Goal: Information Seeking & Learning: Learn about a topic

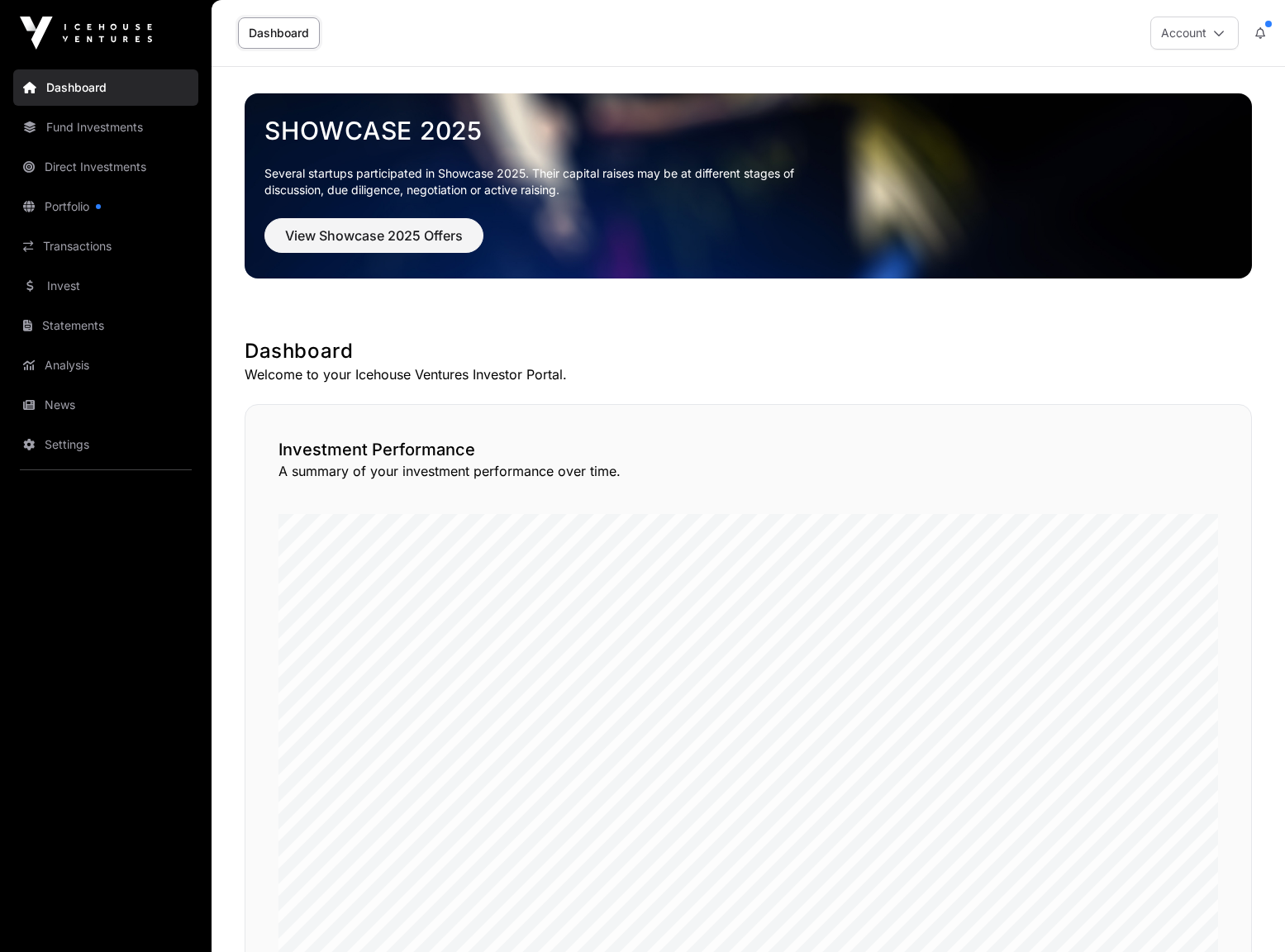
click at [79, 164] on link "Direct Investments" at bounding box center [105, 166] width 185 height 37
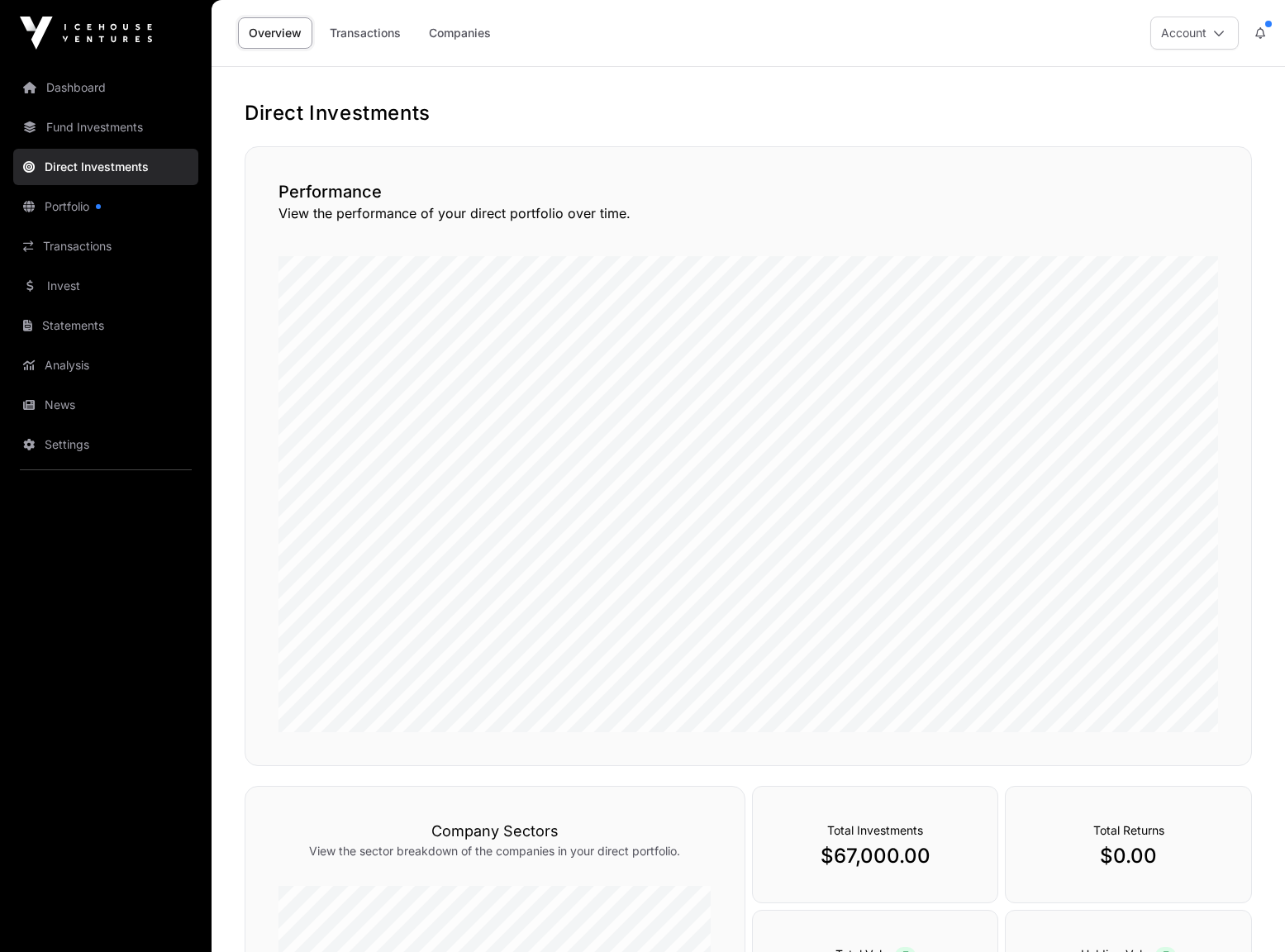
click at [84, 126] on link "Fund Investments" at bounding box center [105, 127] width 185 height 37
click at [78, 124] on link "Fund Investments" at bounding box center [105, 127] width 185 height 37
click at [93, 127] on link "Fund Investments" at bounding box center [105, 127] width 185 height 37
click at [78, 85] on link "Dashboard" at bounding box center [105, 87] width 185 height 37
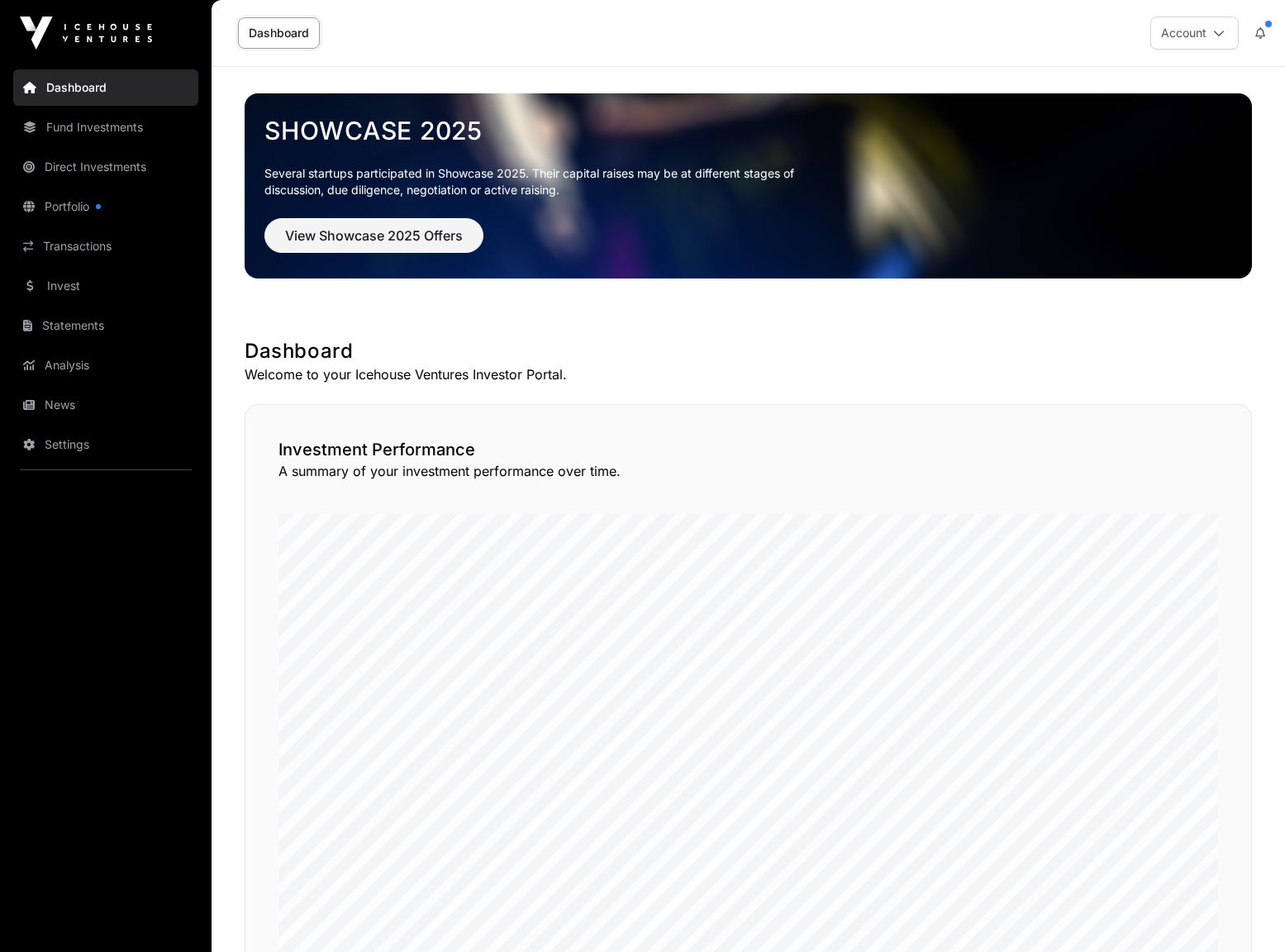
click at [100, 125] on link "Fund Investments" at bounding box center [105, 127] width 185 height 37
click at [28, 126] on icon at bounding box center [30, 127] width 13 height 11
click at [86, 124] on link "Fund Investments" at bounding box center [105, 127] width 185 height 37
click at [63, 166] on link "Direct Investments" at bounding box center [105, 166] width 185 height 37
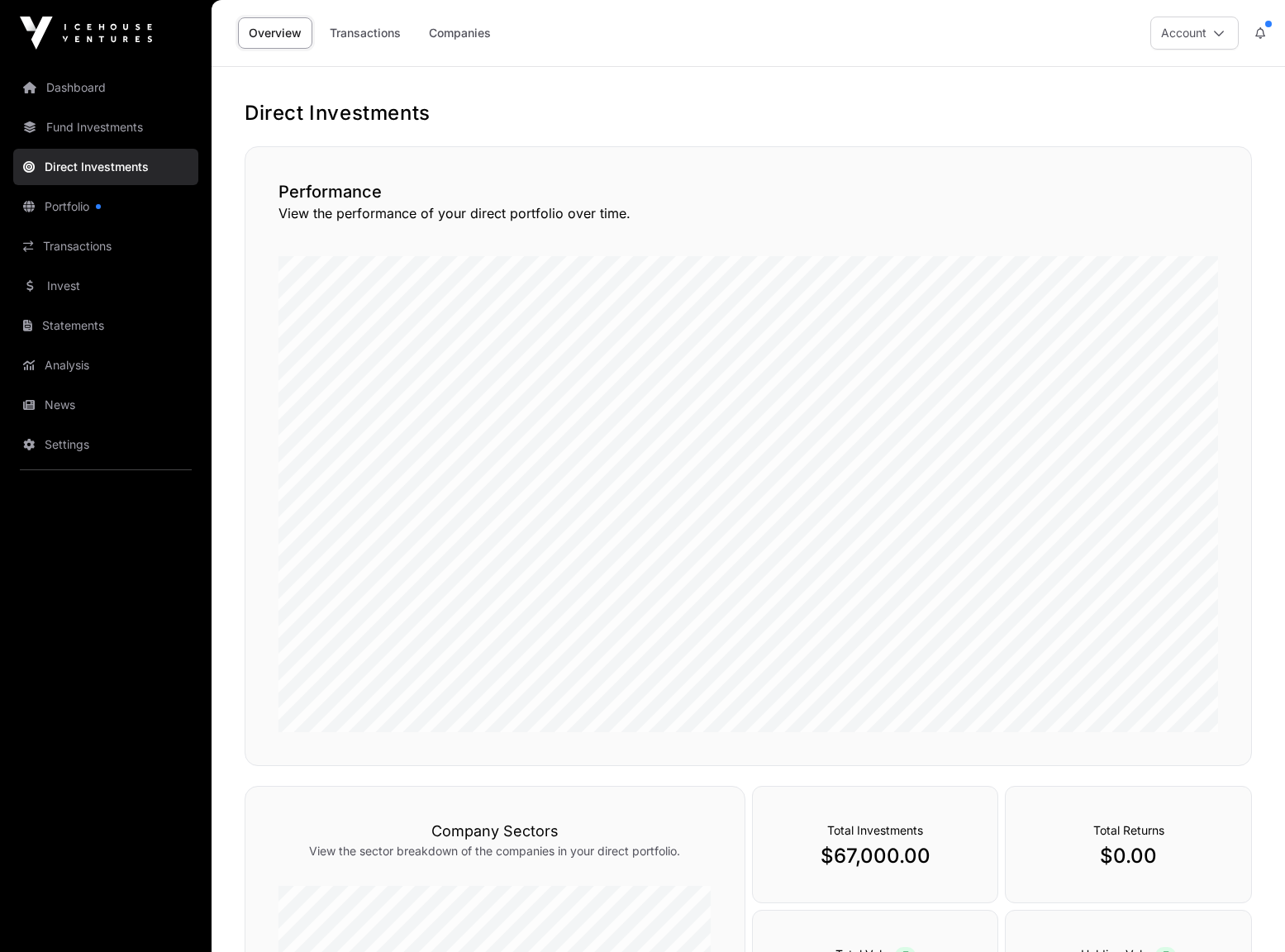
click at [57, 207] on link "Portfolio" at bounding box center [105, 207] width 185 height 37
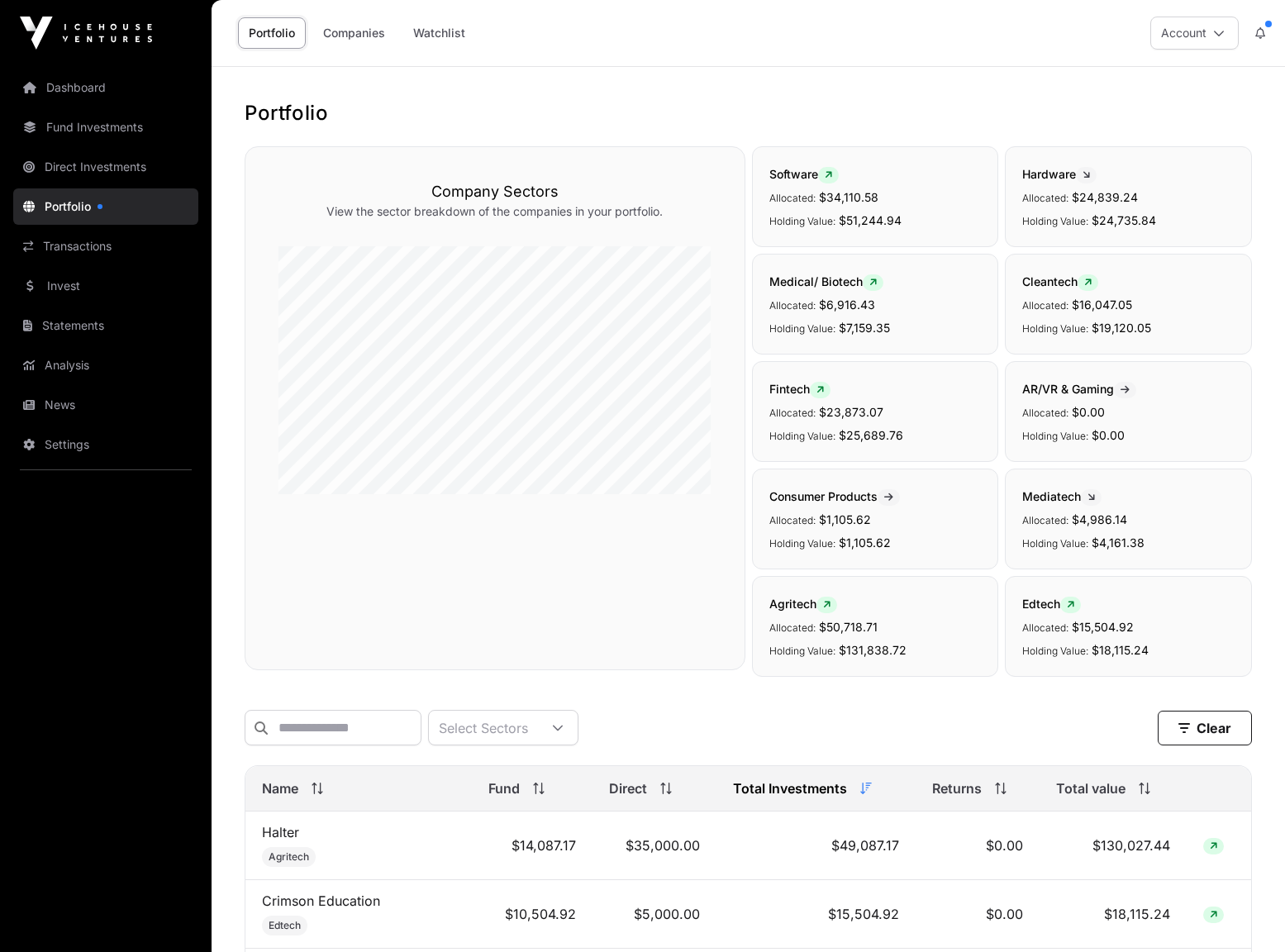
click at [70, 126] on link "Fund Investments" at bounding box center [105, 127] width 185 height 37
click at [30, 126] on icon at bounding box center [30, 127] width 13 height 11
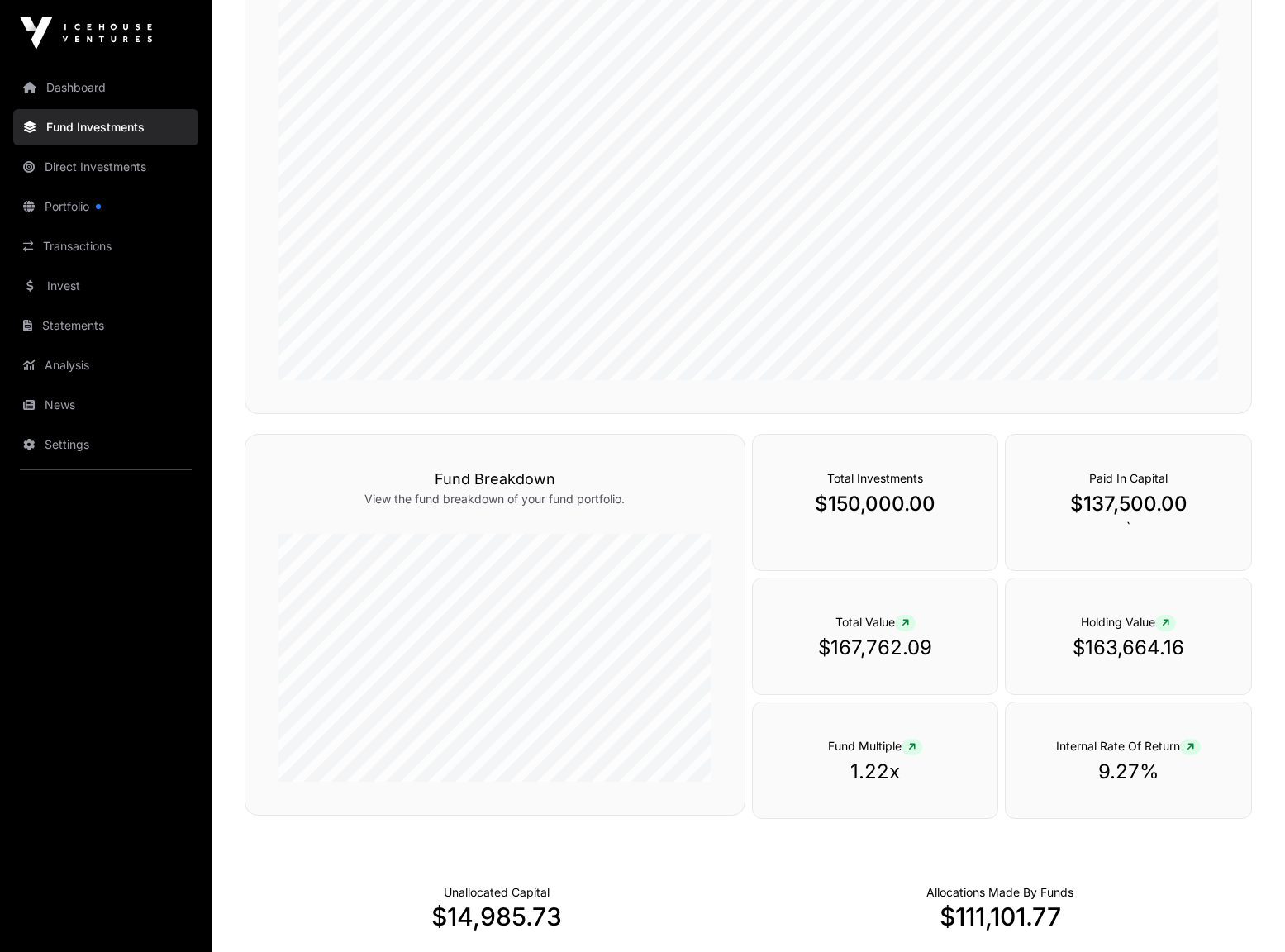
scroll to position [248, 0]
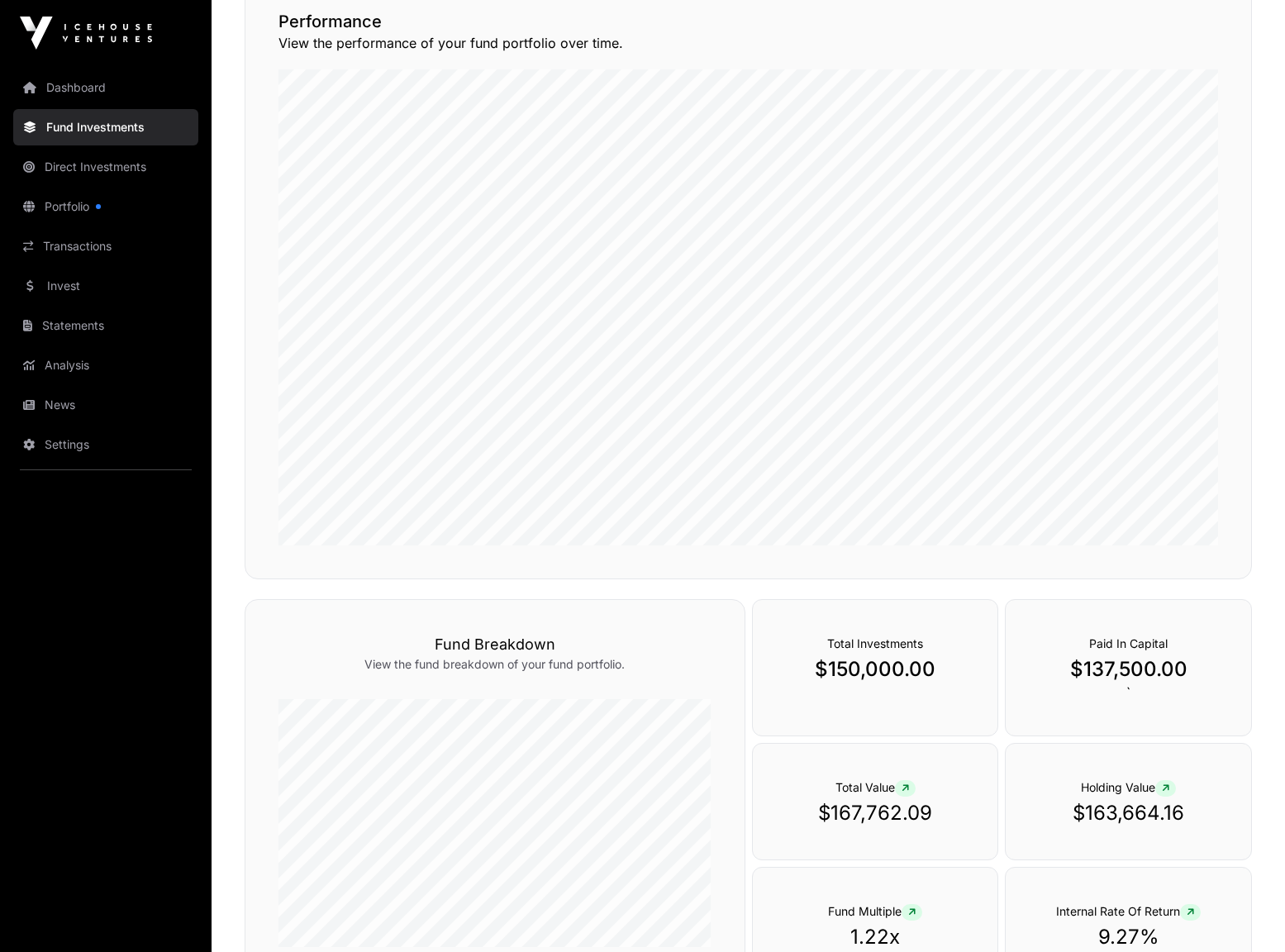
click at [89, 239] on link "Transactions" at bounding box center [105, 246] width 185 height 37
click at [70, 243] on link "Transactions" at bounding box center [105, 246] width 185 height 37
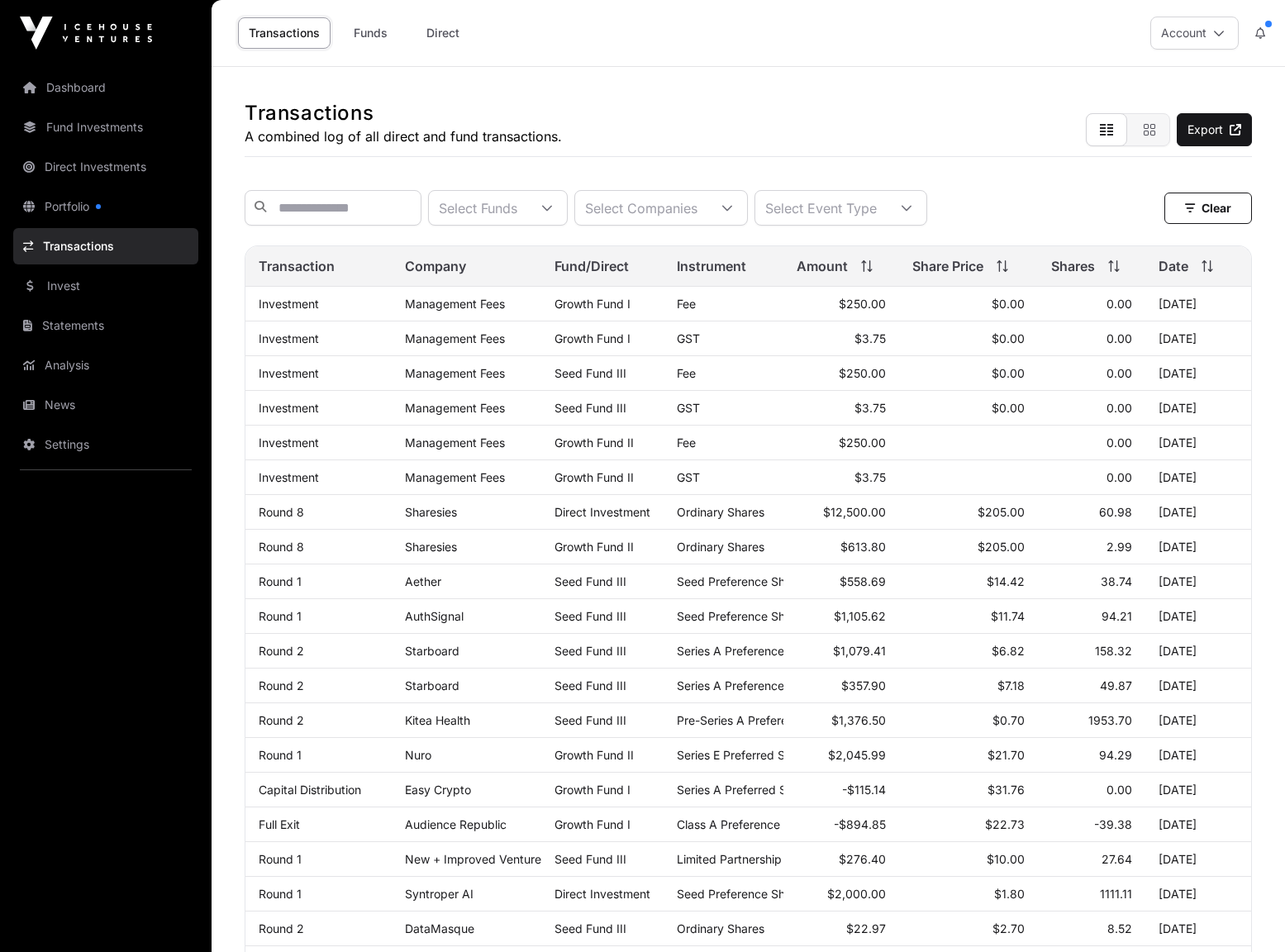
click at [96, 125] on link "Fund Investments" at bounding box center [105, 127] width 185 height 37
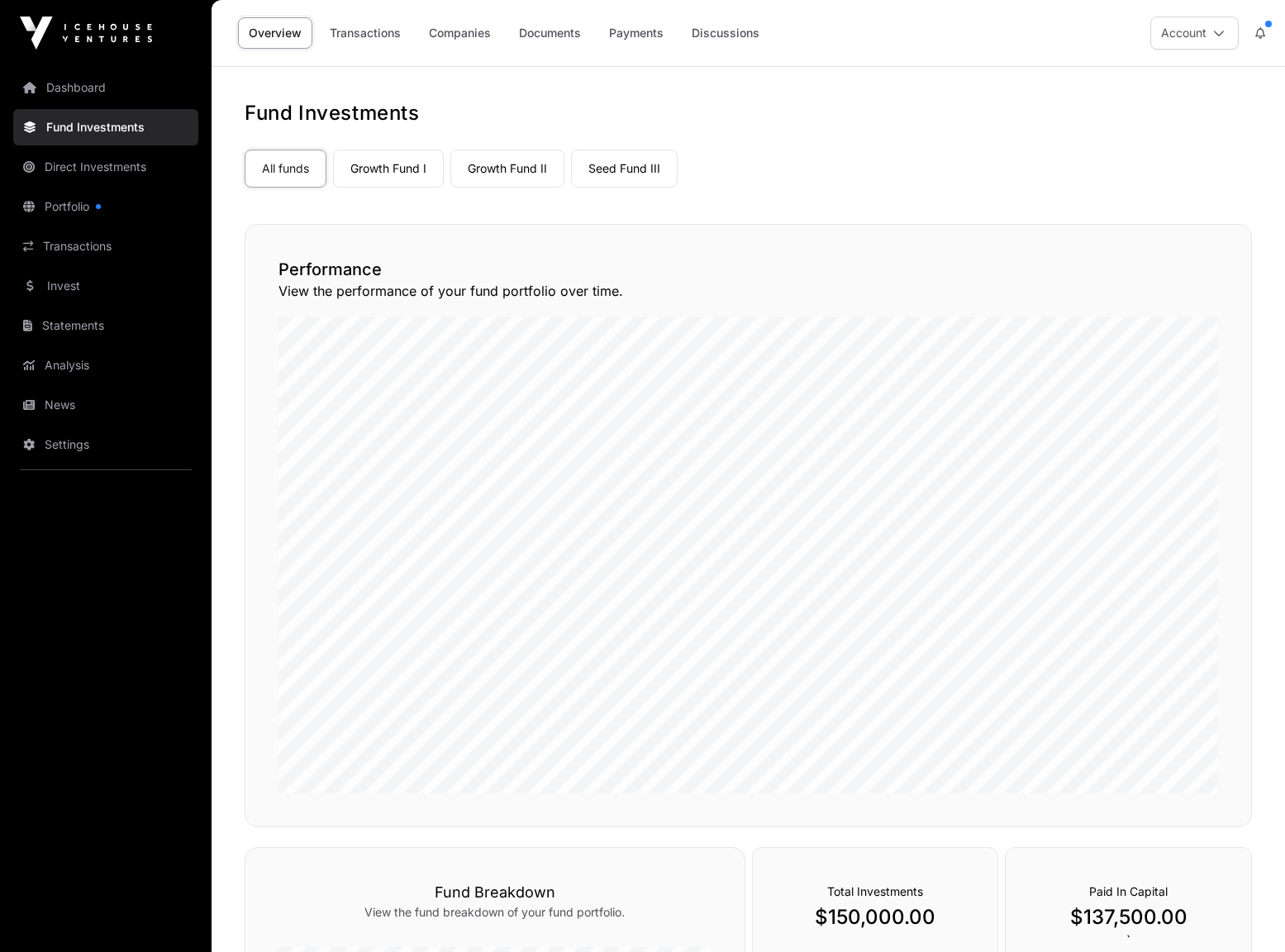
click at [612, 171] on link "Seed Fund III" at bounding box center [625, 168] width 107 height 38
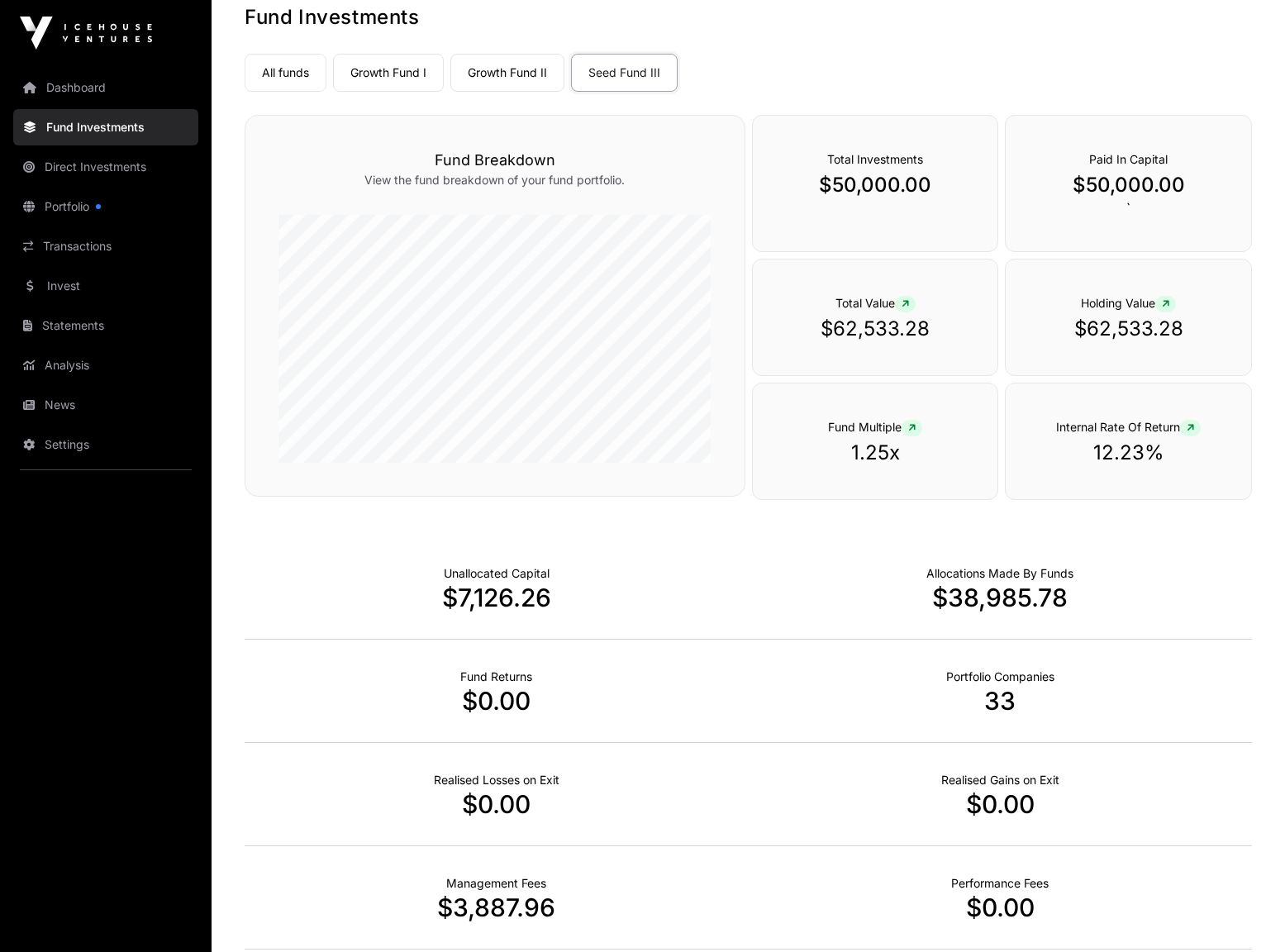
scroll to position [67, 0]
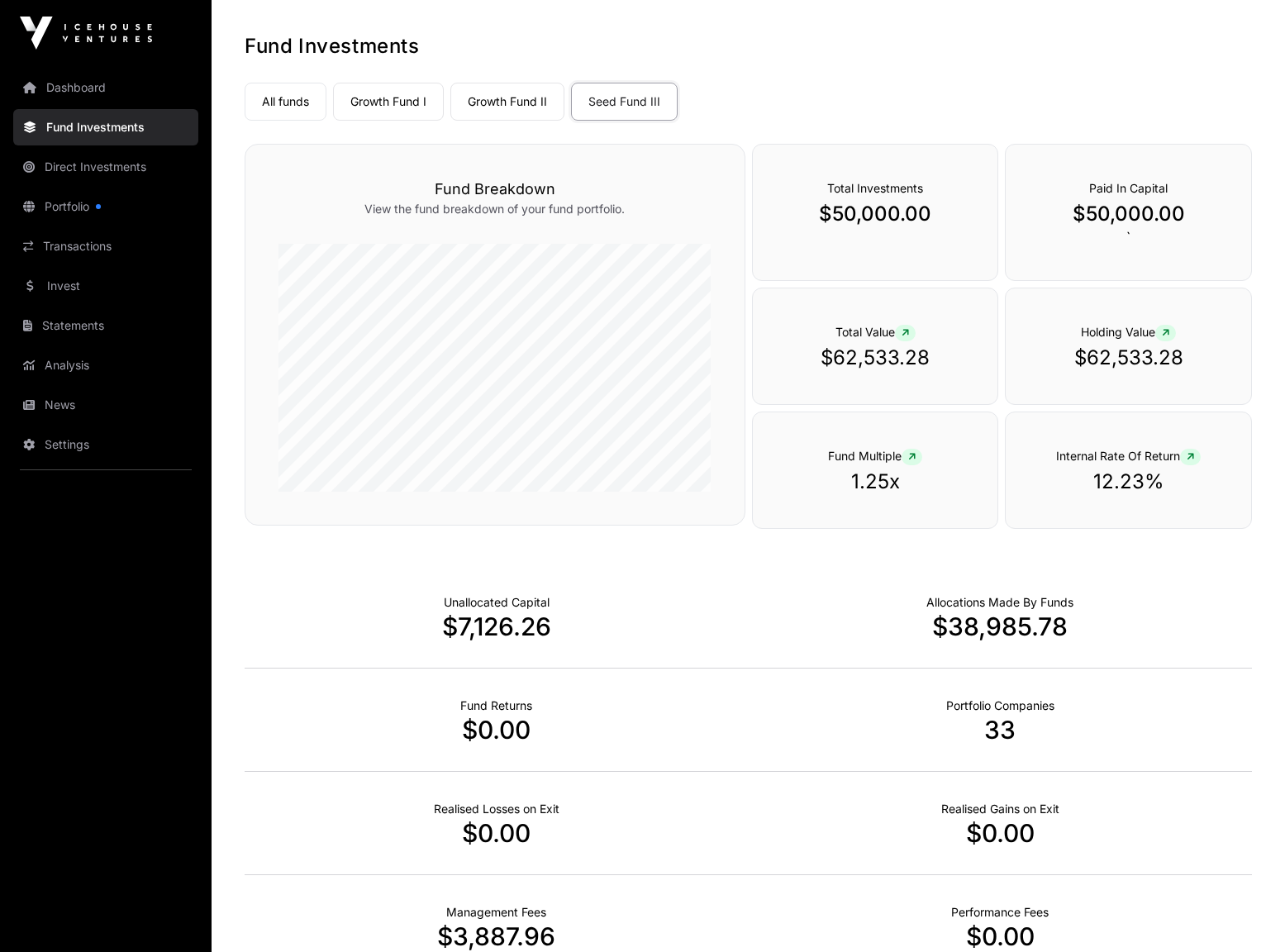
click at [505, 98] on link "Growth Fund II" at bounding box center [507, 101] width 114 height 38
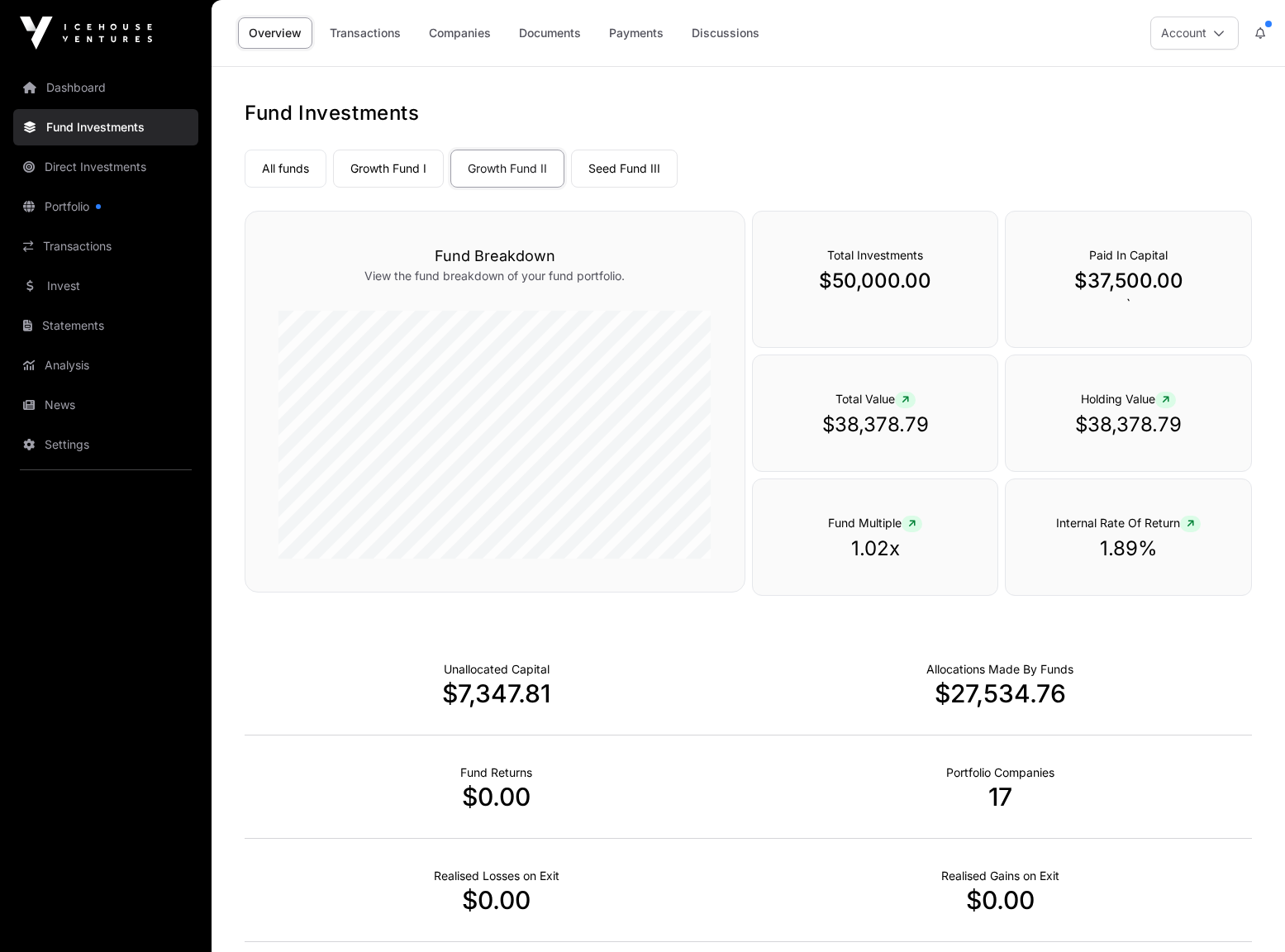
click at [409, 169] on link "Growth Fund I" at bounding box center [389, 168] width 111 height 38
click at [1188, 526] on span at bounding box center [1191, 524] width 21 height 17
click at [1193, 524] on icon at bounding box center [1191, 524] width 8 height 10
click at [74, 245] on link "Transactions" at bounding box center [105, 246] width 185 height 37
click at [61, 283] on link "Invest" at bounding box center [105, 285] width 185 height 37
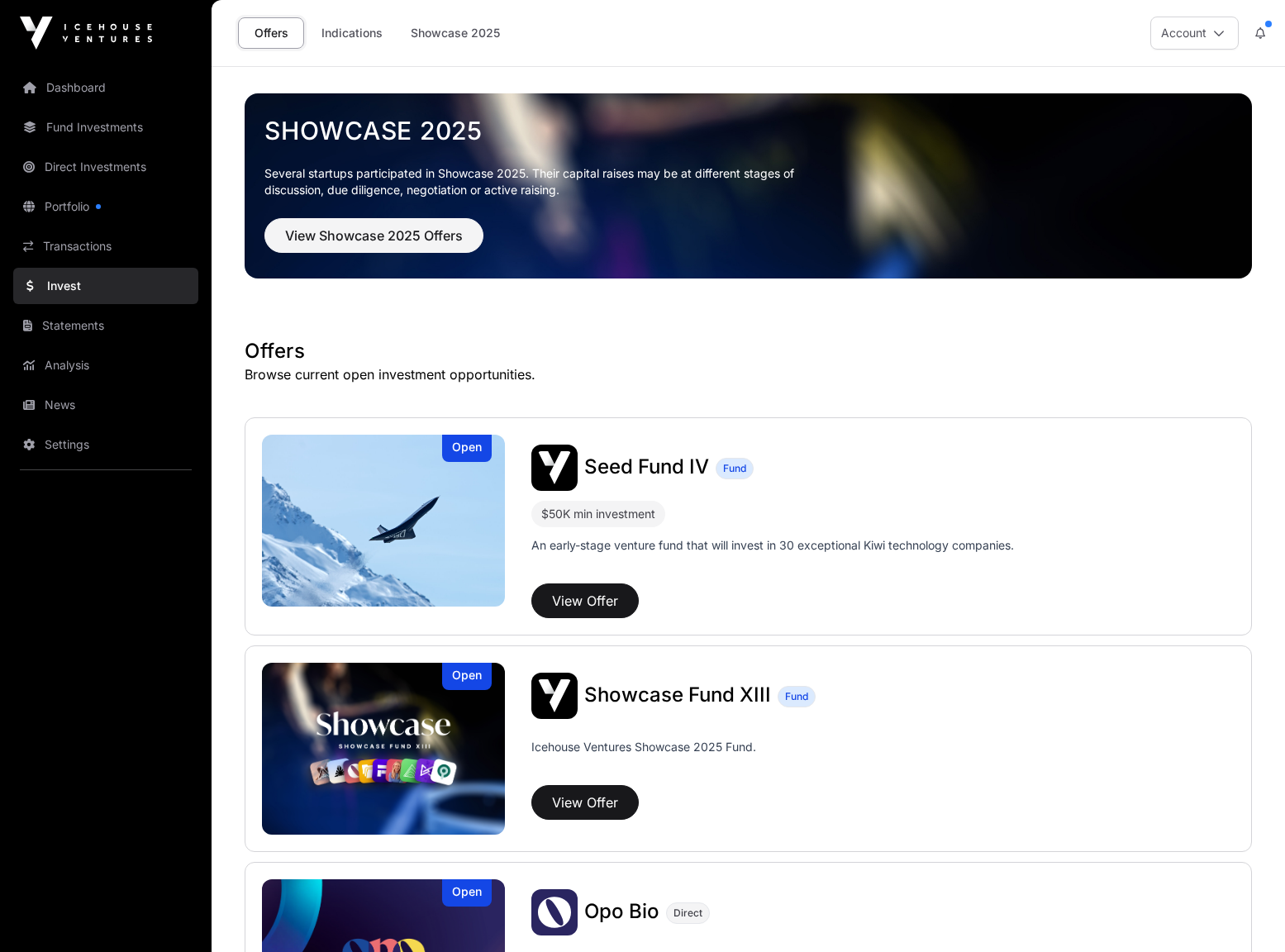
scroll to position [83, 0]
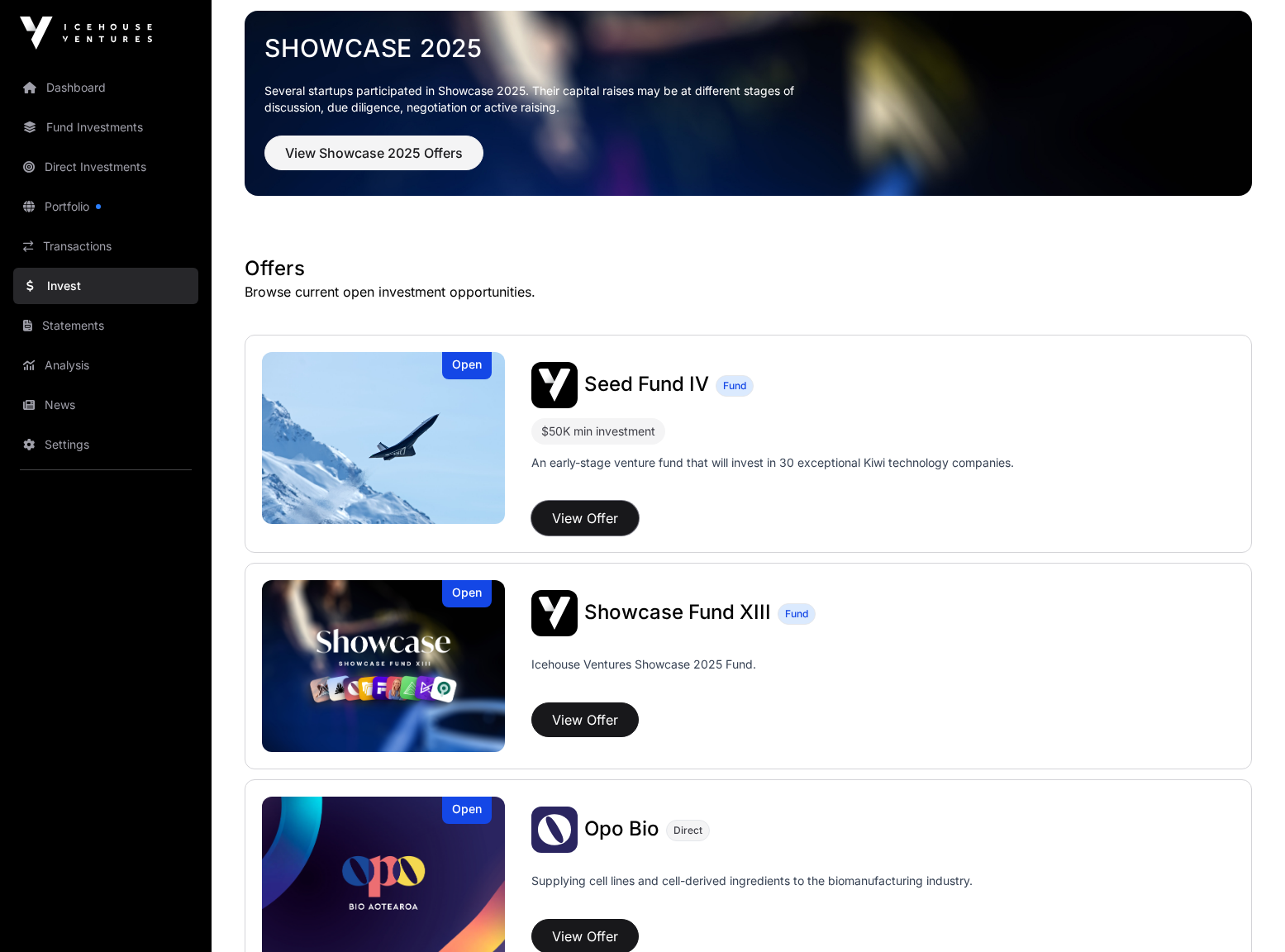
click at [591, 518] on button "View Offer" at bounding box center [585, 517] width 107 height 35
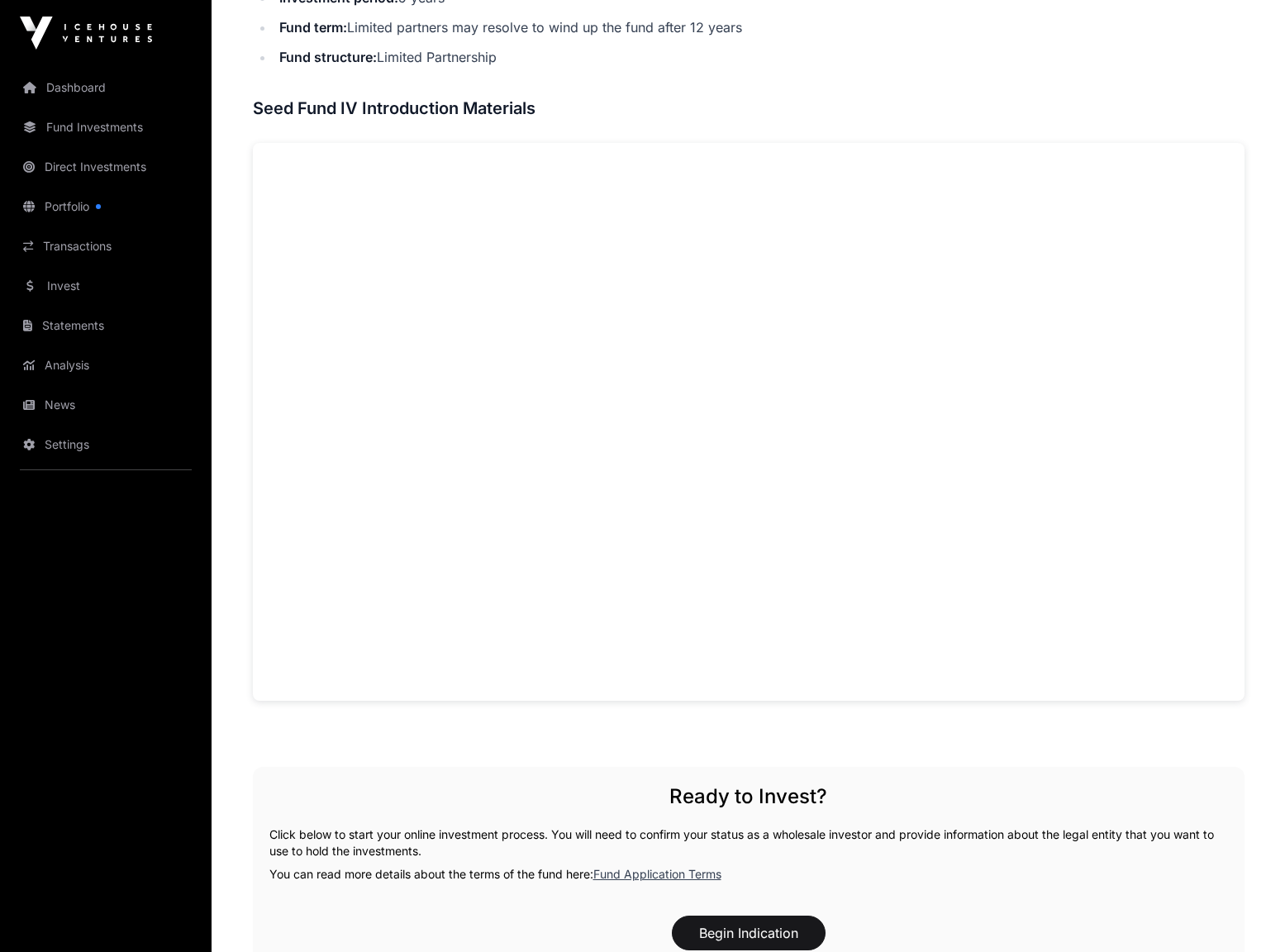
scroll to position [1074, 0]
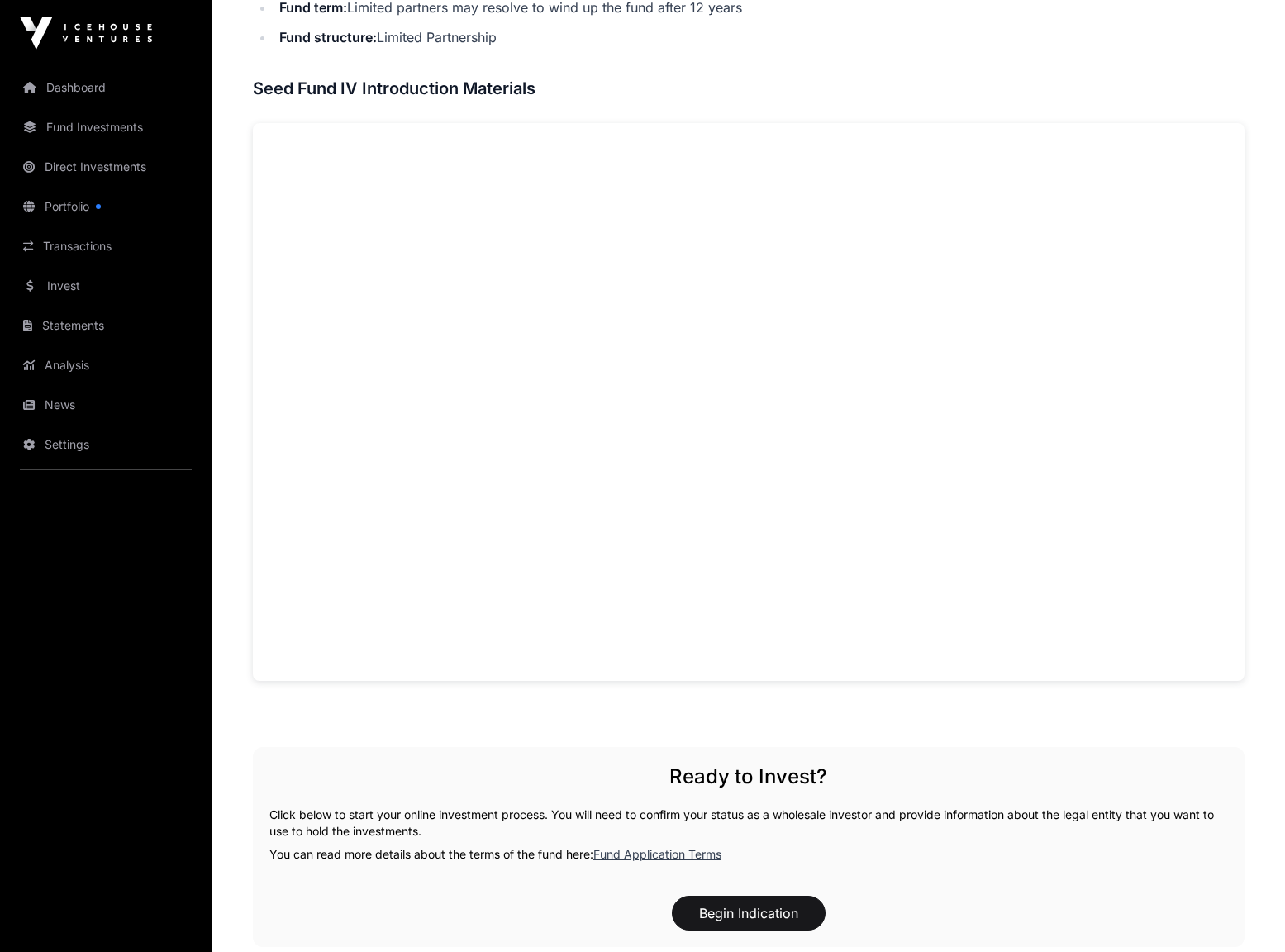
click at [70, 286] on link "Invest" at bounding box center [105, 285] width 185 height 37
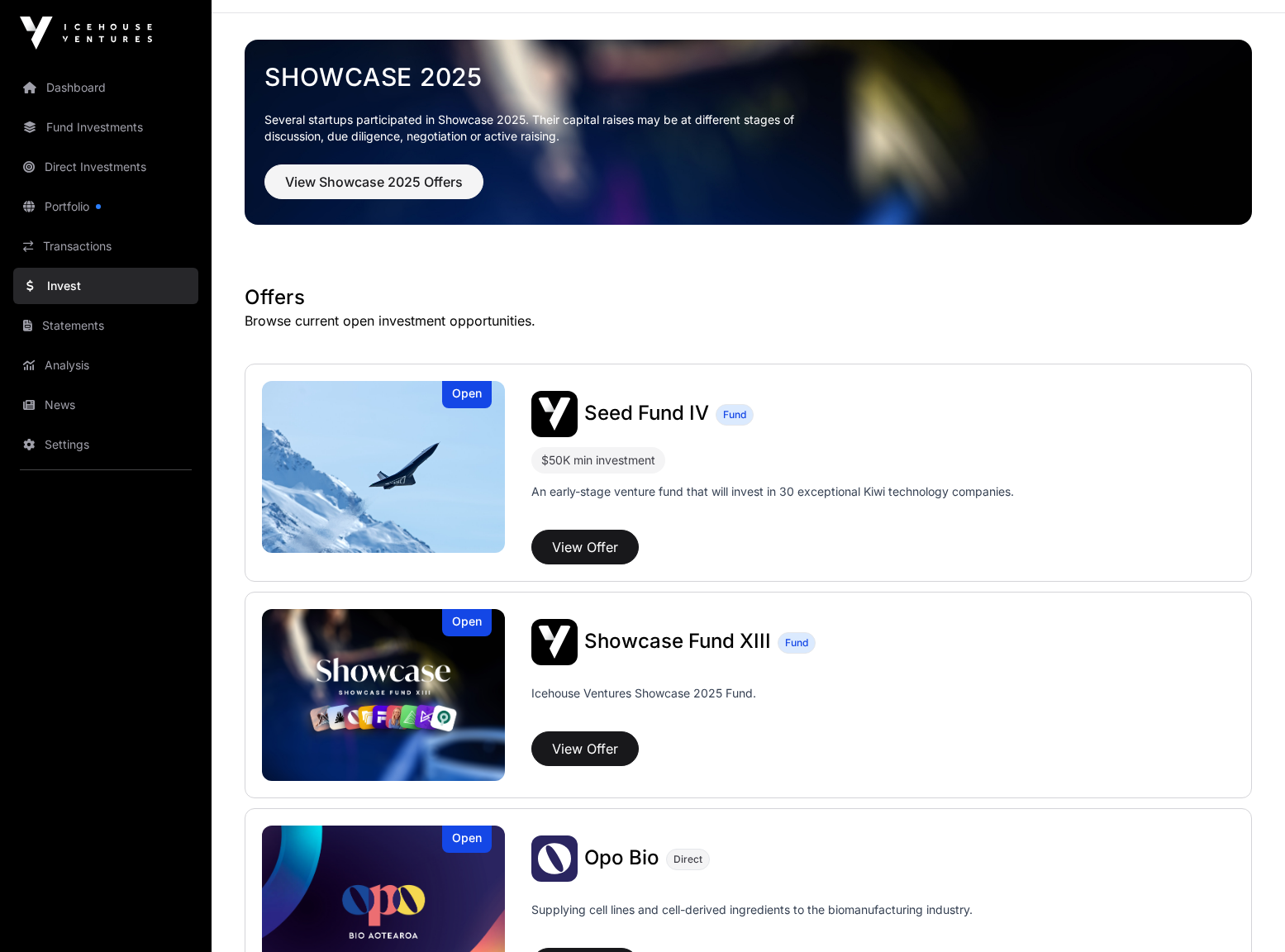
scroll to position [83, 0]
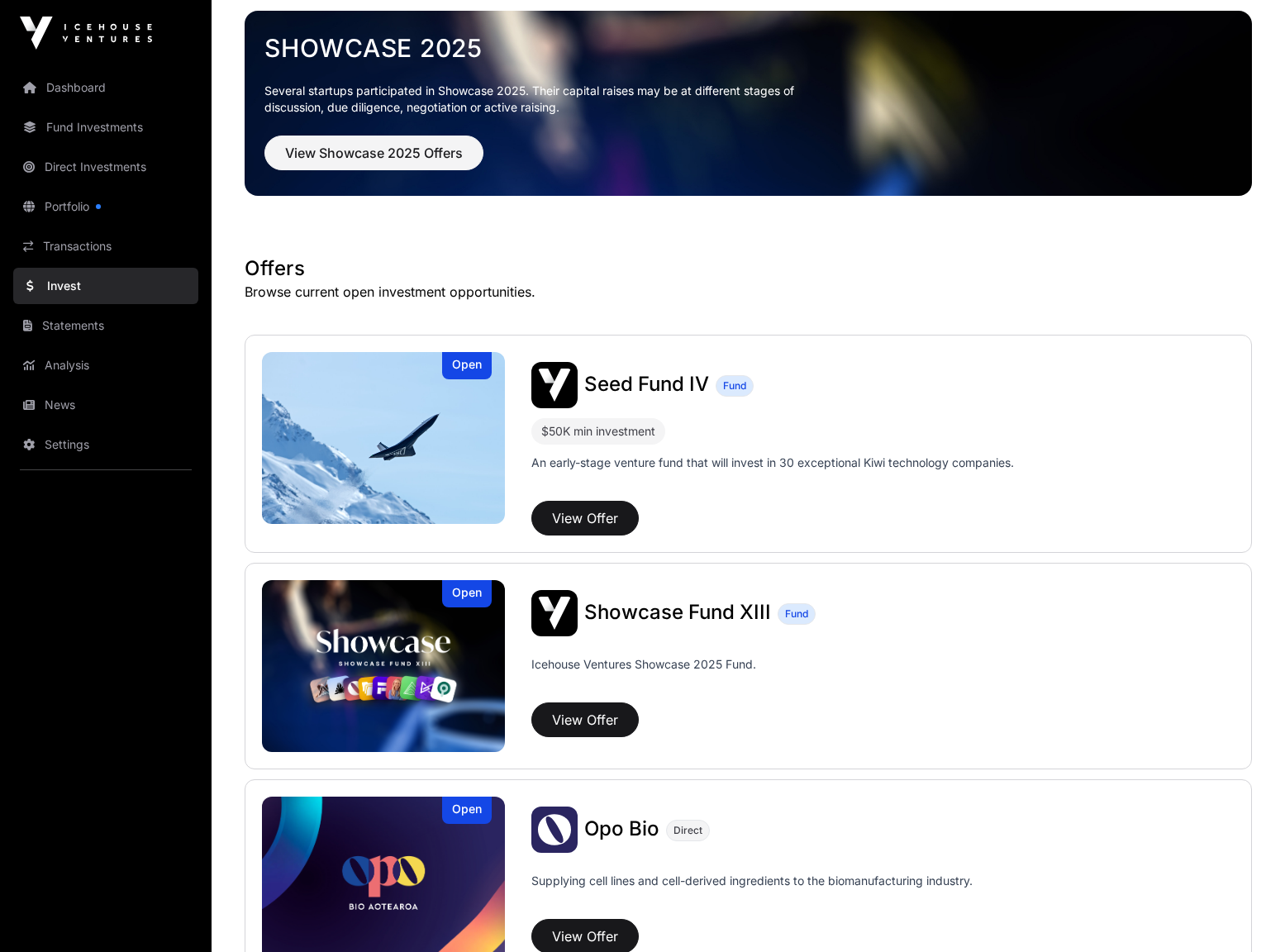
click at [89, 126] on link "Fund Investments" at bounding box center [105, 127] width 185 height 37
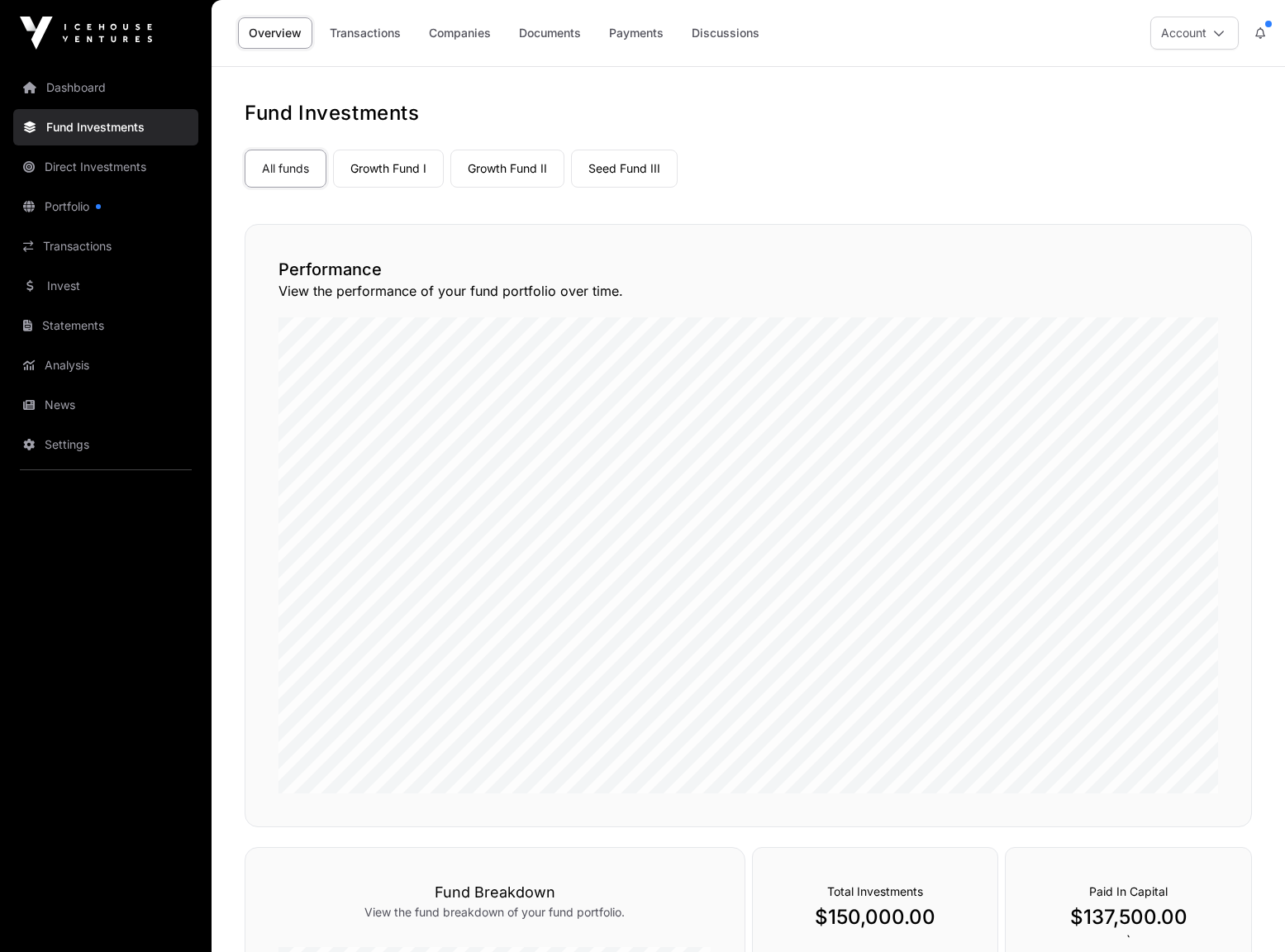
click at [624, 168] on link "Seed Fund III" at bounding box center [625, 168] width 107 height 38
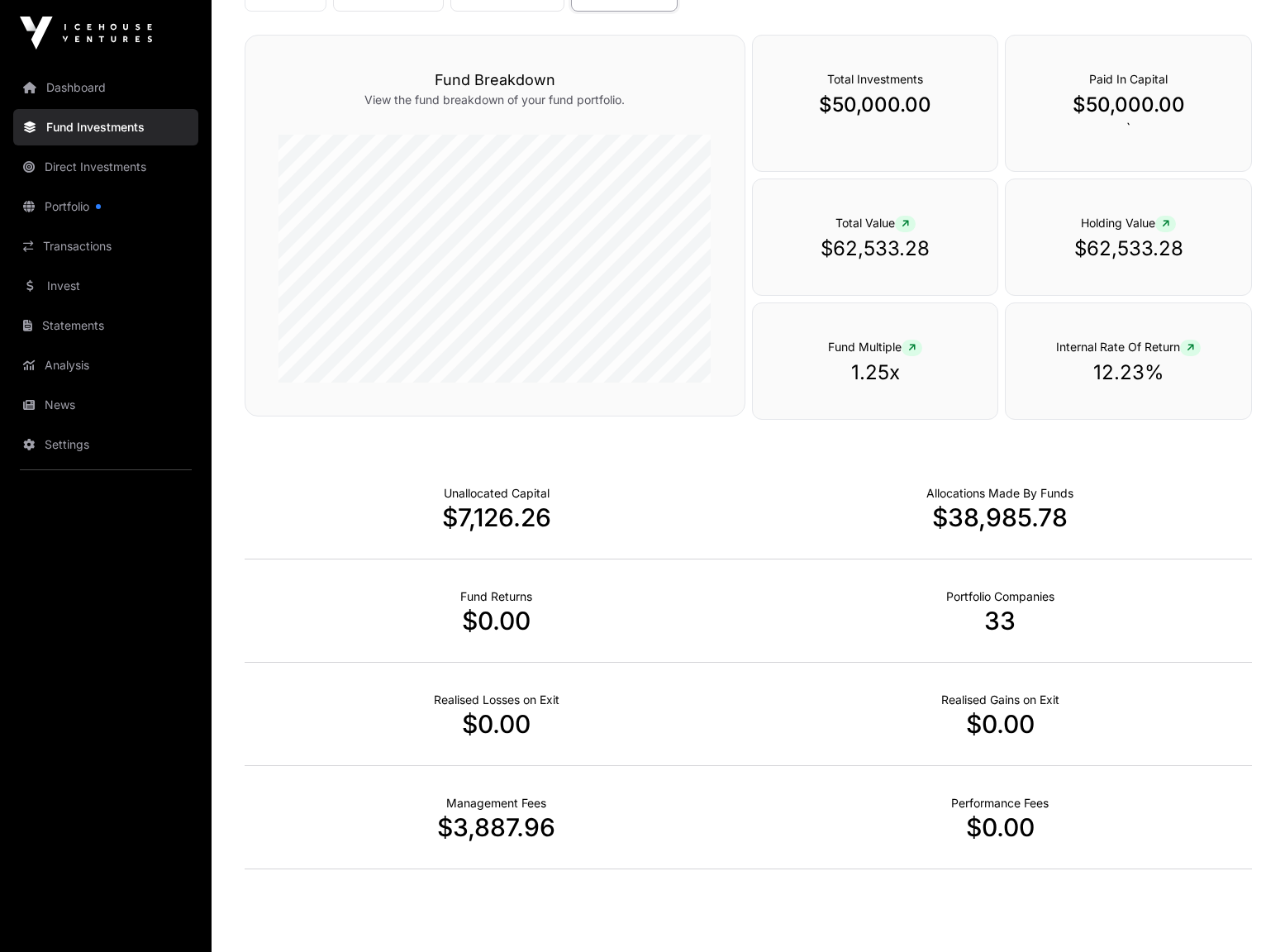
scroll to position [67, 0]
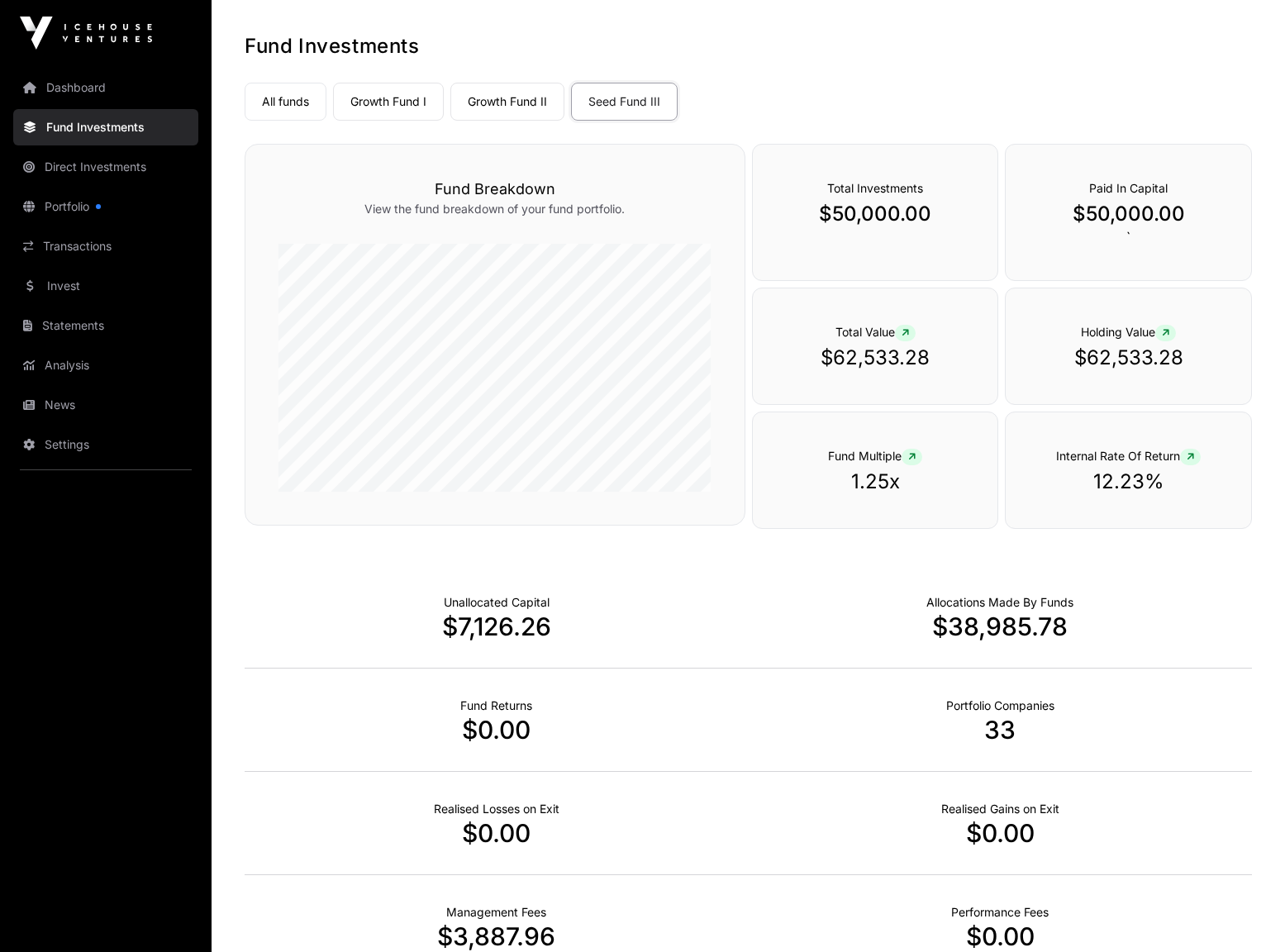
click at [520, 97] on link "Growth Fund II" at bounding box center [507, 101] width 114 height 38
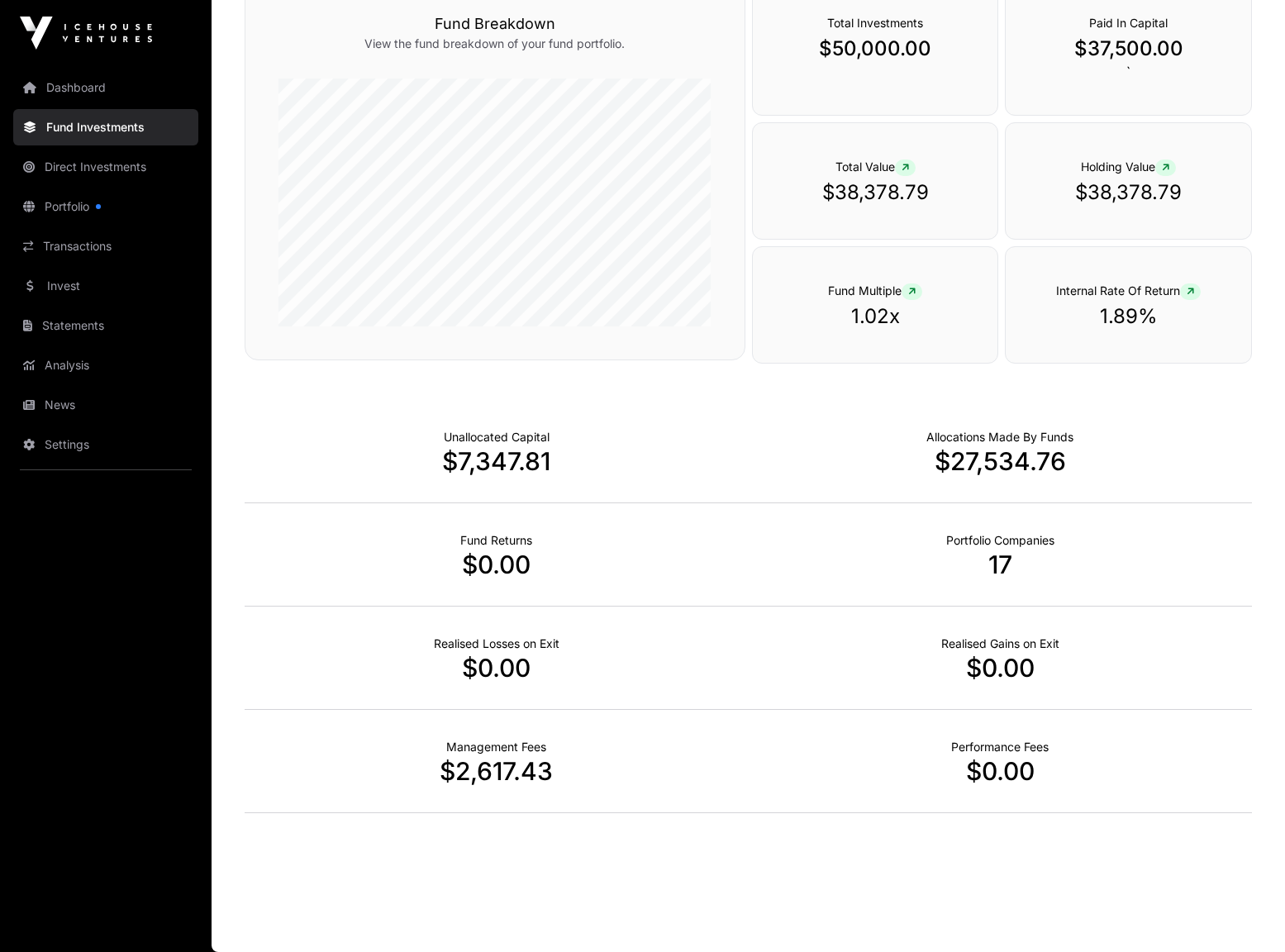
scroll to position [149, 0]
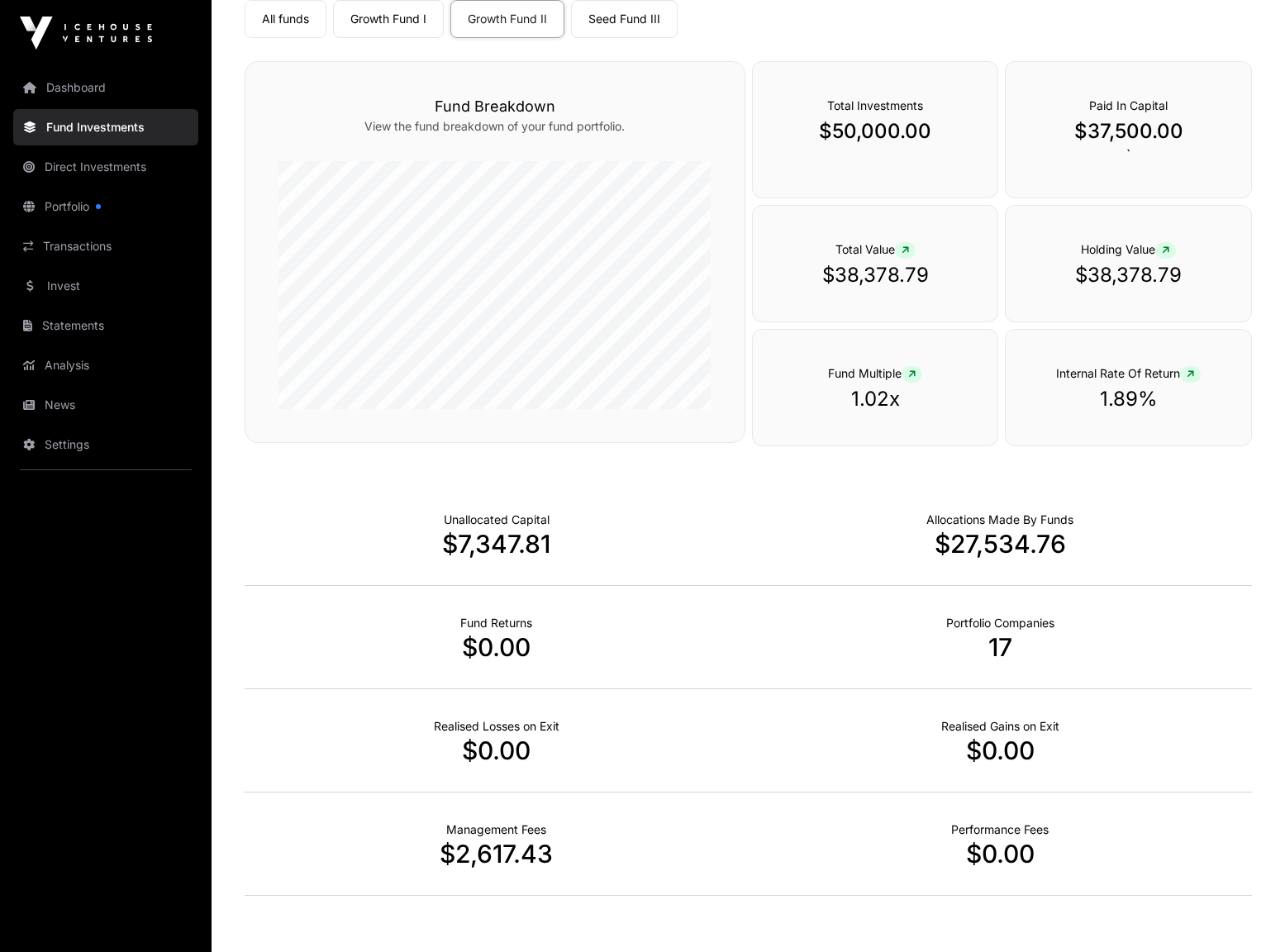
click at [415, 14] on link "Growth Fund I" at bounding box center [389, 19] width 111 height 38
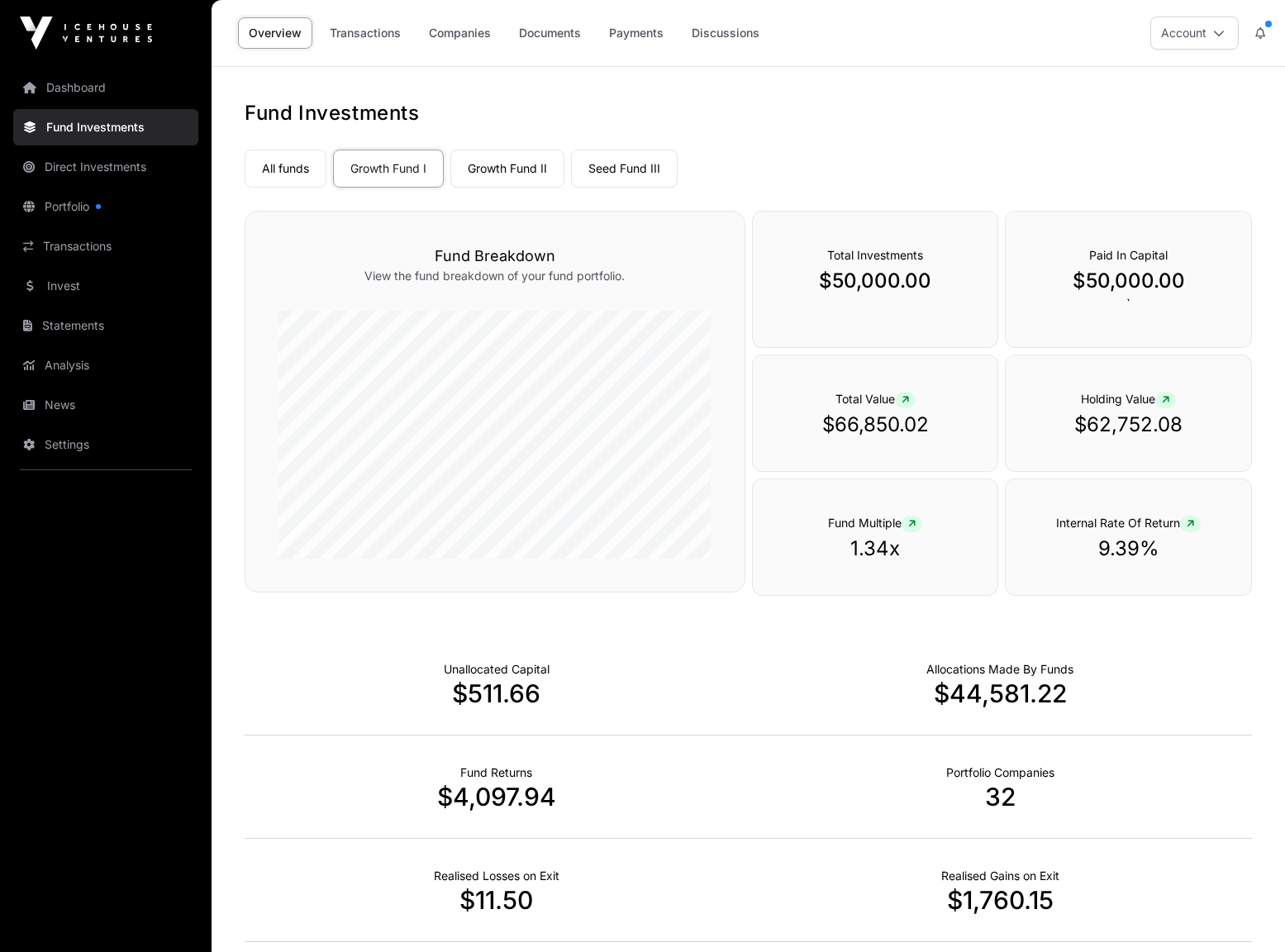
click at [544, 31] on link "Documents" at bounding box center [550, 32] width 84 height 31
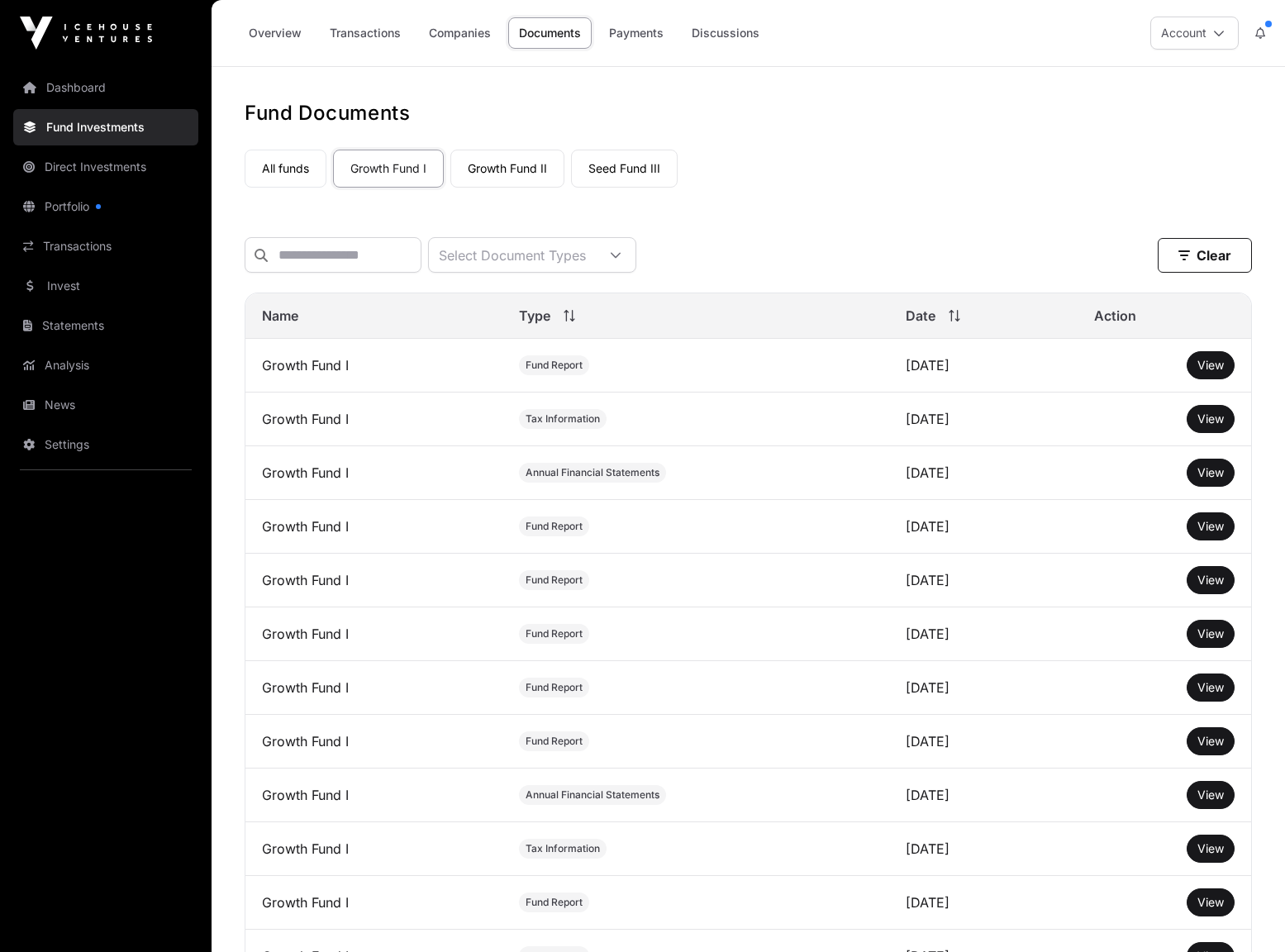
click at [288, 169] on link "All funds" at bounding box center [285, 168] width 82 height 38
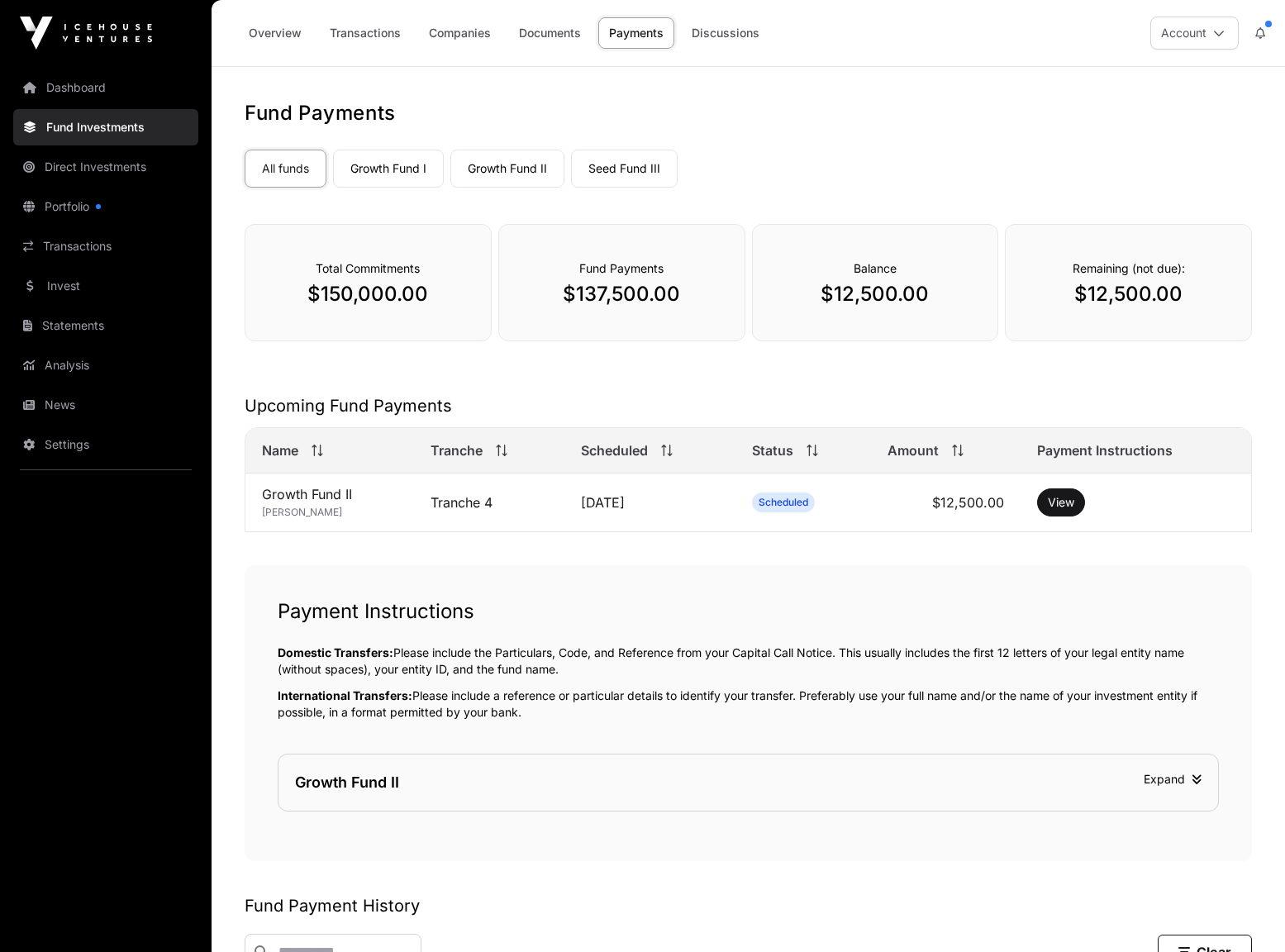
click at [534, 24] on link "Documents" at bounding box center [550, 32] width 84 height 31
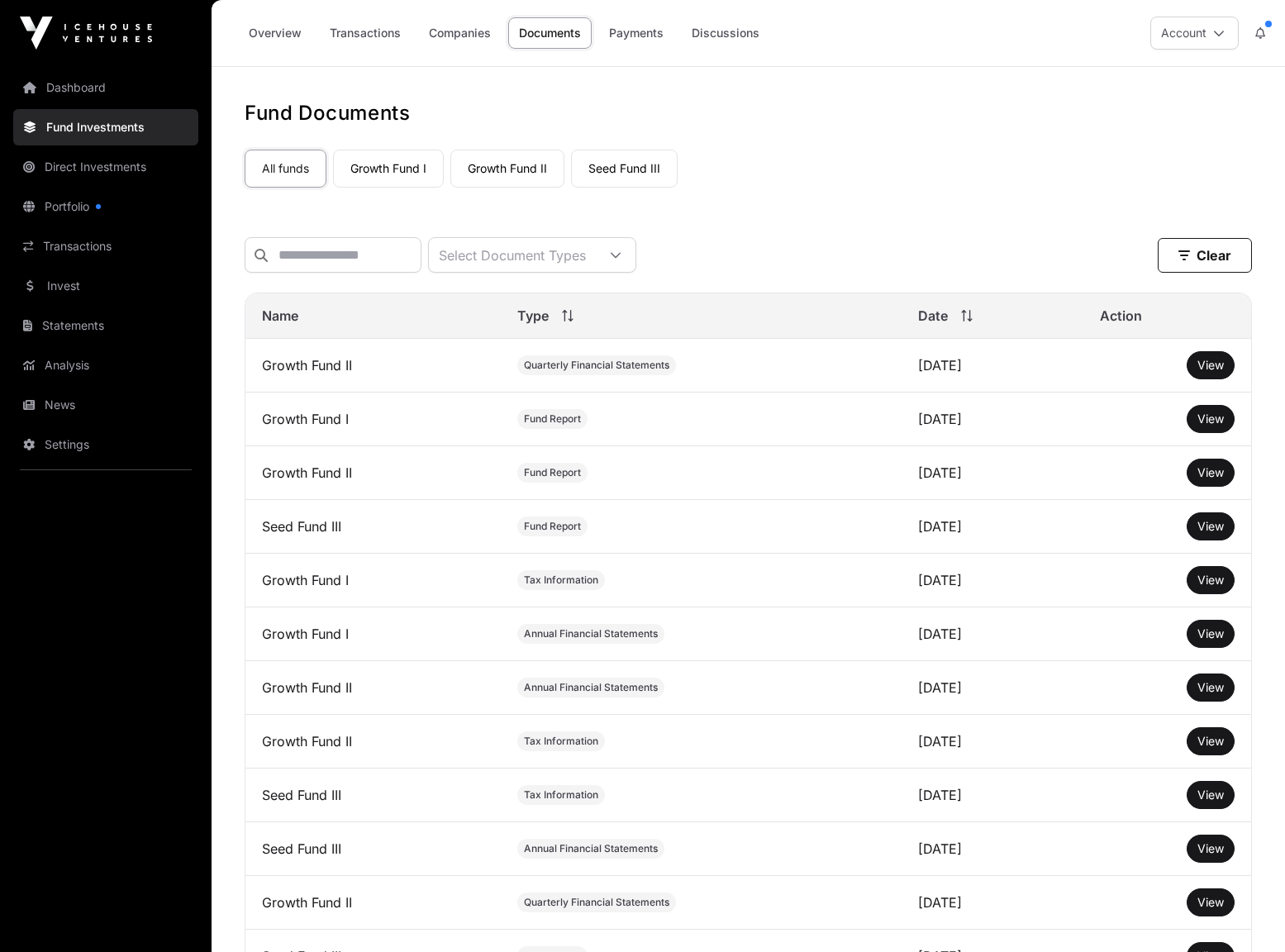
click at [461, 32] on link "Companies" at bounding box center [459, 32] width 84 height 31
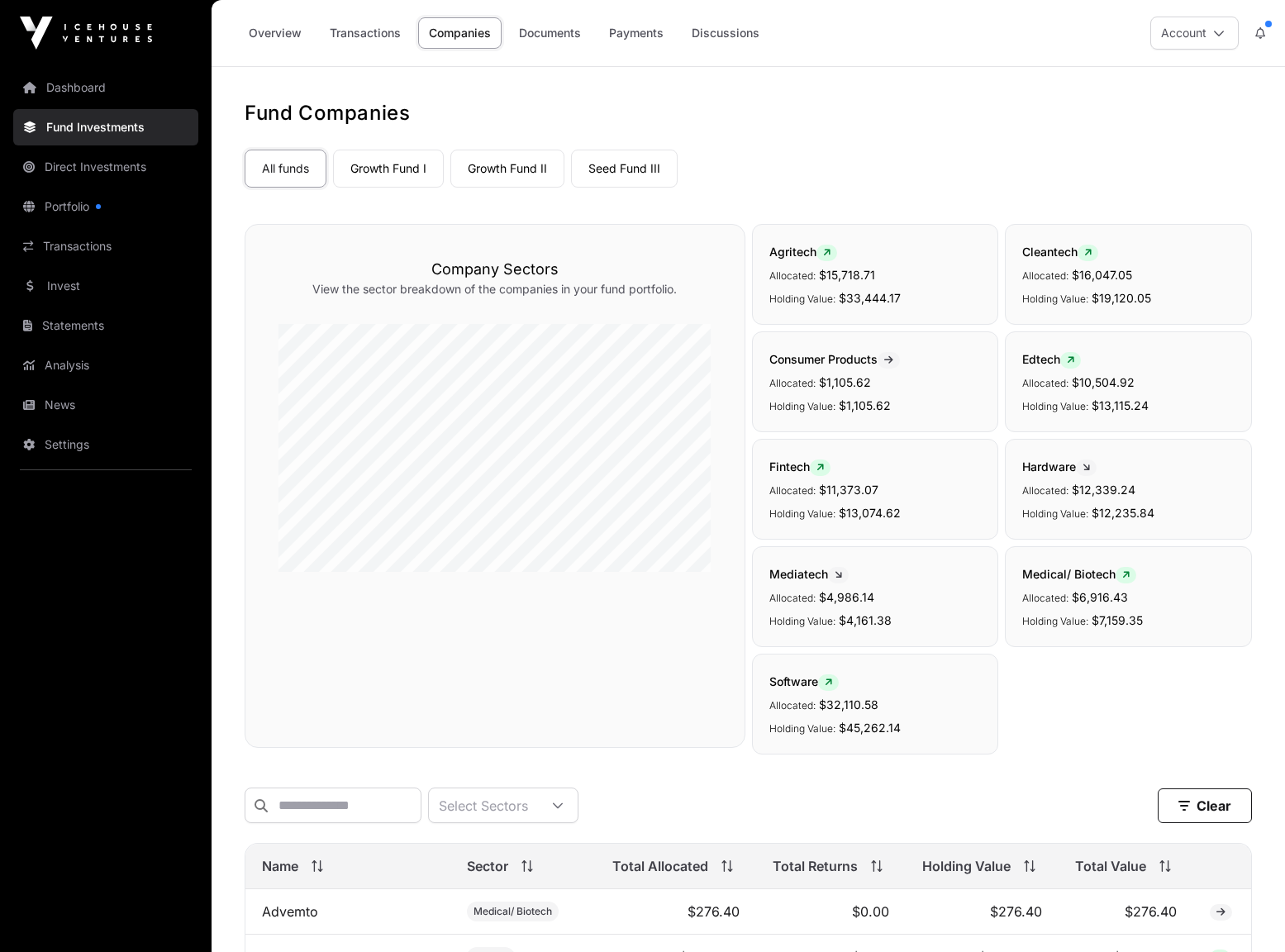
click at [376, 35] on link "Transactions" at bounding box center [365, 32] width 93 height 31
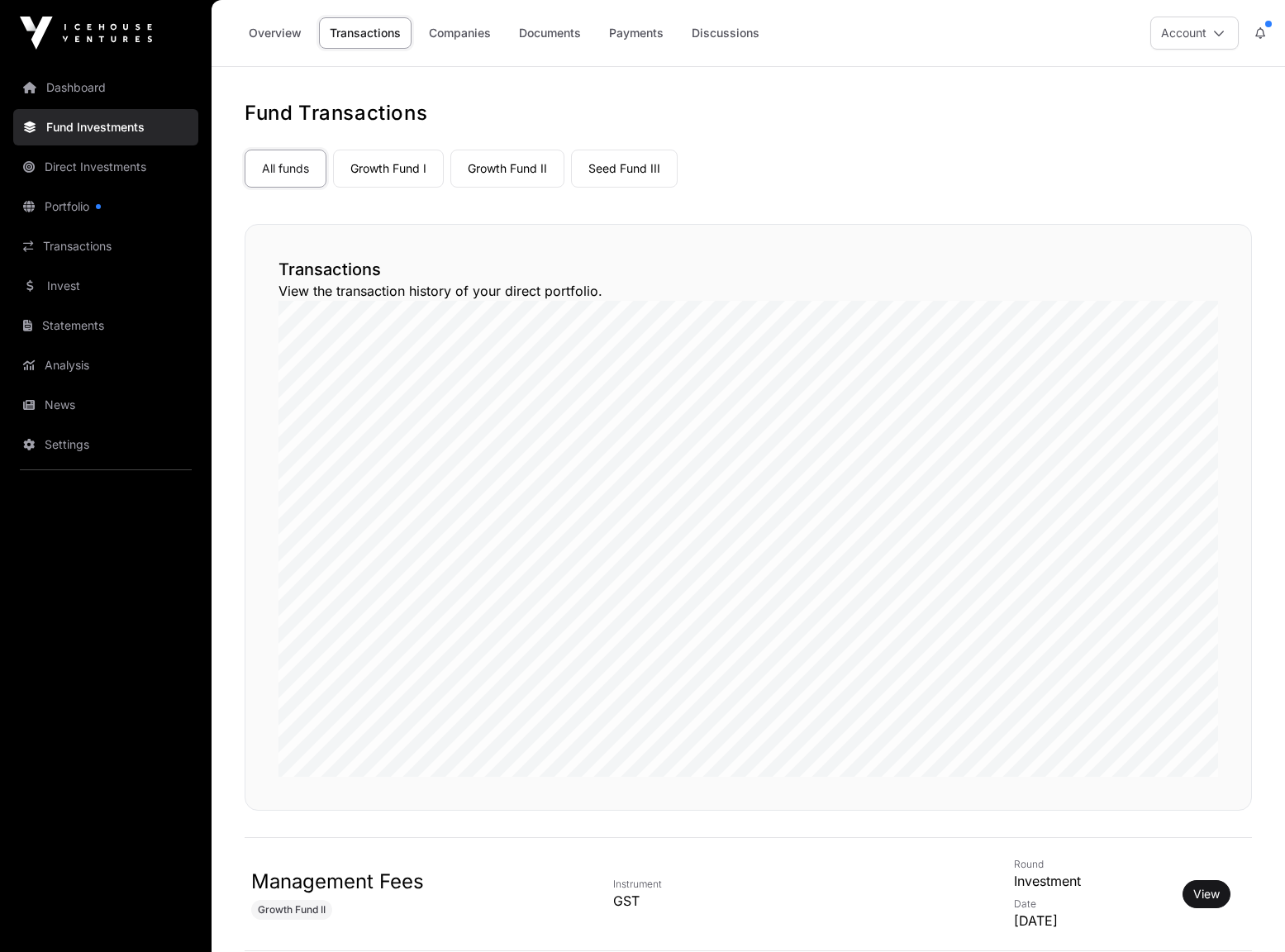
click at [265, 30] on link "Overview" at bounding box center [274, 32] width 74 height 31
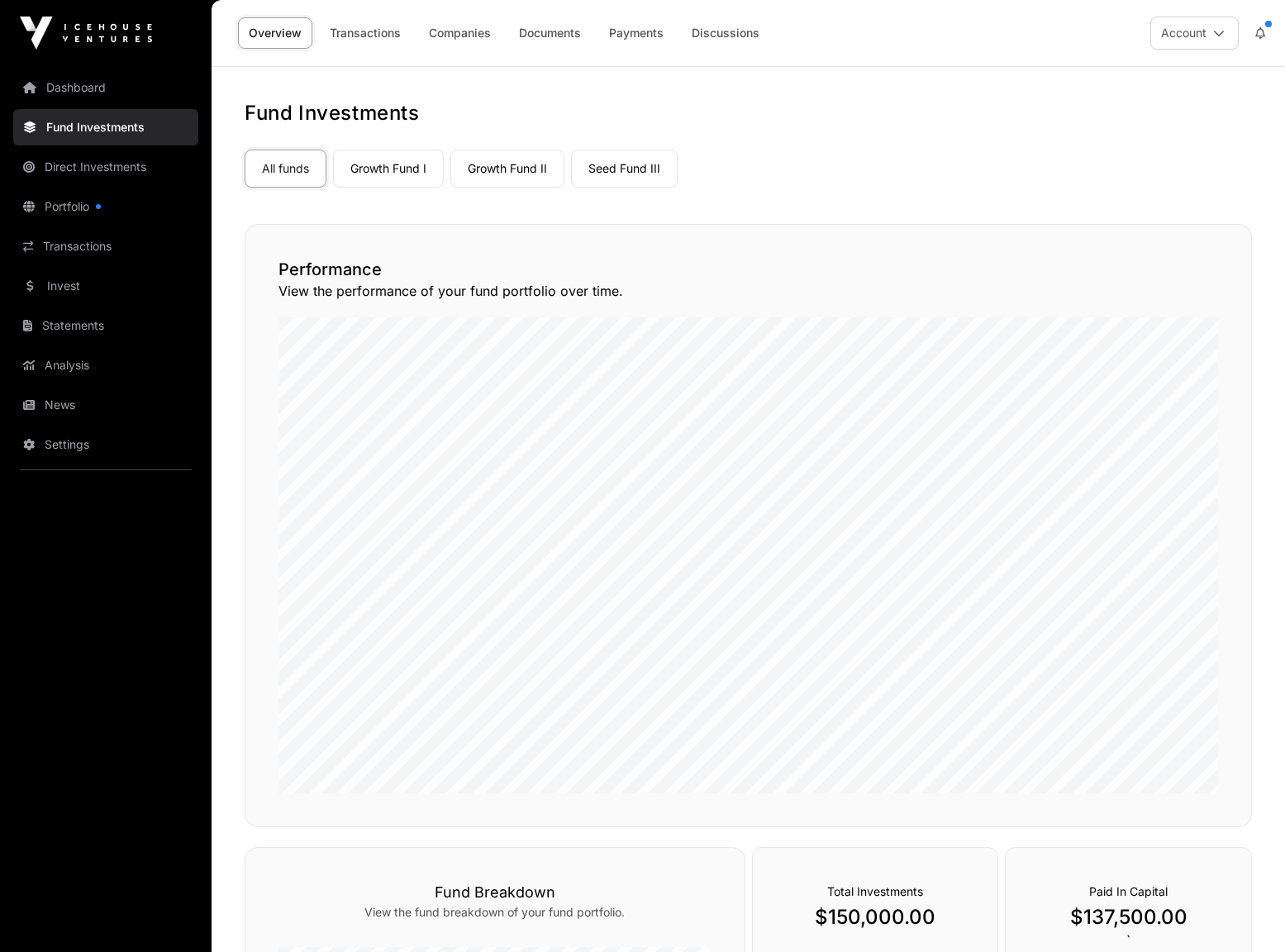
click at [66, 283] on link "Invest" at bounding box center [105, 285] width 185 height 37
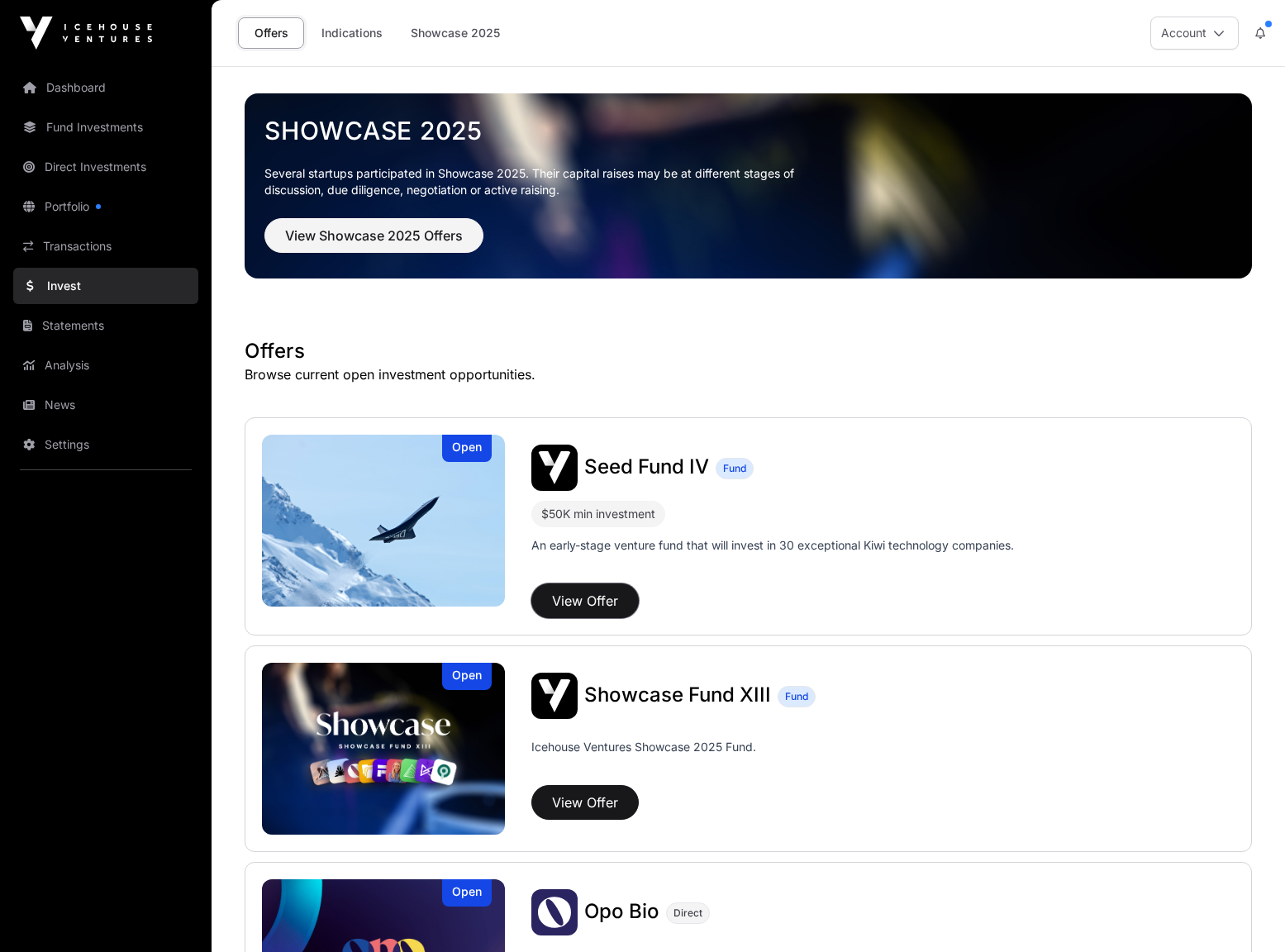
click at [612, 602] on button "View Offer" at bounding box center [585, 600] width 107 height 35
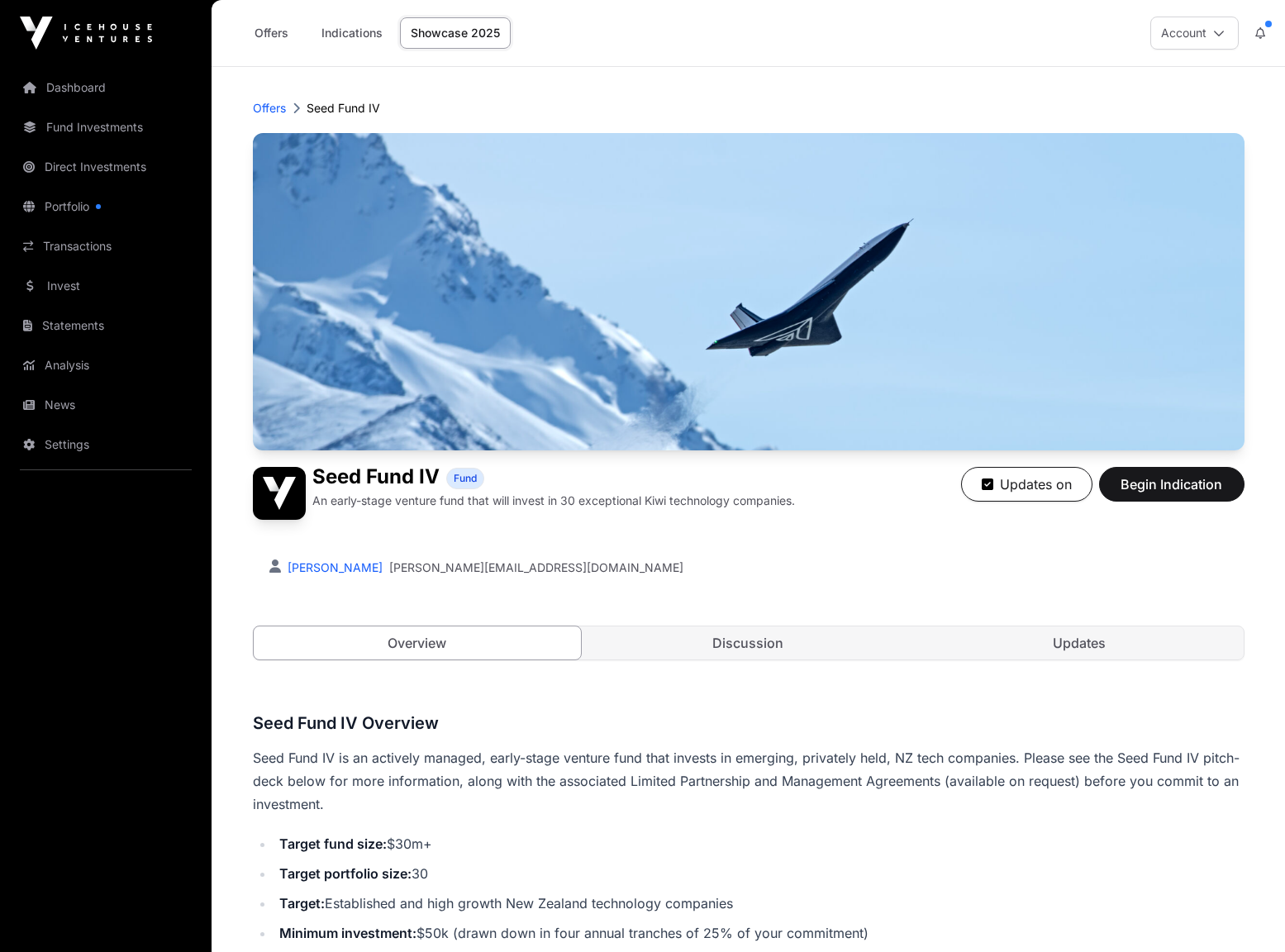
click at [370, 35] on link "Indications" at bounding box center [352, 32] width 83 height 31
click at [358, 25] on link "Indications" at bounding box center [352, 32] width 83 height 31
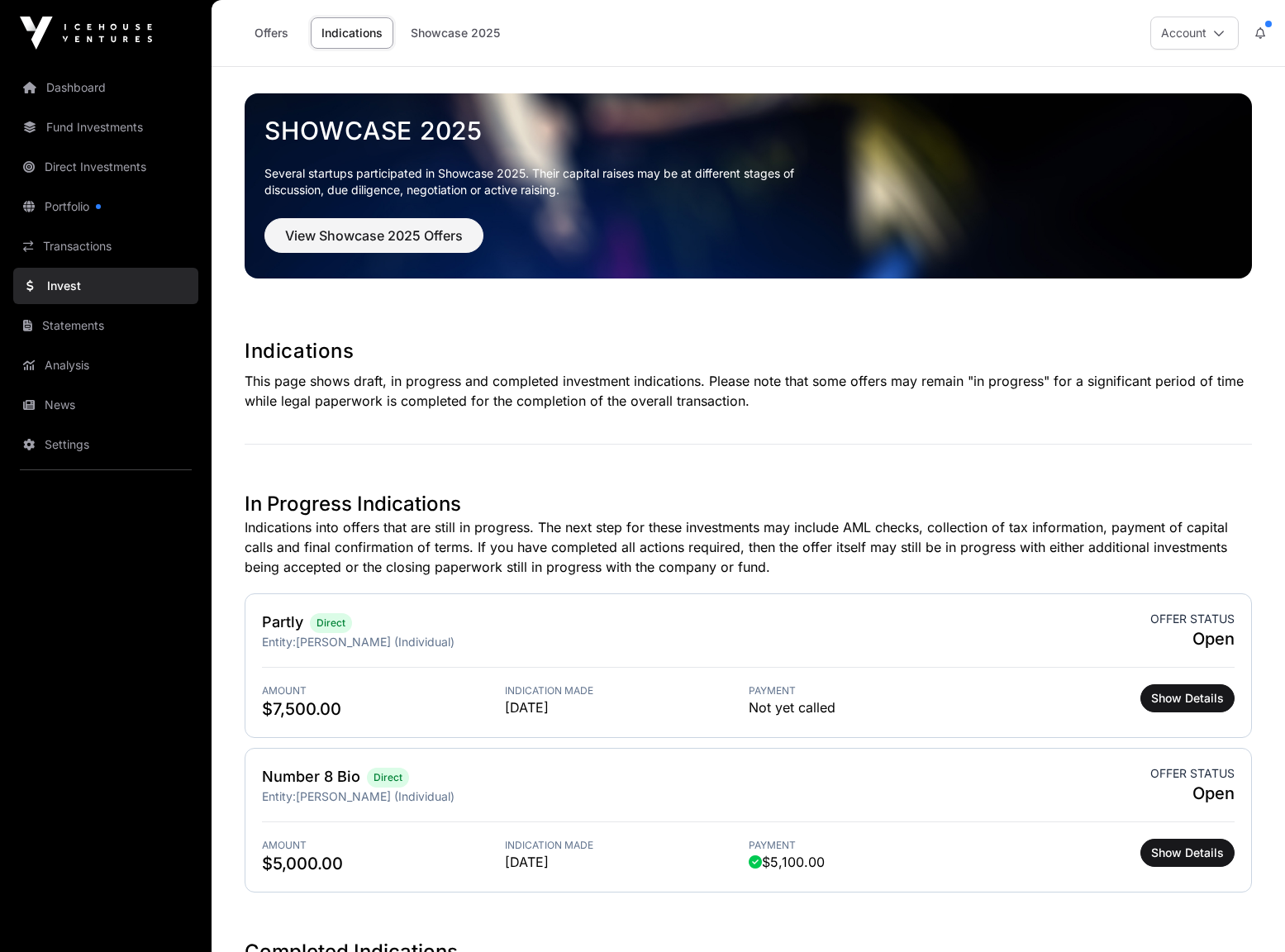
click at [273, 26] on link "Offers" at bounding box center [271, 32] width 66 height 31
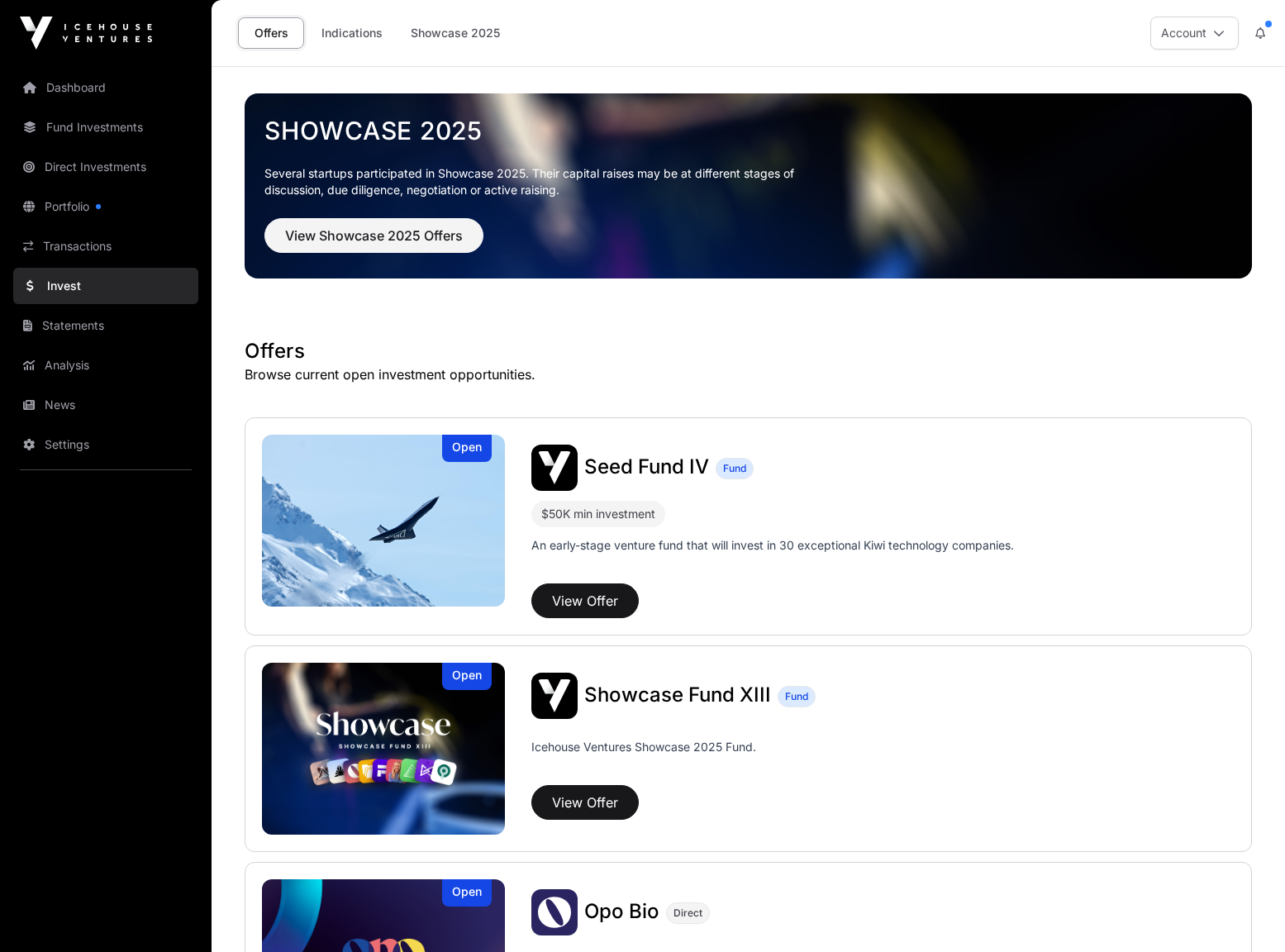
click at [74, 238] on link "Transactions" at bounding box center [105, 246] width 185 height 37
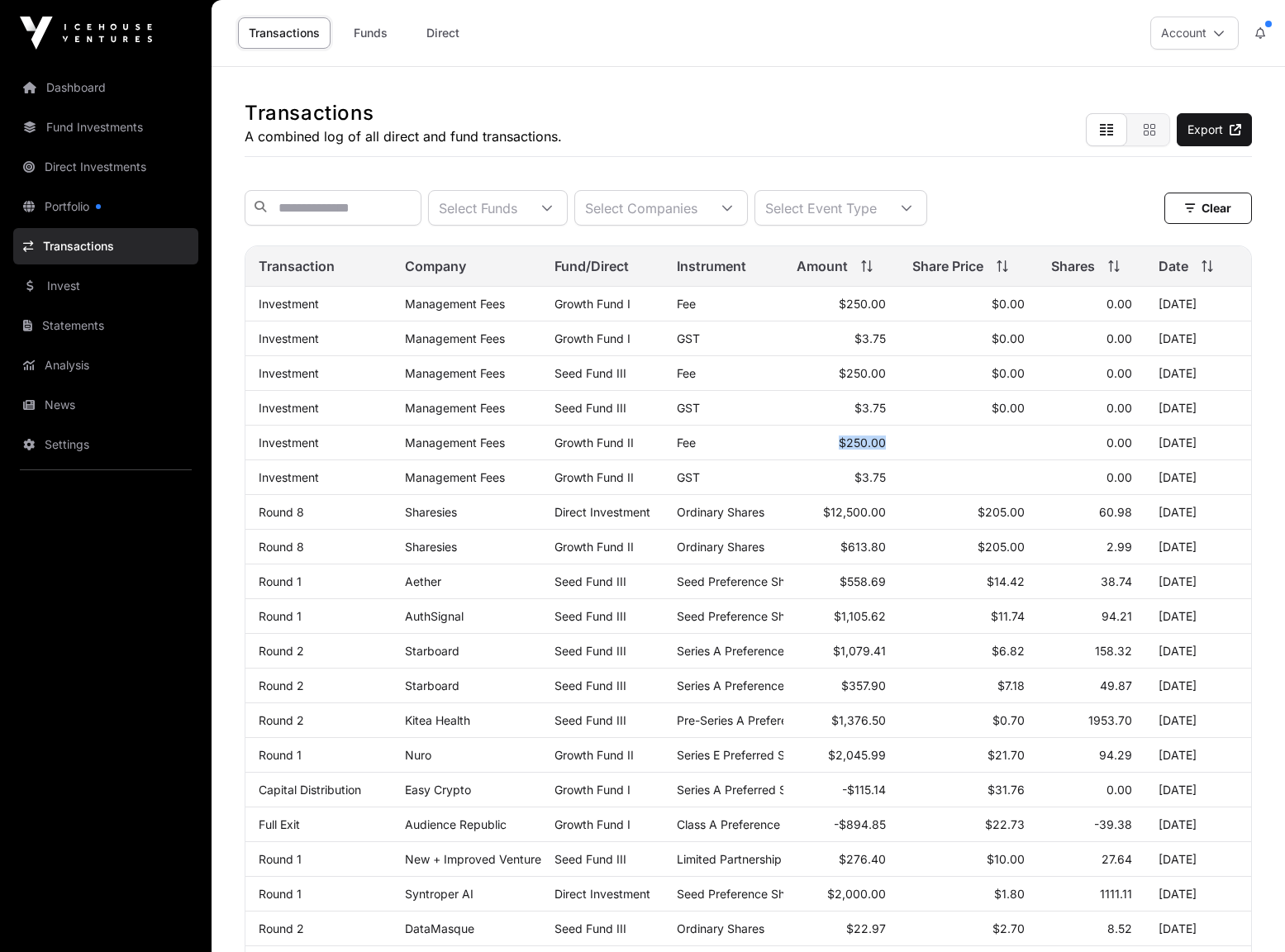
drag, startPoint x: 887, startPoint y: 452, endPoint x: 838, endPoint y: 455, distance: 49.1
click at [838, 455] on td "$250.00" at bounding box center [841, 442] width 116 height 35
click at [376, 32] on link "Funds" at bounding box center [370, 32] width 66 height 31
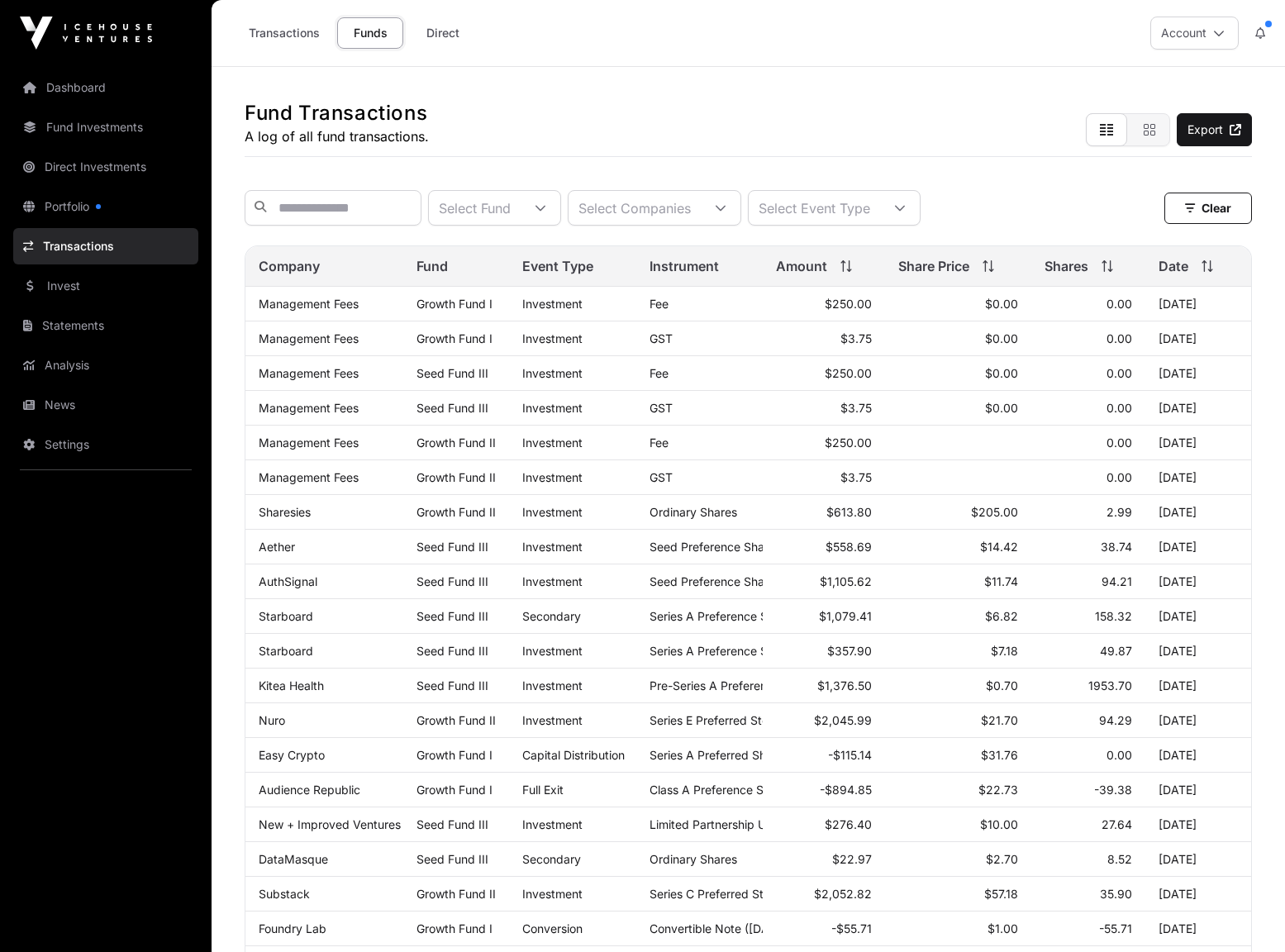
click at [441, 28] on link "Direct" at bounding box center [442, 32] width 66 height 31
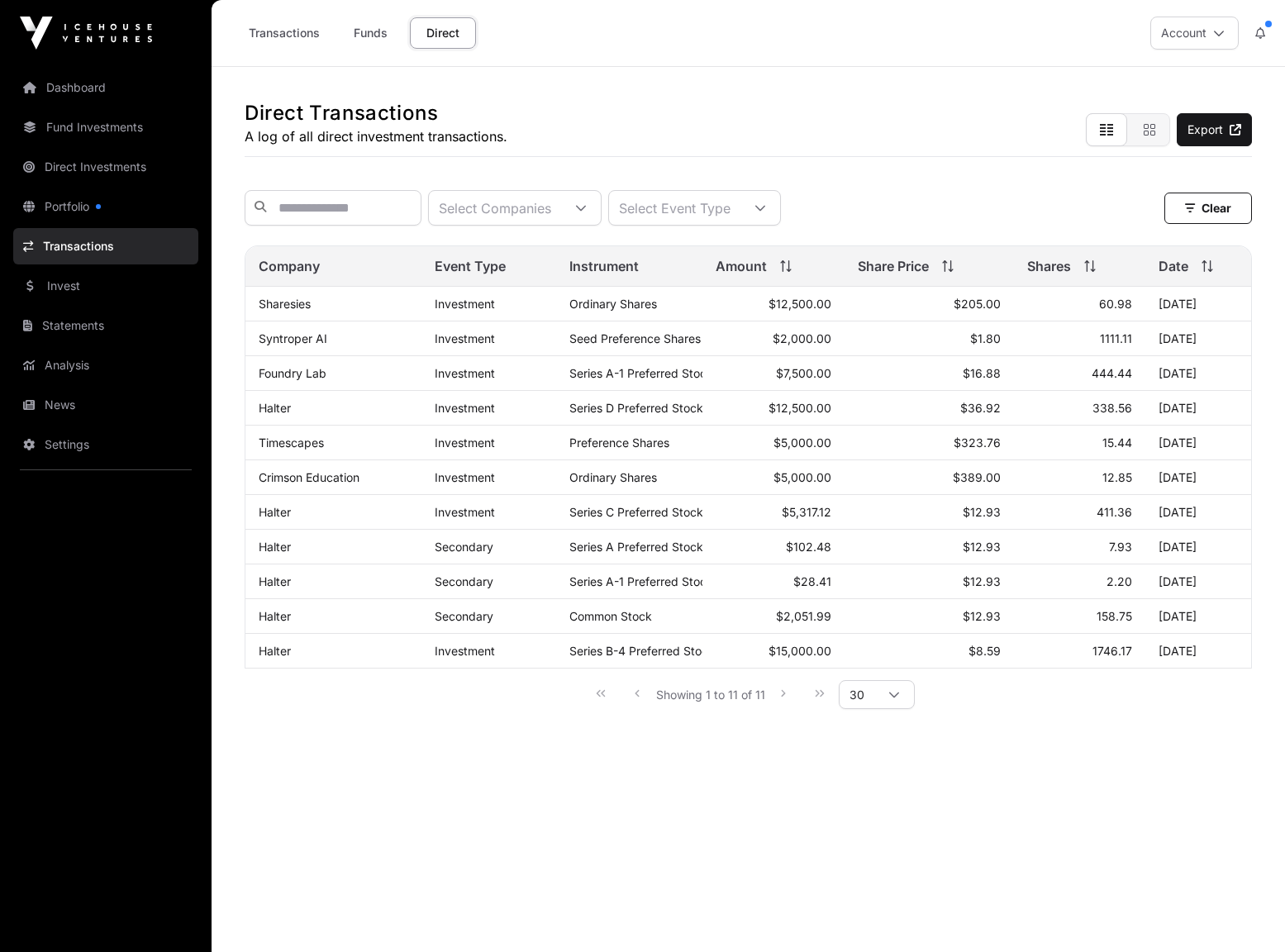
click at [364, 31] on link "Funds" at bounding box center [370, 32] width 66 height 31
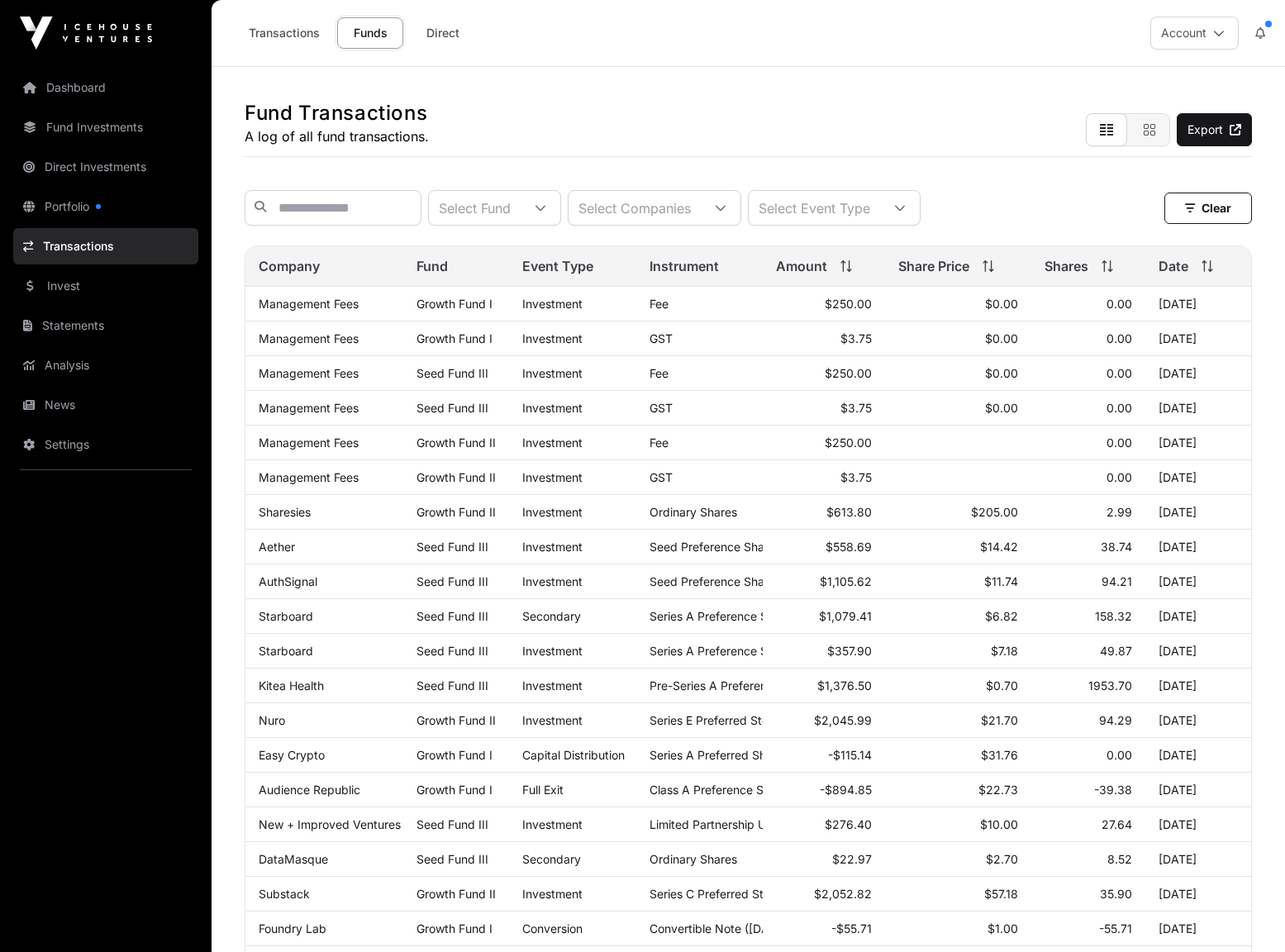
click at [304, 31] on link "Transactions" at bounding box center [284, 32] width 93 height 31
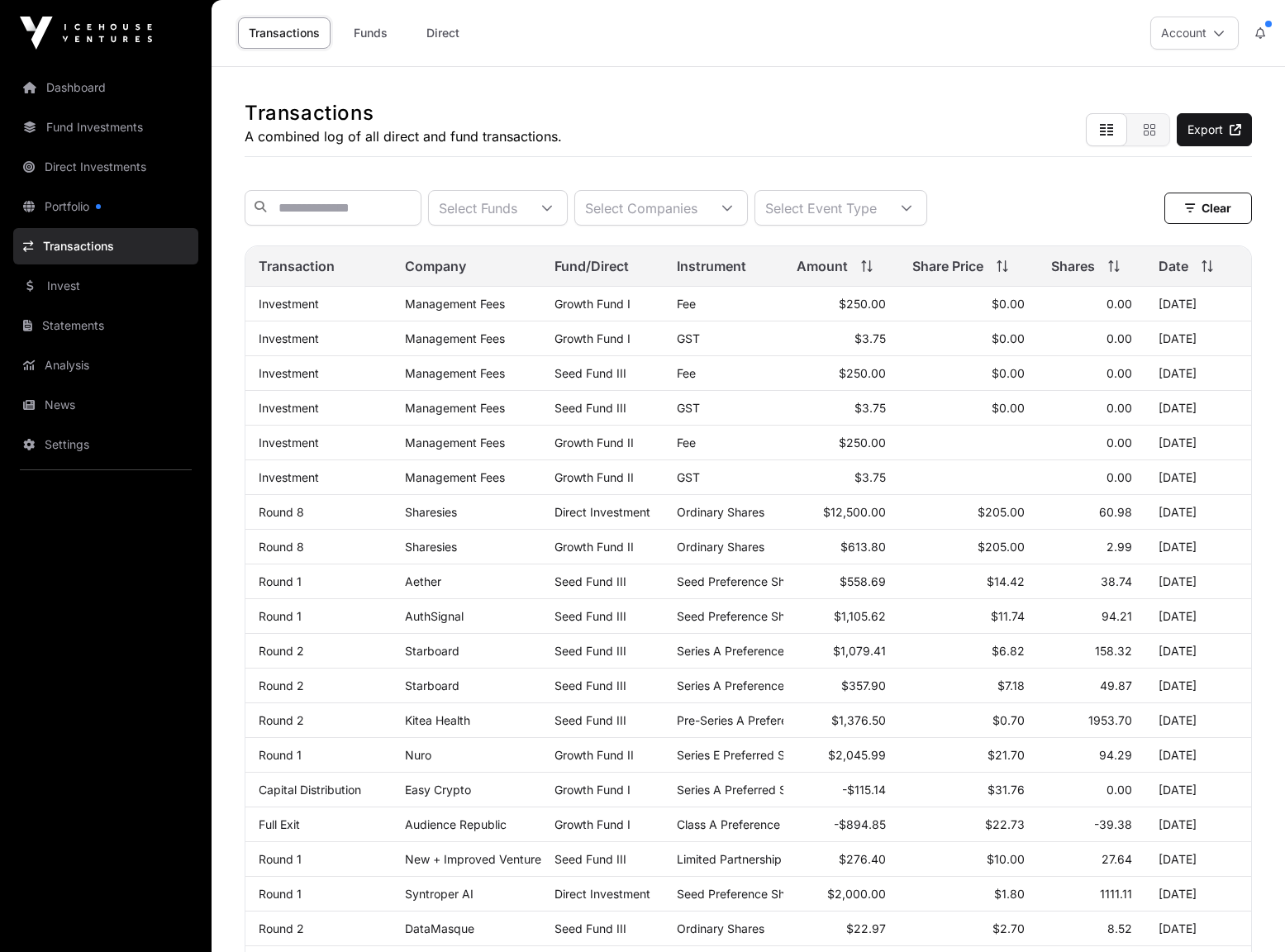
click at [905, 321] on td "$0.00" at bounding box center [968, 303] width 139 height 35
click at [691, 214] on div "Select Companies" at bounding box center [641, 207] width 132 height 34
click at [887, 217] on div "Select Event Type" at bounding box center [821, 207] width 132 height 34
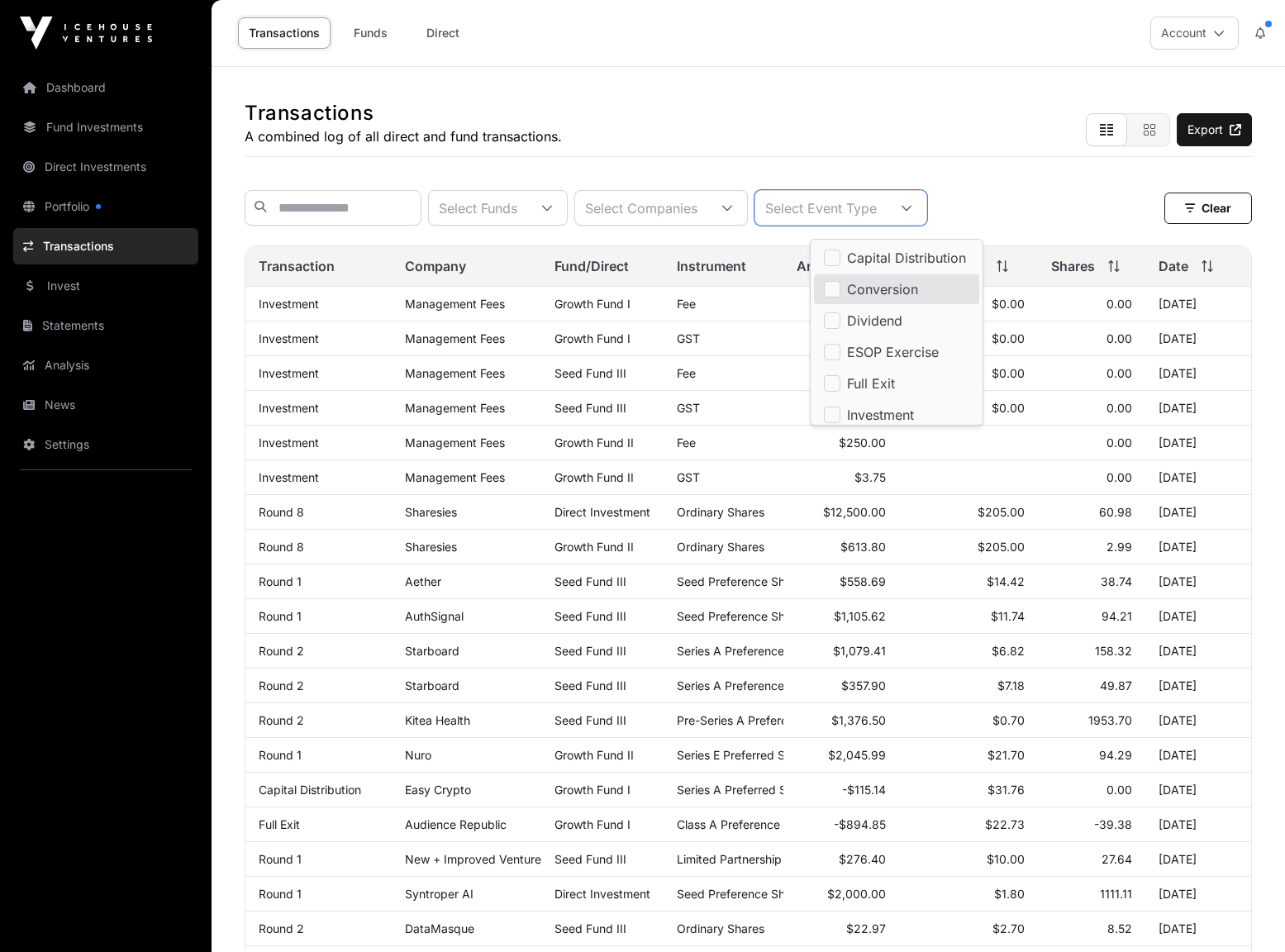
click at [1011, 184] on div "Select Funds Select Companies Select Event Type Clear Filters" at bounding box center [748, 207] width 1008 height 62
click at [527, 199] on div "Select Funds" at bounding box center [478, 207] width 99 height 34
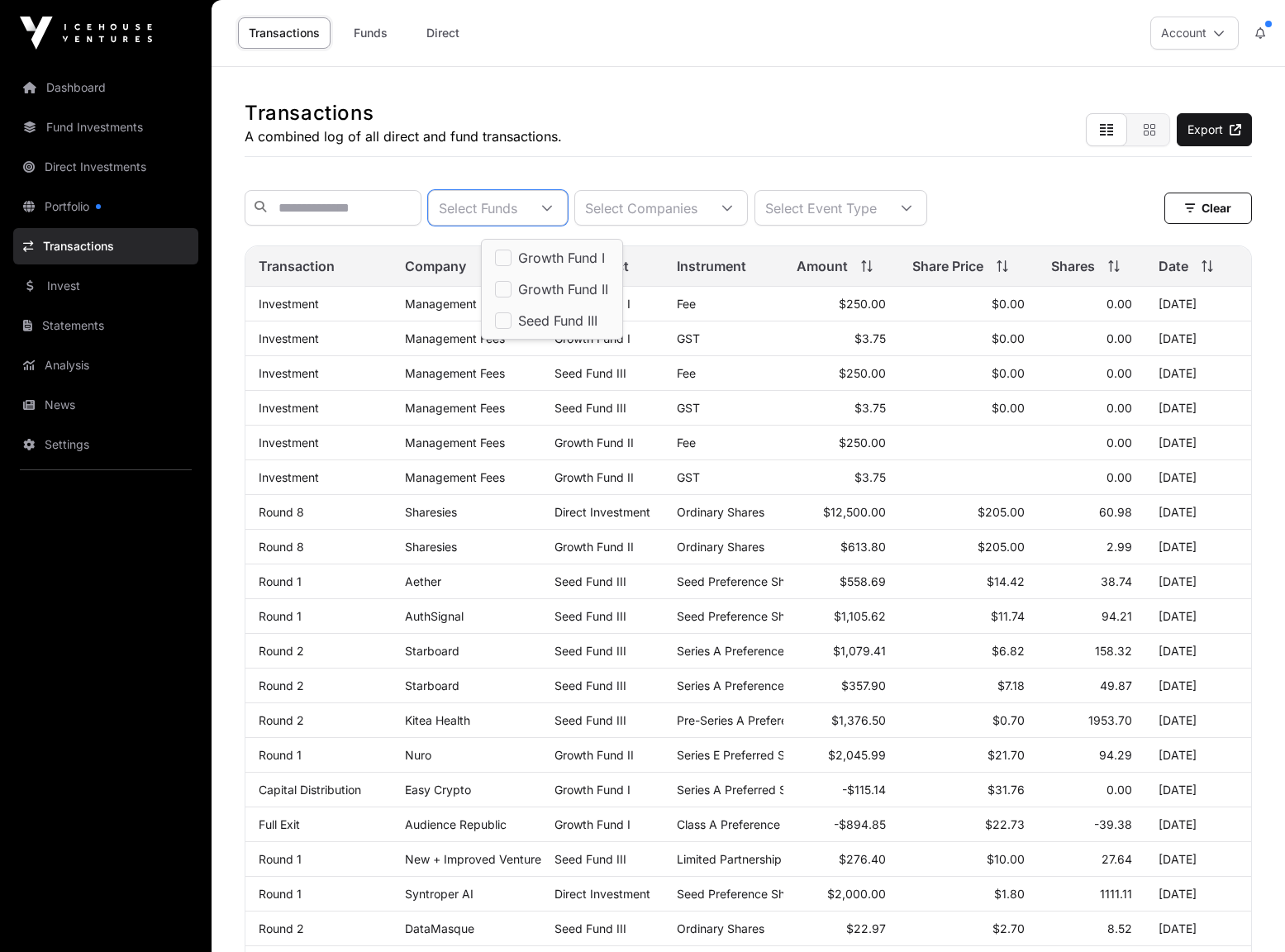
scroll to position [17, 10]
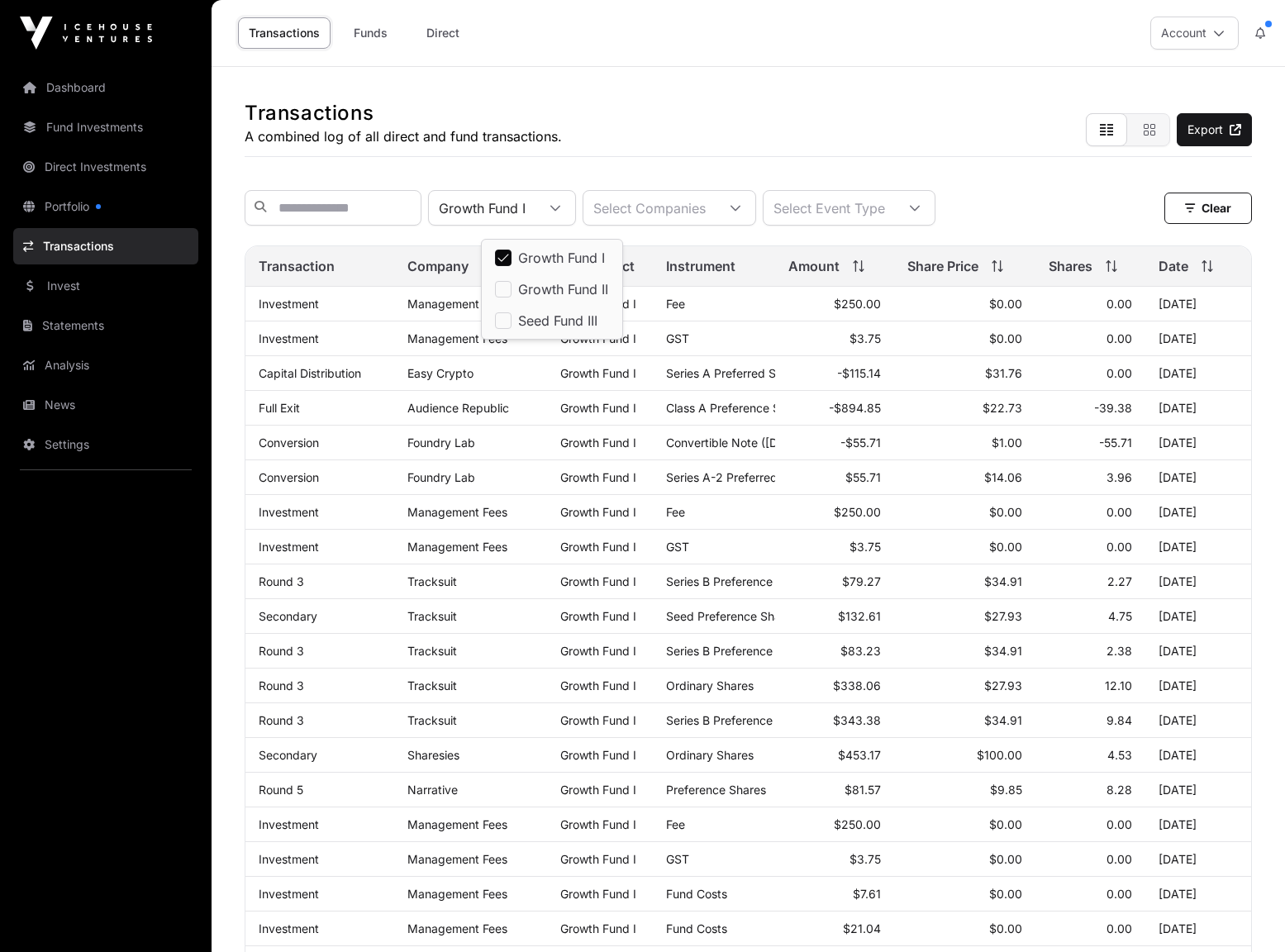
click at [707, 356] on td "GST" at bounding box center [714, 338] width 122 height 35
click at [554, 318] on td "Growth Fund I" at bounding box center [600, 303] width 106 height 35
click at [361, 36] on link "Funds" at bounding box center [370, 32] width 66 height 31
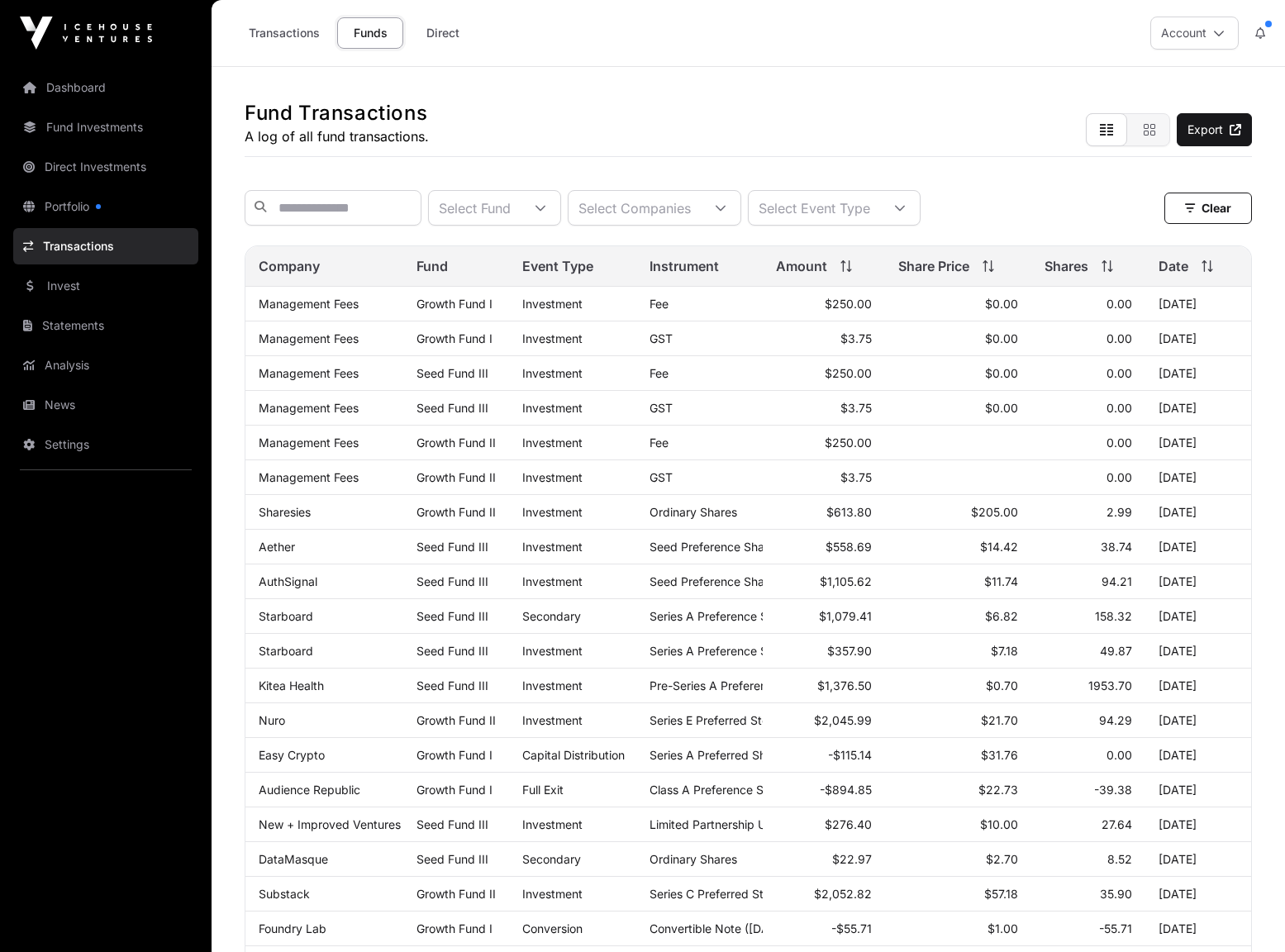
click at [1149, 133] on icon "button" at bounding box center [1150, 130] width 13 height 13
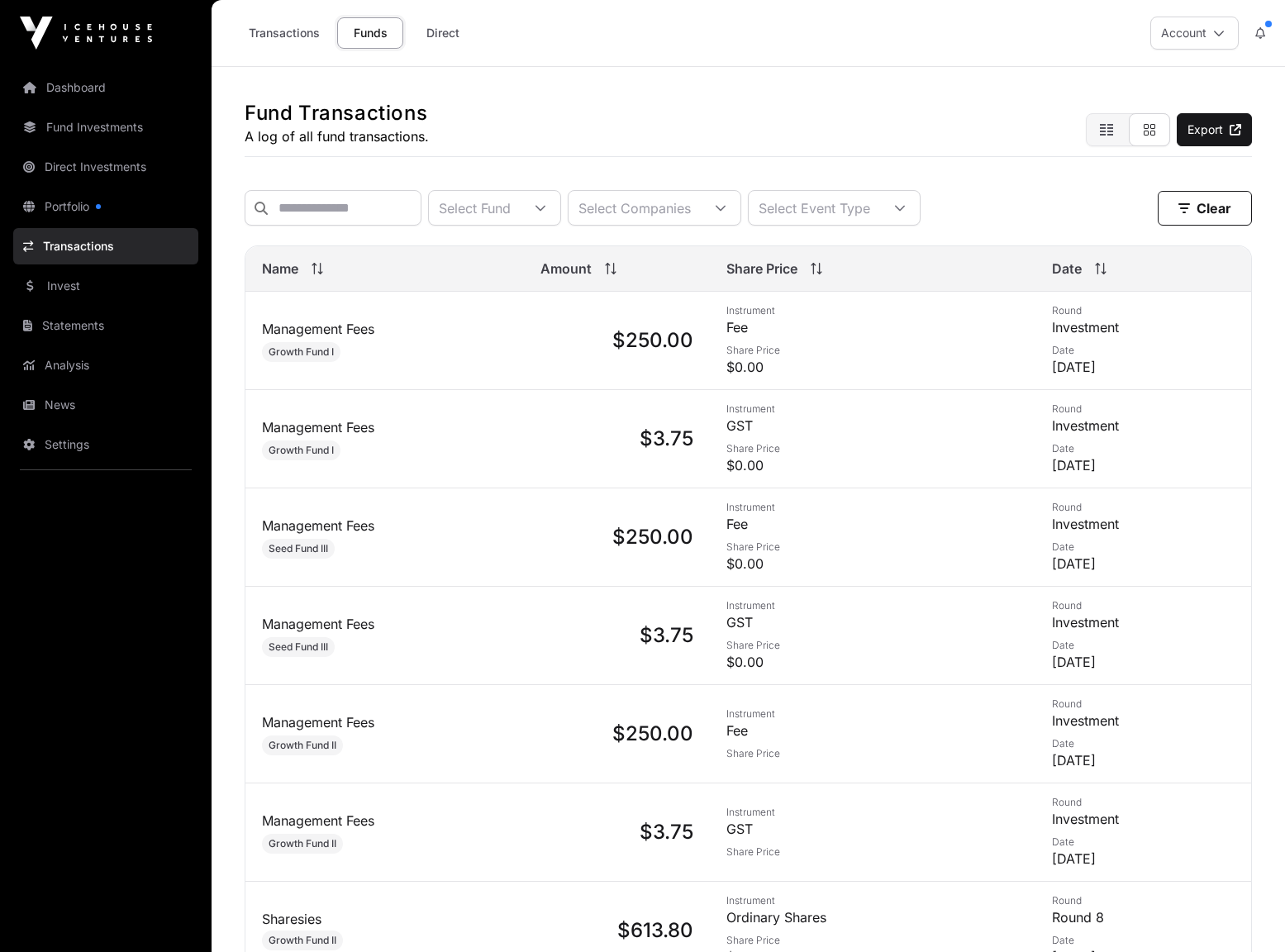
click at [1149, 133] on icon "button" at bounding box center [1150, 130] width 13 height 13
click at [58, 361] on link "Analysis" at bounding box center [105, 365] width 185 height 37
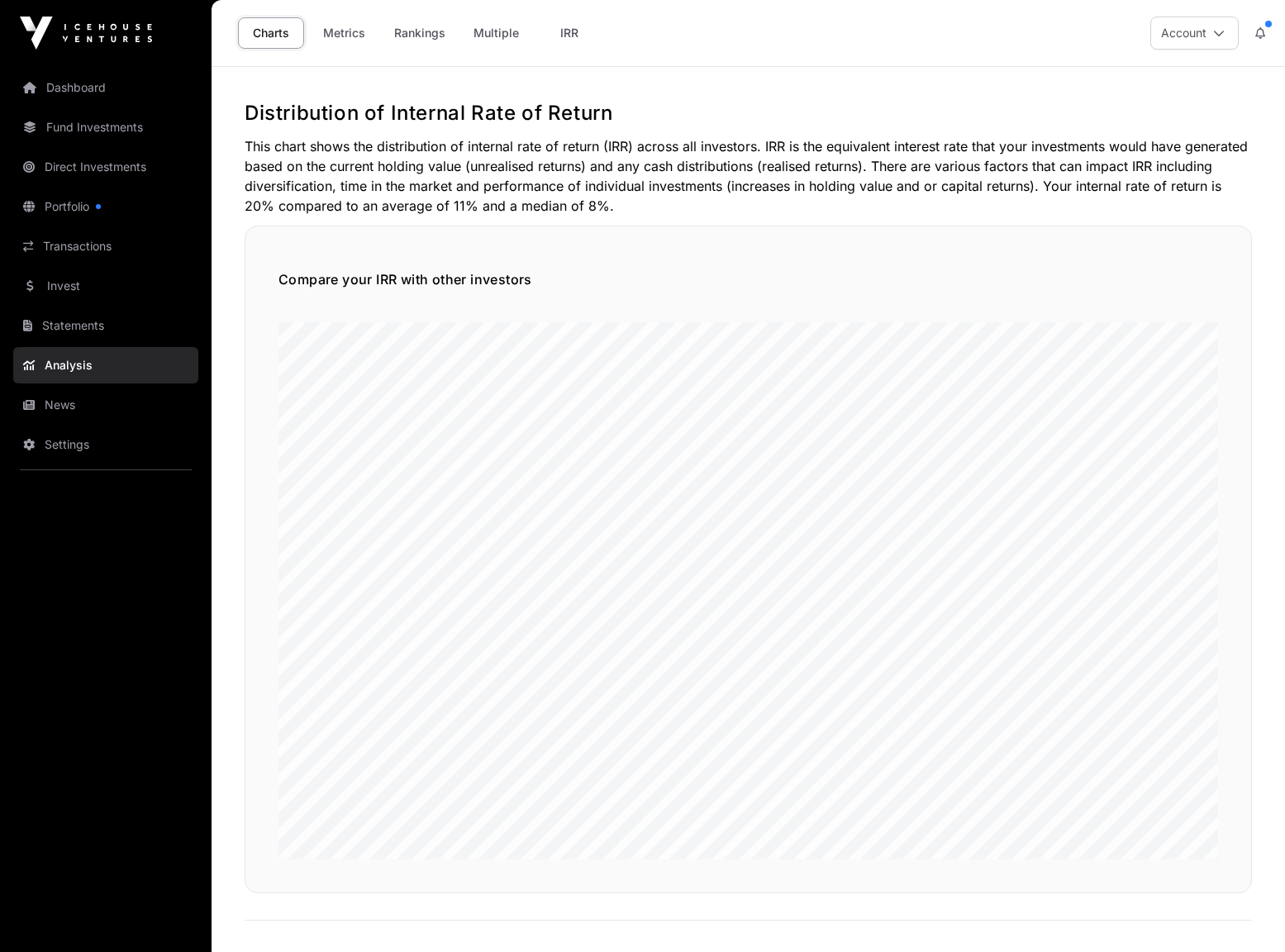
click at [342, 29] on link "Metrics" at bounding box center [344, 32] width 66 height 31
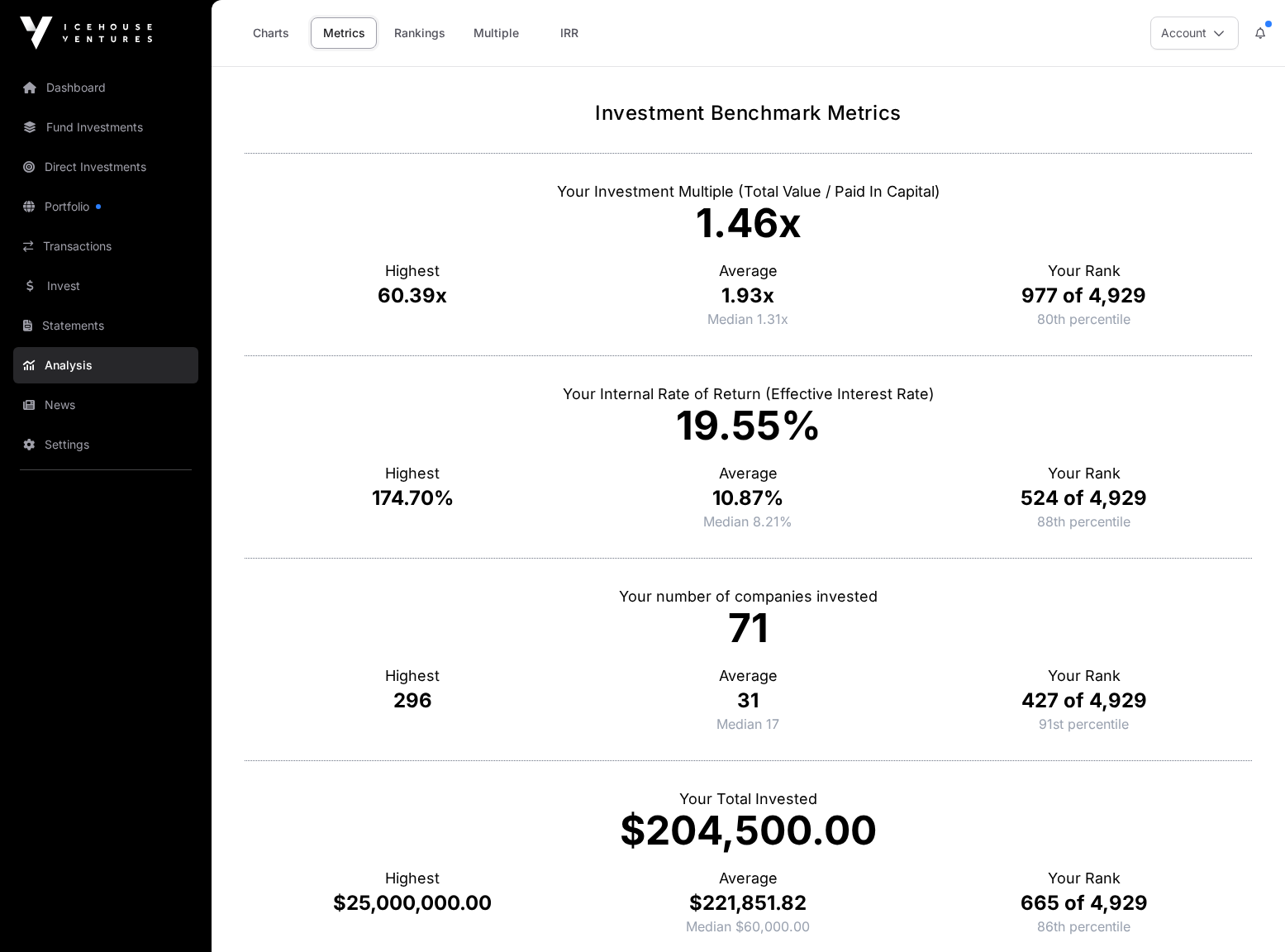
click at [422, 29] on link "Rankings" at bounding box center [419, 32] width 72 height 31
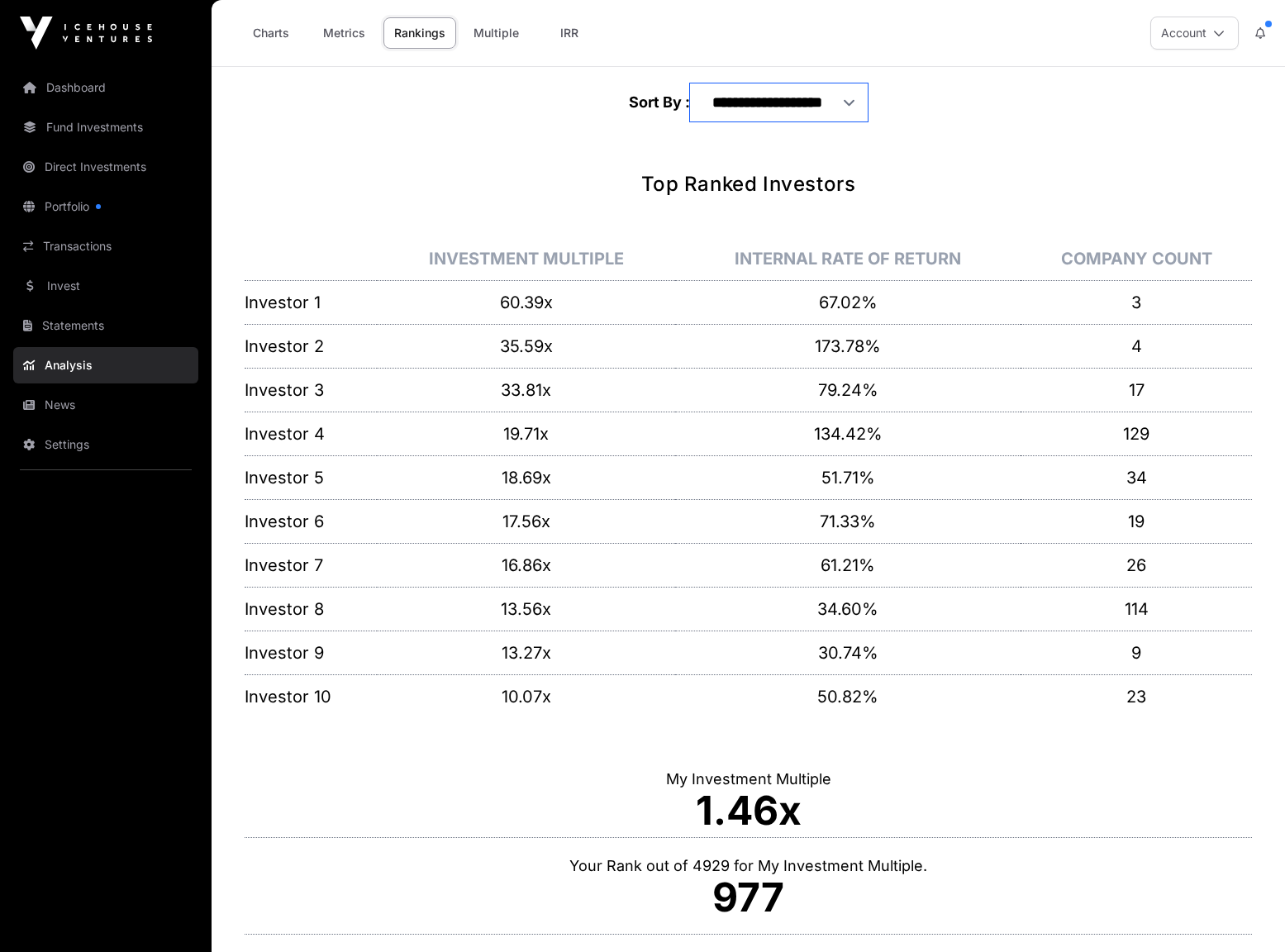
click at [860, 103] on select "**********" at bounding box center [779, 102] width 178 height 38
select select "**********"
click at [690, 84] on select "**********" at bounding box center [779, 102] width 178 height 38
select select "**********"
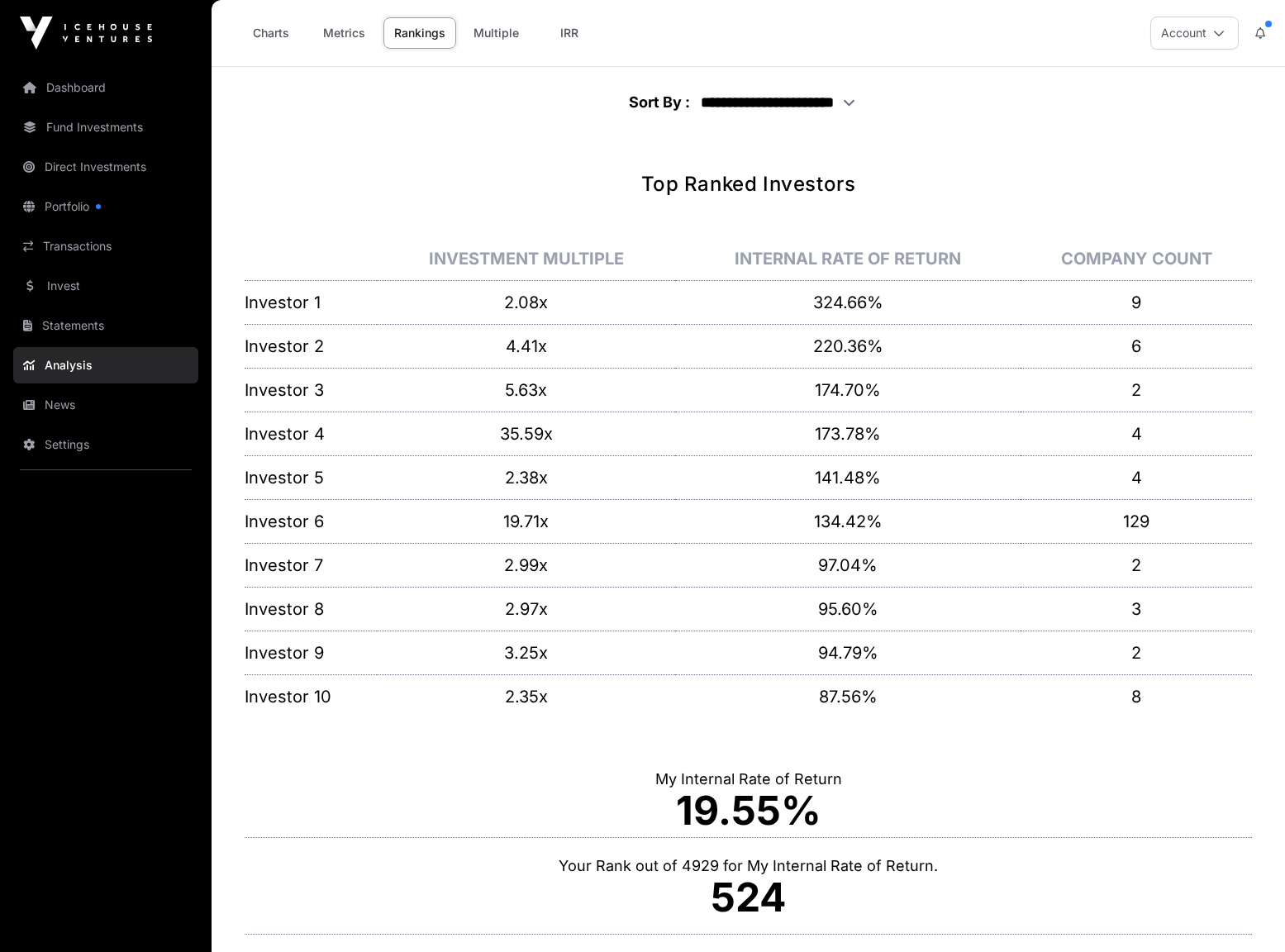
click at [334, 31] on link "Metrics" at bounding box center [344, 32] width 66 height 31
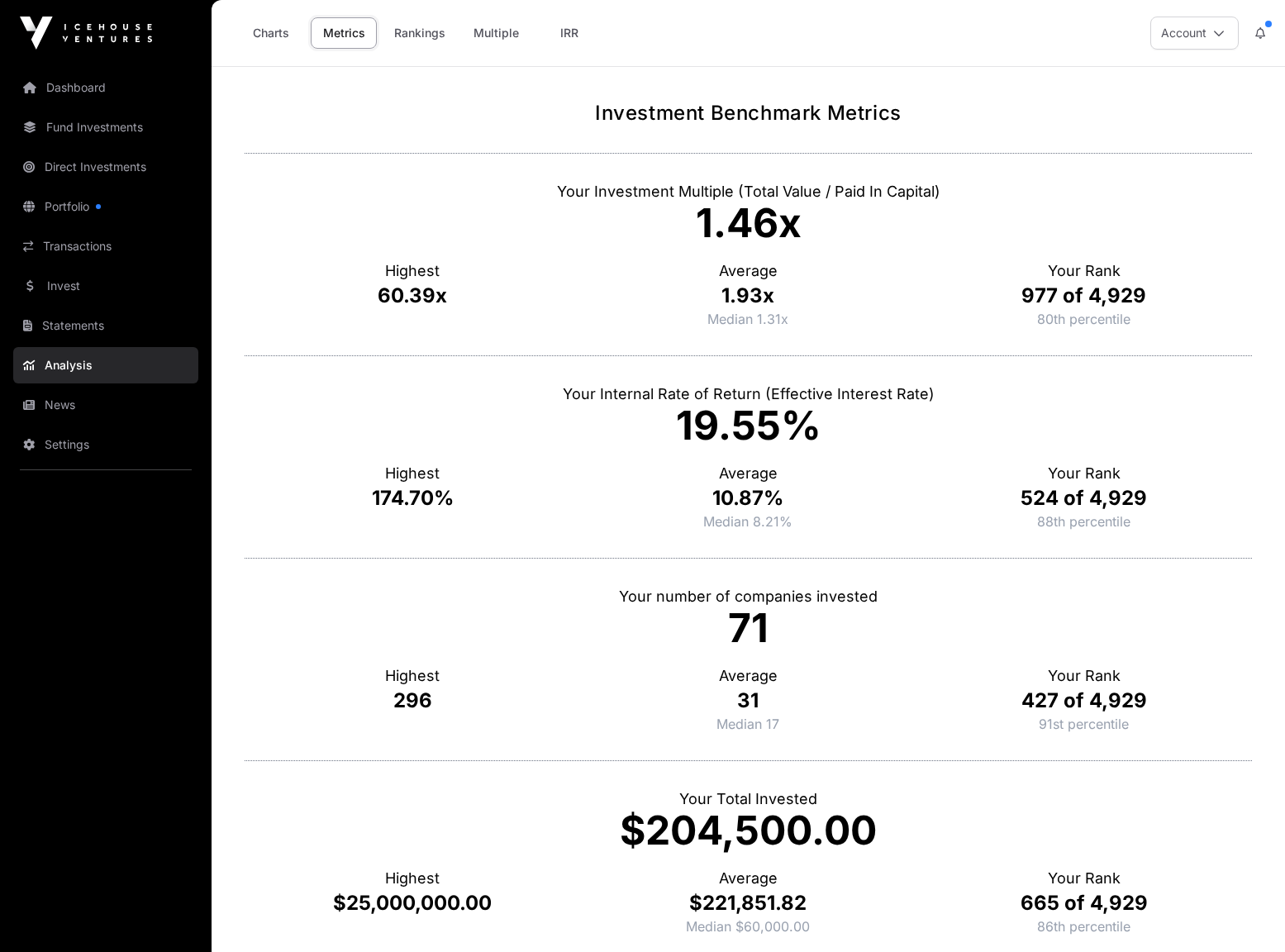
click at [267, 30] on link "Charts" at bounding box center [271, 32] width 66 height 31
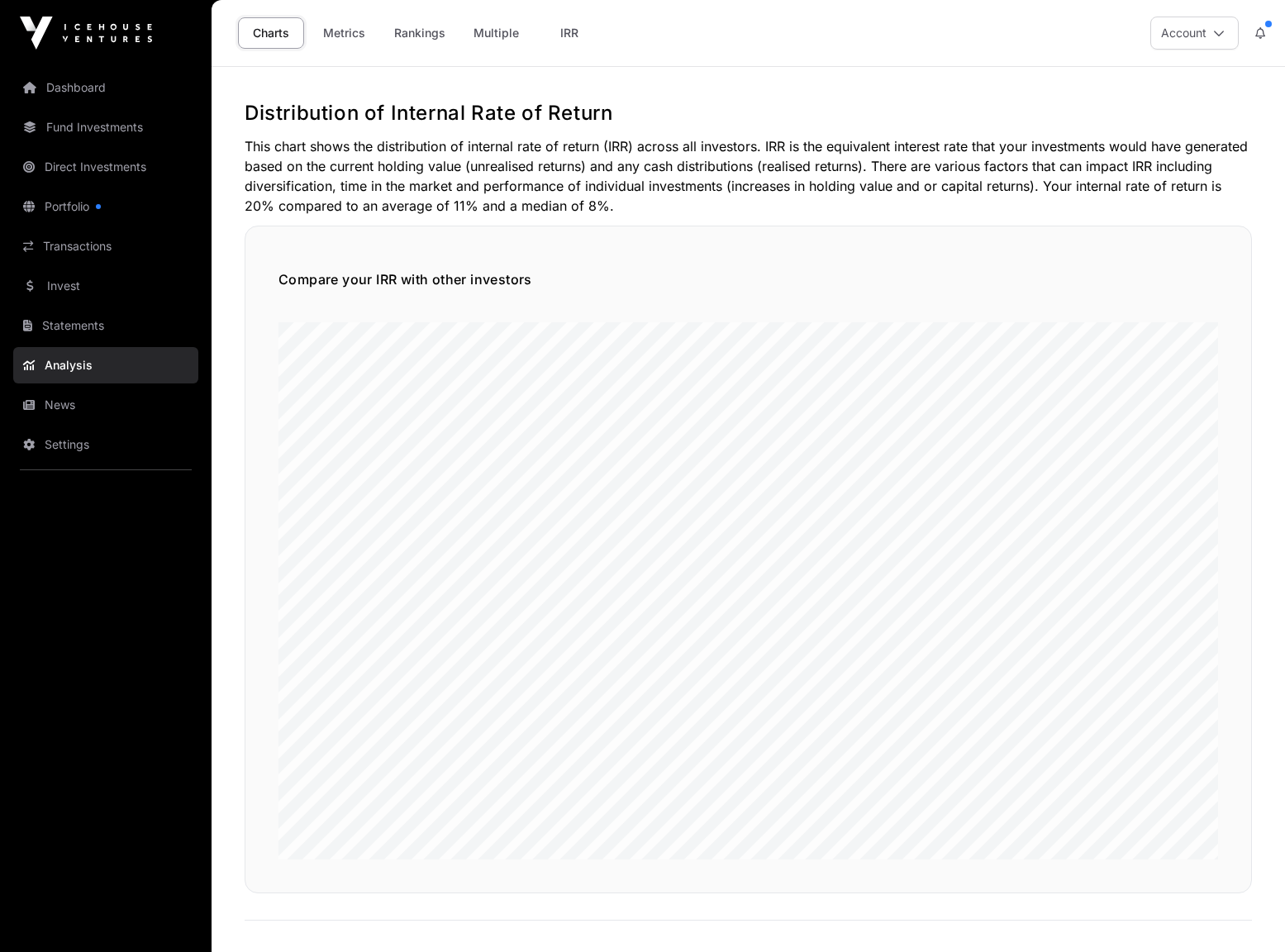
click at [341, 34] on link "Metrics" at bounding box center [344, 32] width 66 height 31
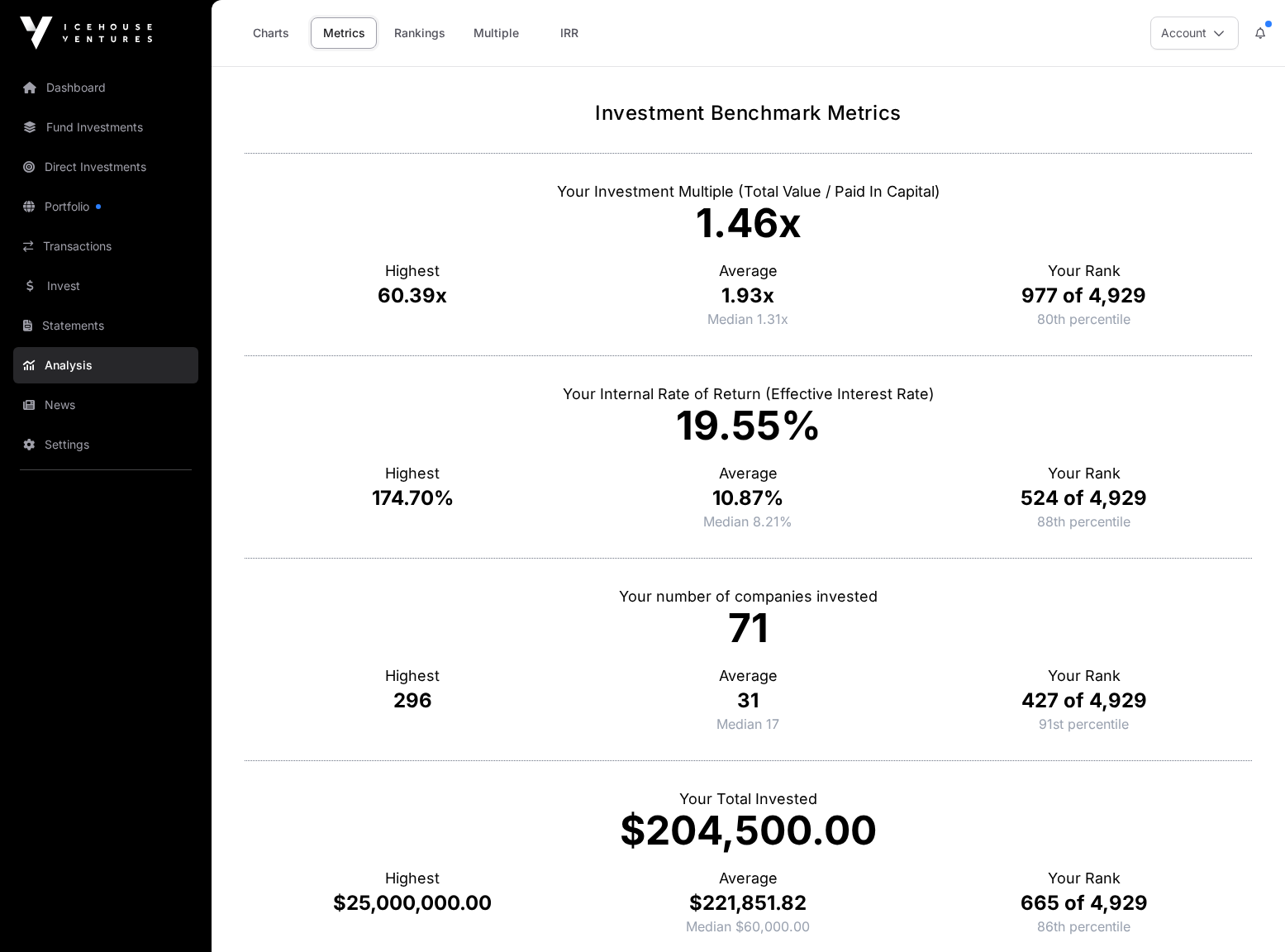
click at [458, 31] on div "Charts Metrics Rankings Multiple IRR" at bounding box center [420, 32] width 364 height 31
click at [412, 24] on link "Rankings" at bounding box center [419, 32] width 72 height 31
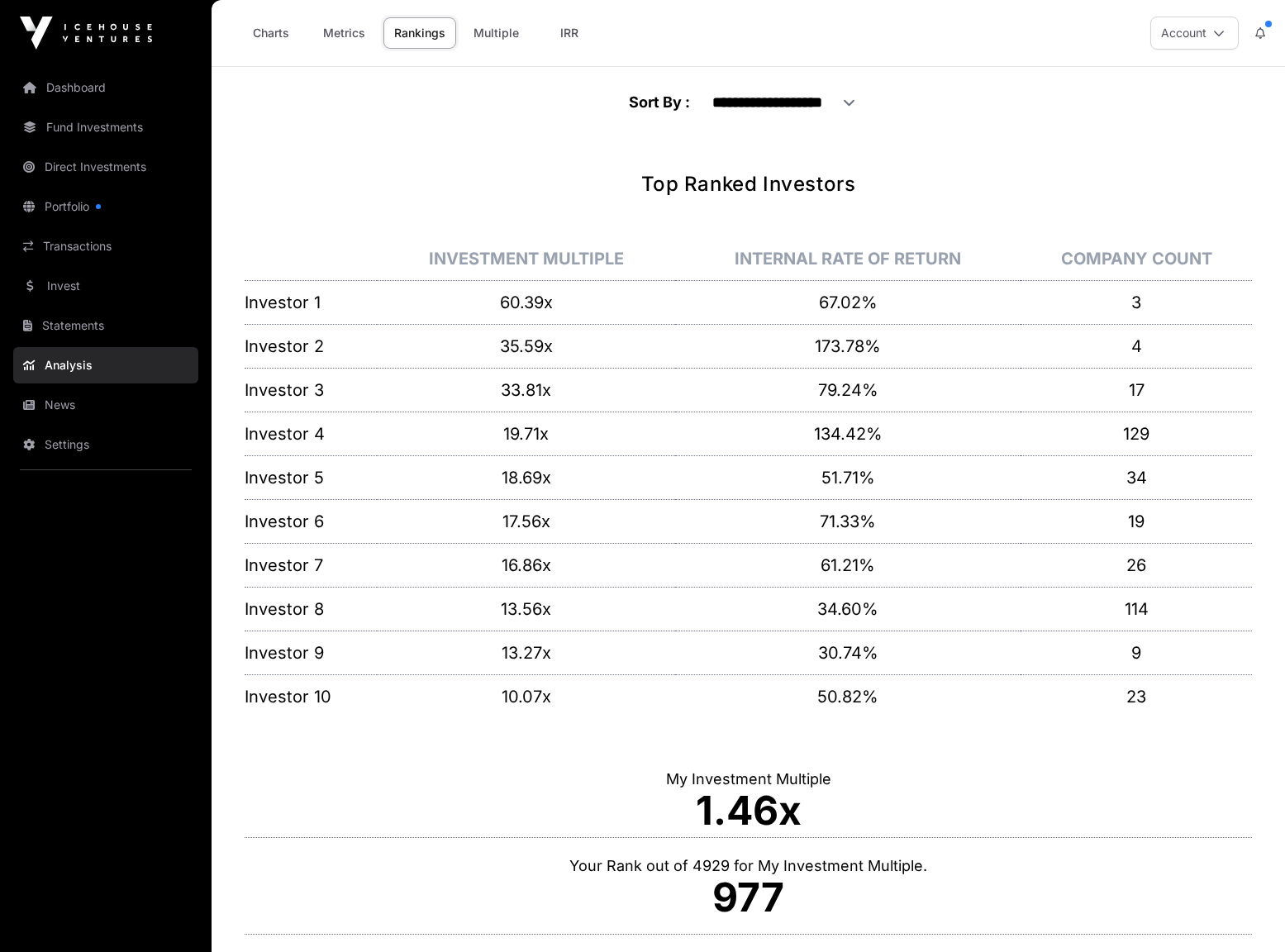
click at [503, 31] on link "Multiple" at bounding box center [496, 32] width 67 height 31
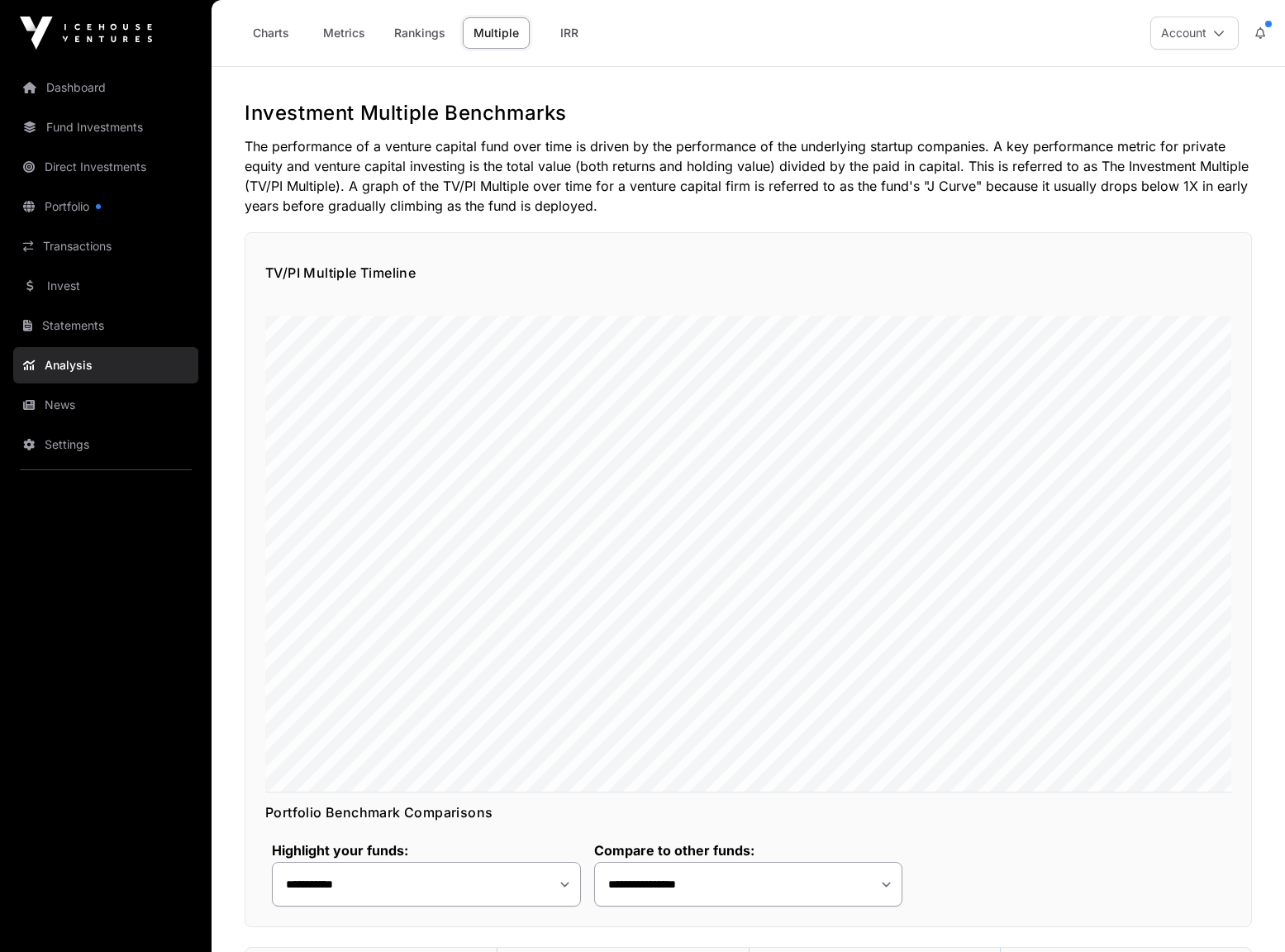
click at [575, 35] on link "IRR" at bounding box center [569, 32] width 66 height 31
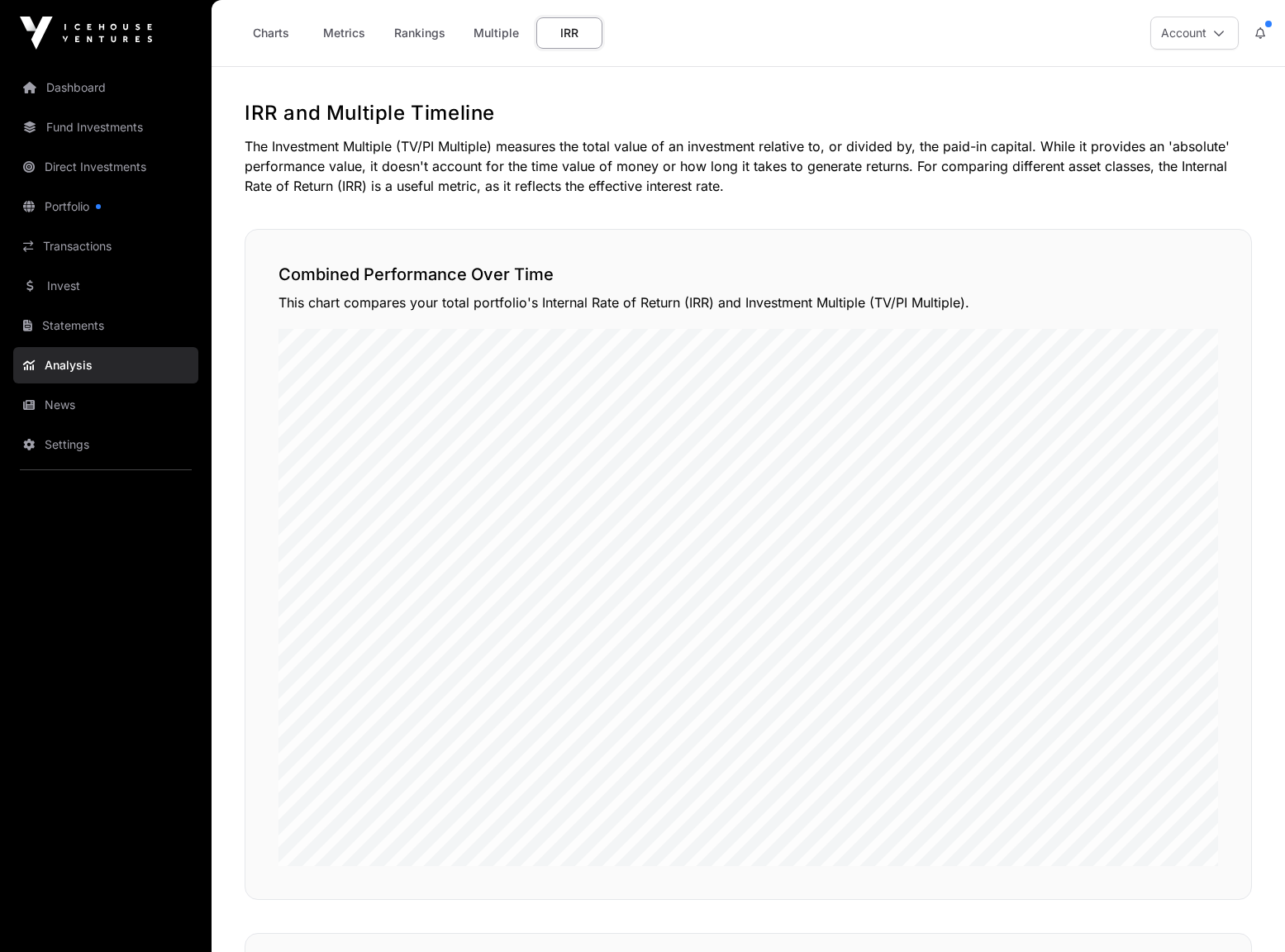
click at [80, 121] on link "Fund Investments" at bounding box center [105, 127] width 185 height 37
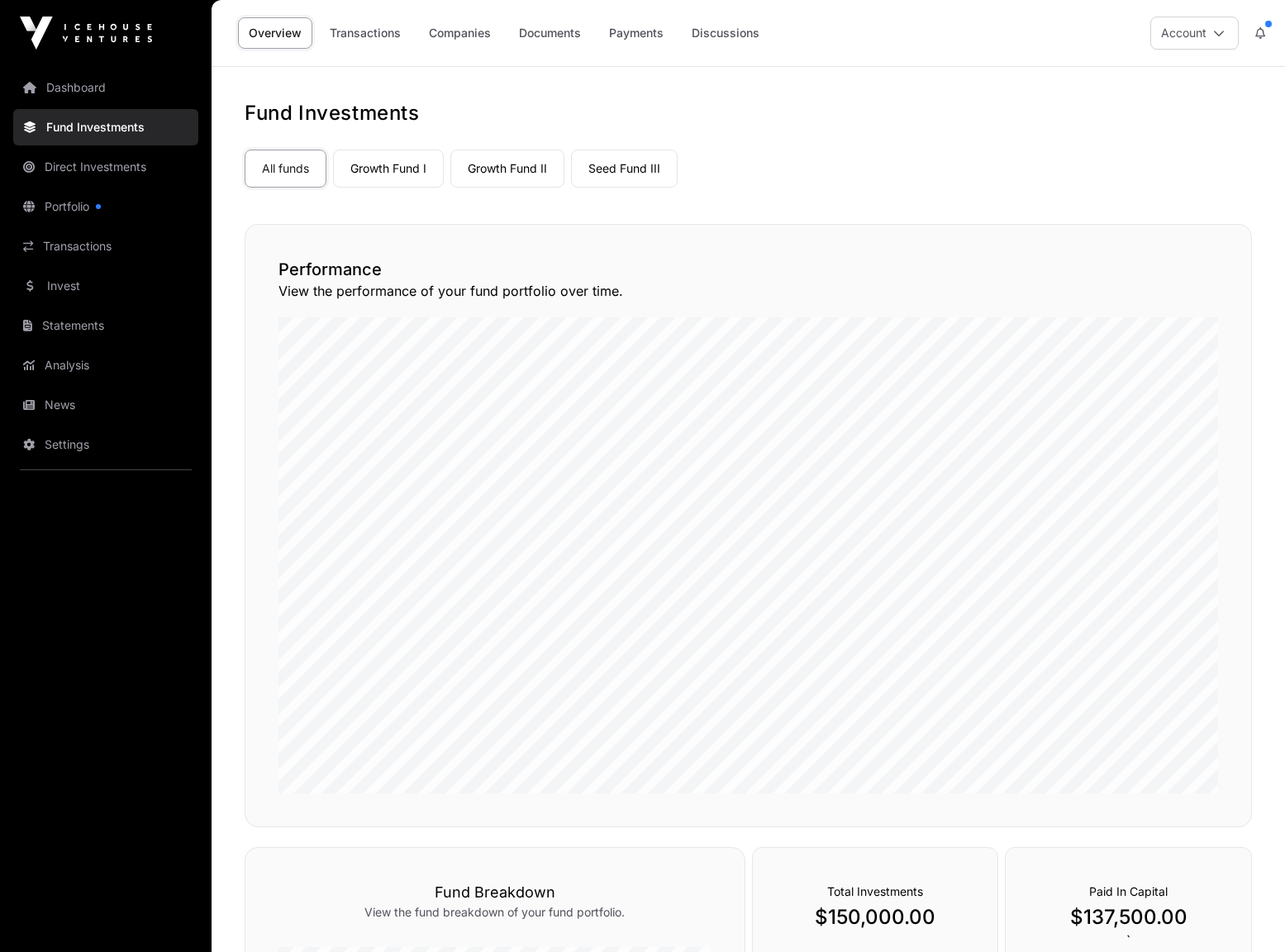
click at [567, 30] on link "Documents" at bounding box center [550, 32] width 84 height 31
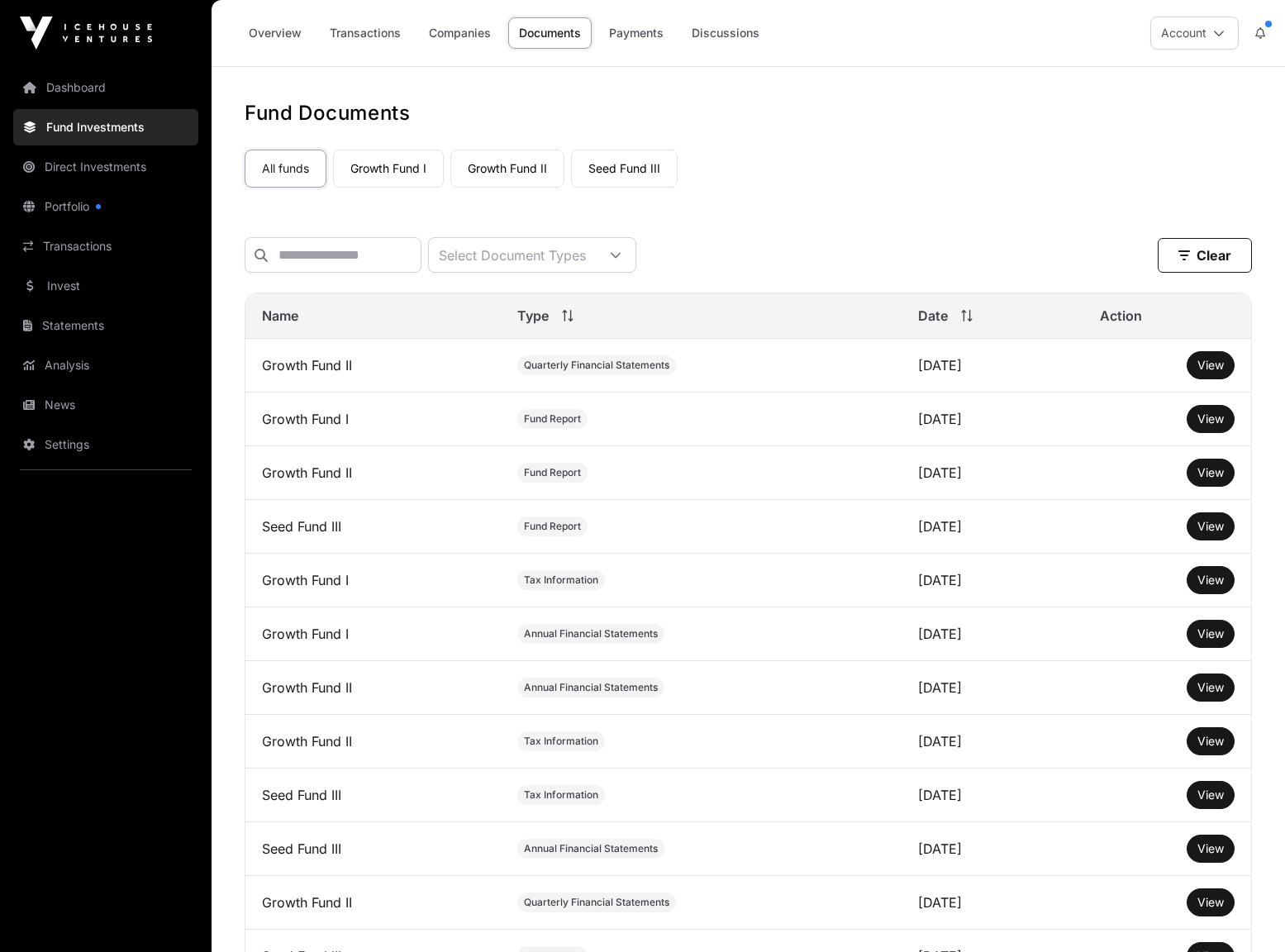
click at [1212, 425] on span "View" at bounding box center [1211, 418] width 26 height 14
click at [1215, 425] on span "View" at bounding box center [1211, 418] width 26 height 14
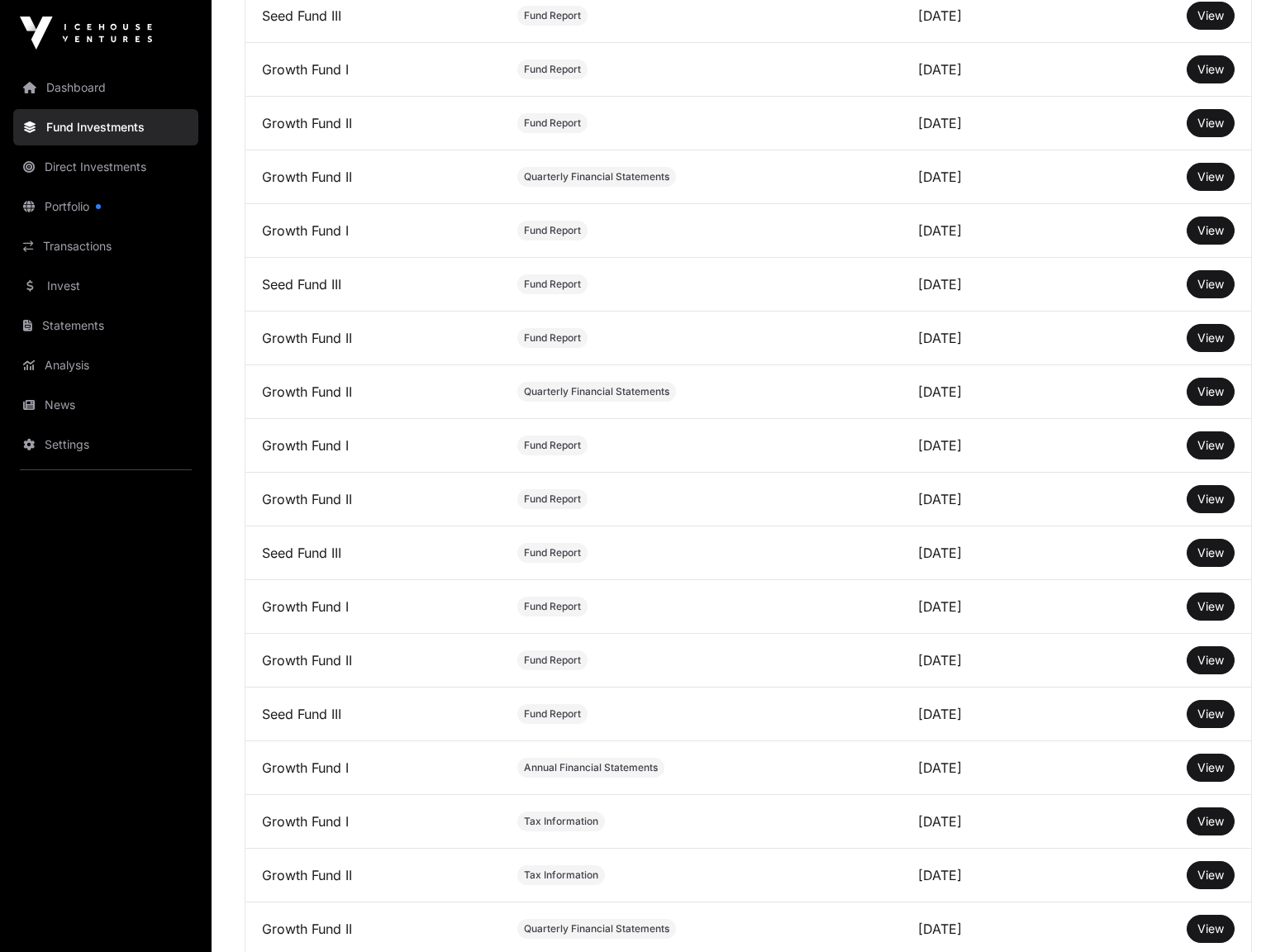
scroll to position [1157, 0]
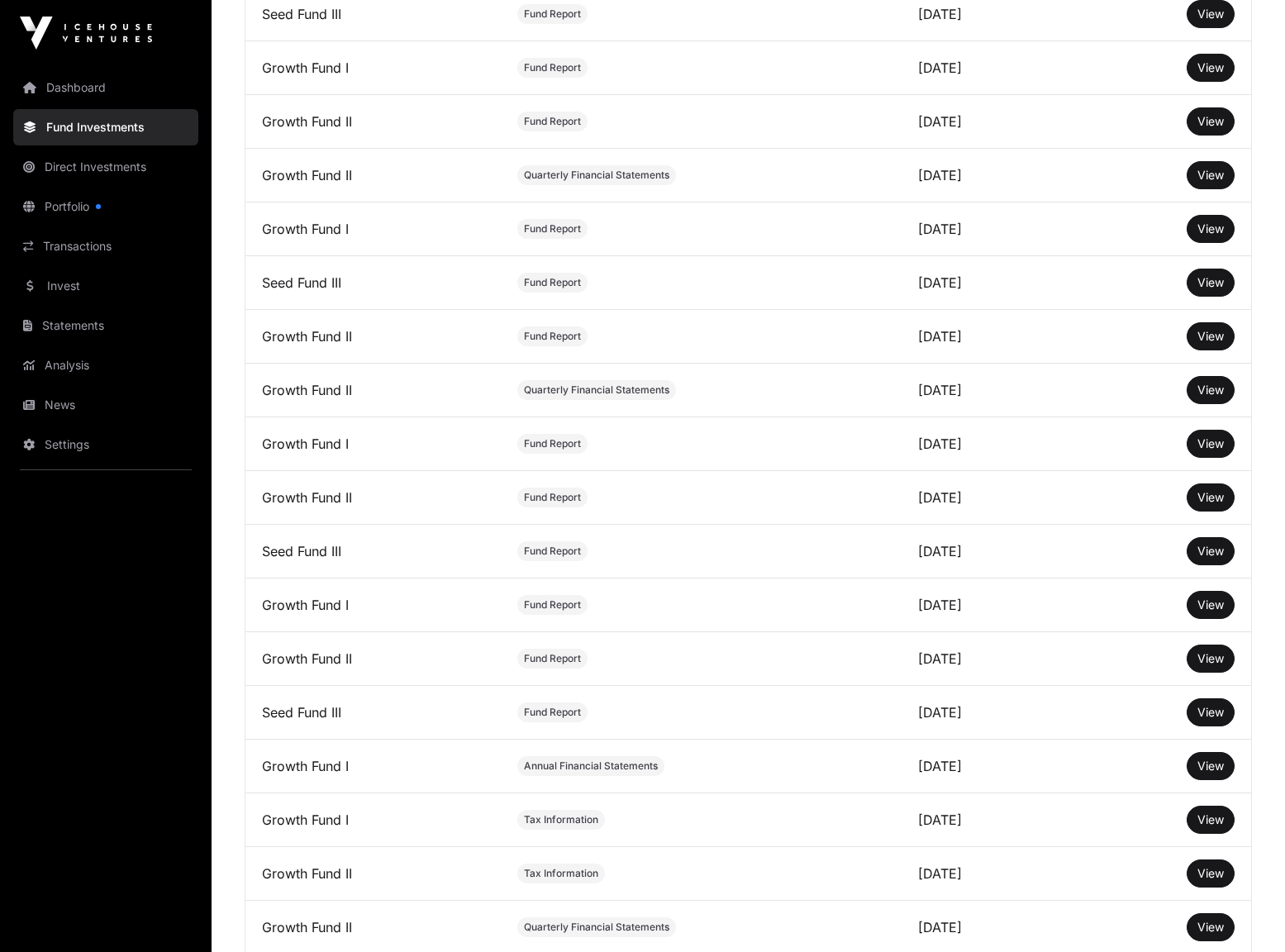
click at [1203, 396] on span "View" at bounding box center [1211, 389] width 26 height 14
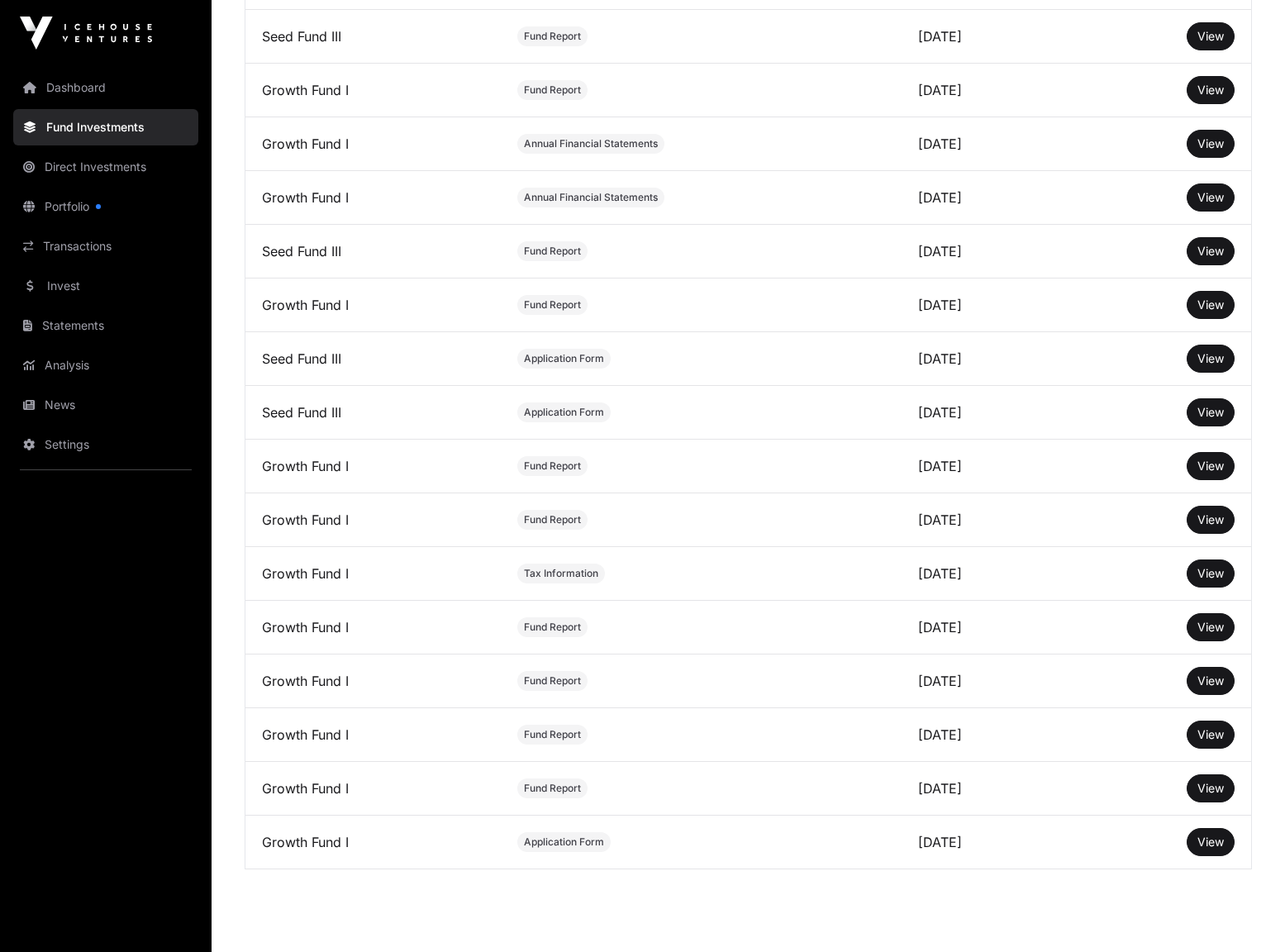
scroll to position [3995, 0]
